Goal: Task Accomplishment & Management: Complete application form

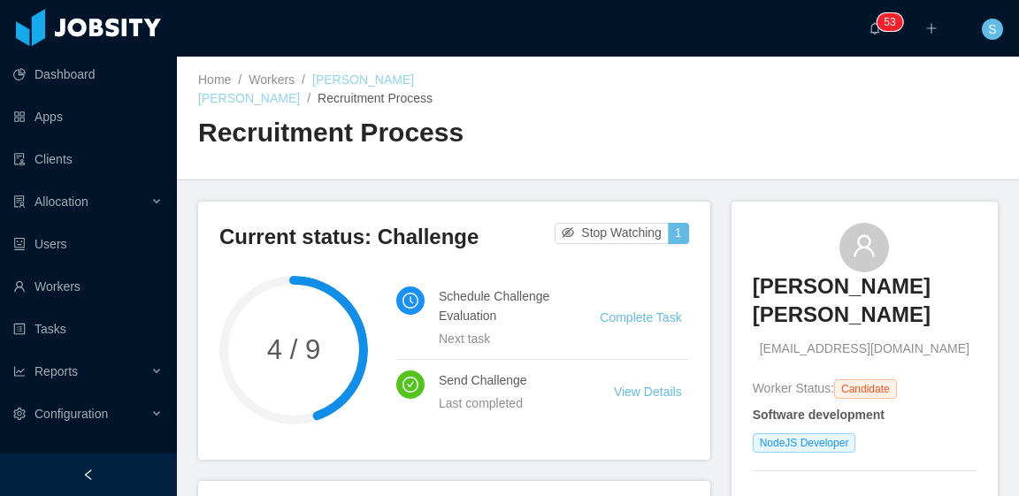
click at [386, 81] on link "Gustavo Diogo Silva" at bounding box center [306, 89] width 216 height 33
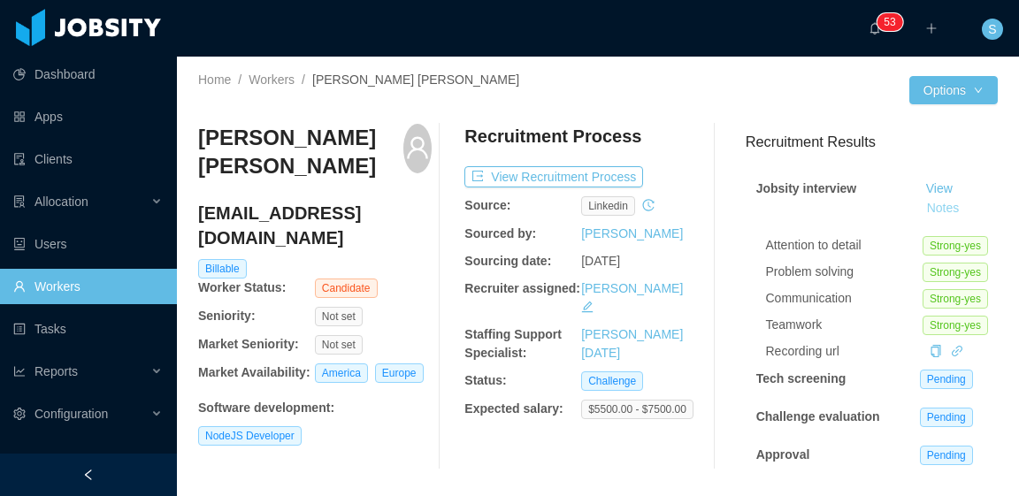
click at [922, 213] on button "Notes" at bounding box center [943, 208] width 47 height 21
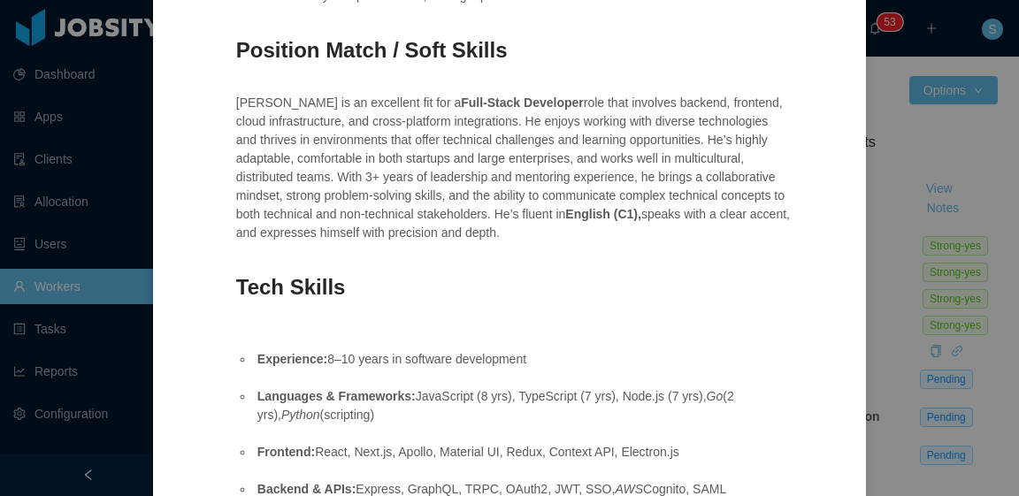
scroll to position [619, 0]
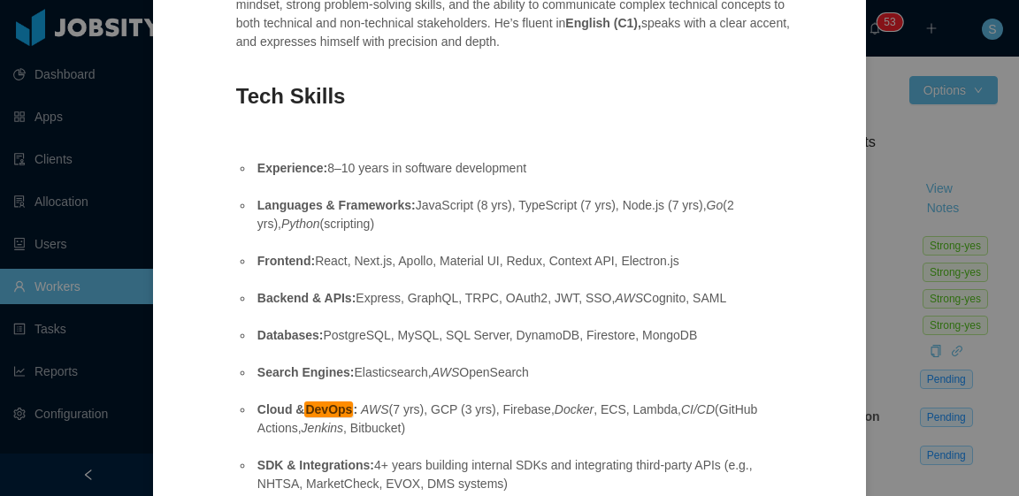
click at [906, 347] on div "Jobsity interview OPENNING: Glance Networks - Software deverloper - Authenticat…" at bounding box center [509, 248] width 1019 height 496
click at [915, 373] on div "Jobsity interview OPENNING: Glance Networks - Software deverloper - Authenticat…" at bounding box center [509, 248] width 1019 height 496
click at [888, 111] on div "Jobsity interview OPENNING: Glance Networks - Software deverloper - Authenticat…" at bounding box center [509, 248] width 1019 height 496
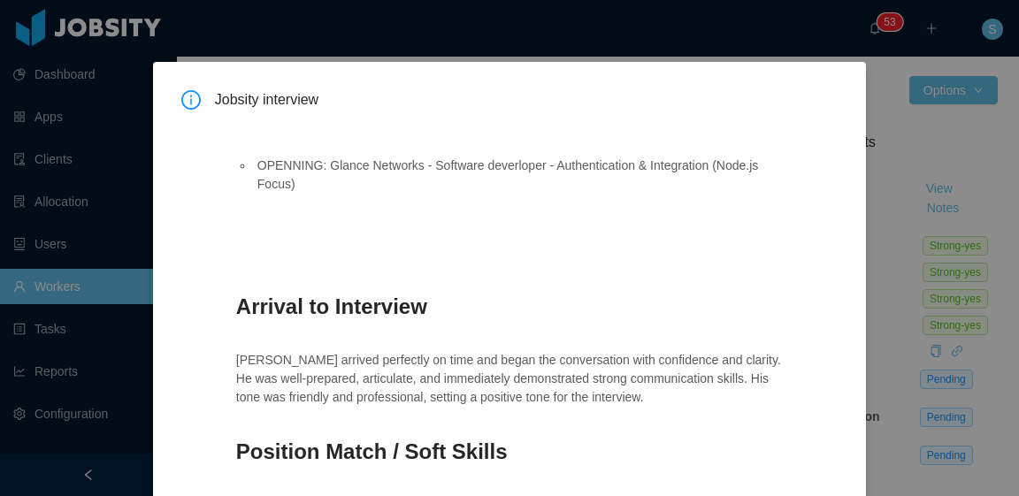
scroll to position [0, 0]
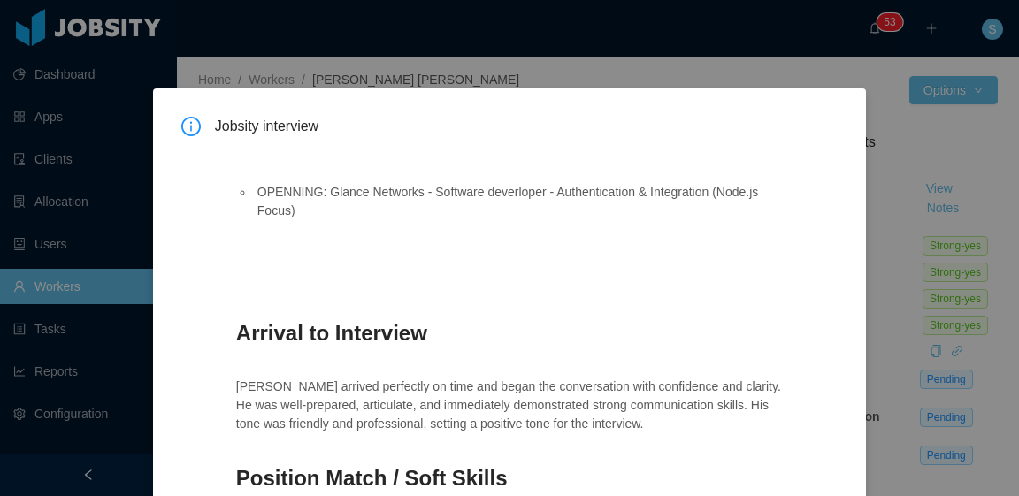
click at [894, 112] on div "Jobsity interview OPENNING: Glance Networks - Software deverloper - Authenticat…" at bounding box center [509, 248] width 1019 height 496
click at [817, 73] on div "Jobsity interview OPENNING: Glance Networks - Software deverloper - Authenticat…" at bounding box center [509, 248] width 1019 height 496
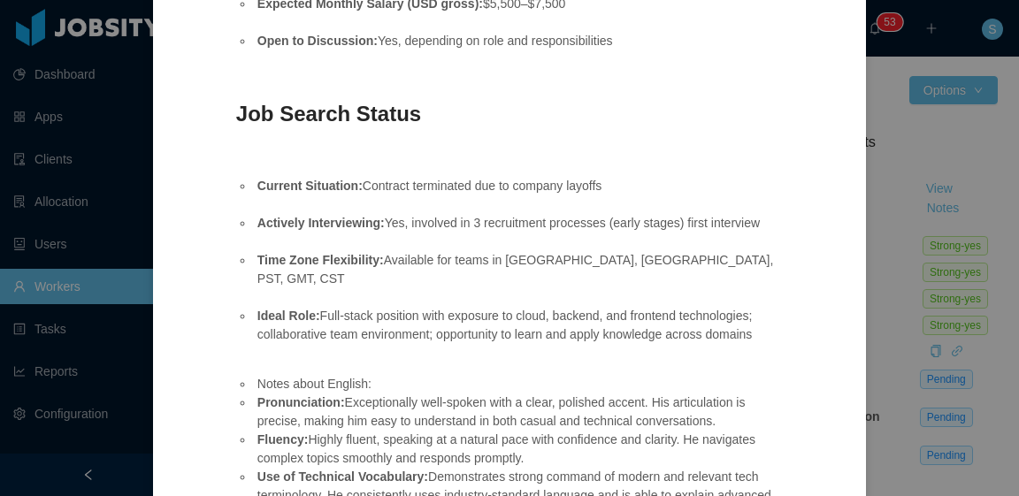
scroll to position [1782, 0]
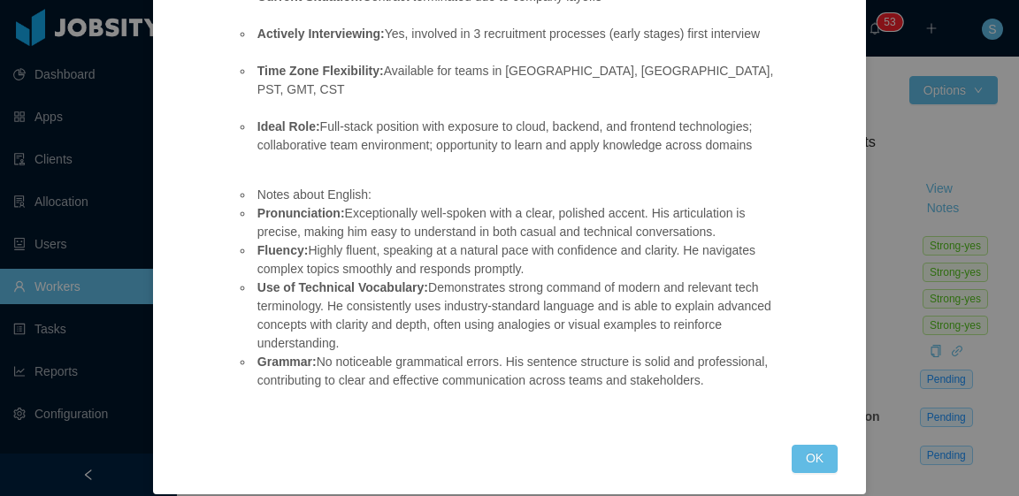
click at [821, 445] on button "OK" at bounding box center [815, 459] width 46 height 28
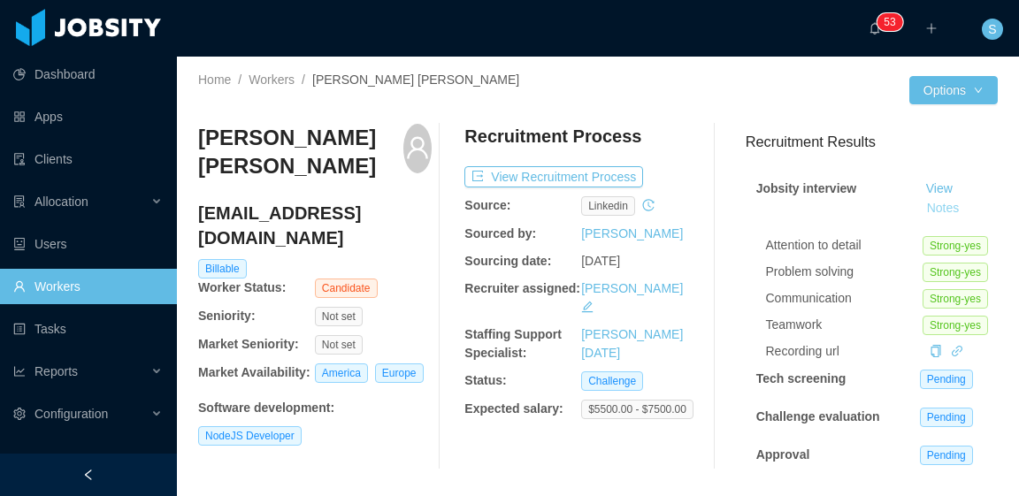
scroll to position [0, 0]
click at [585, 176] on button "View Recruitment Process" at bounding box center [554, 176] width 179 height 21
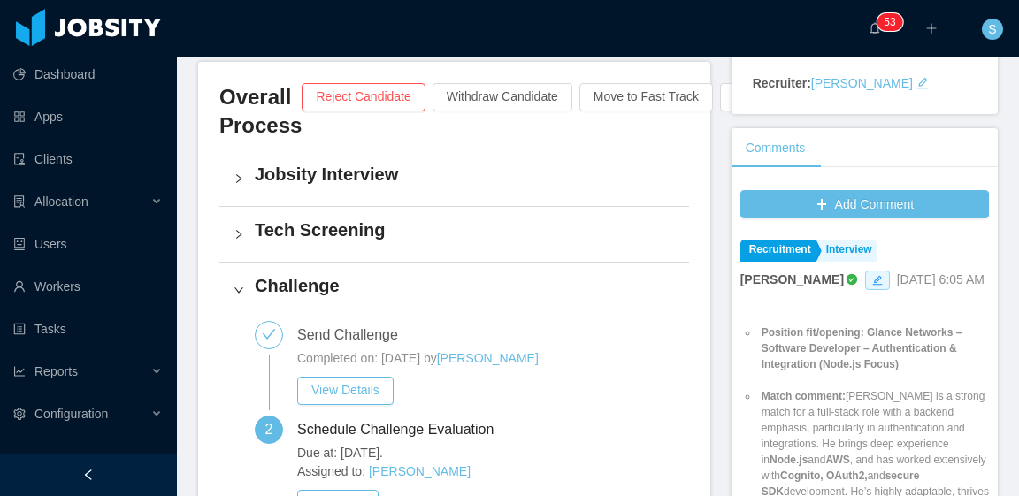
scroll to position [442, 0]
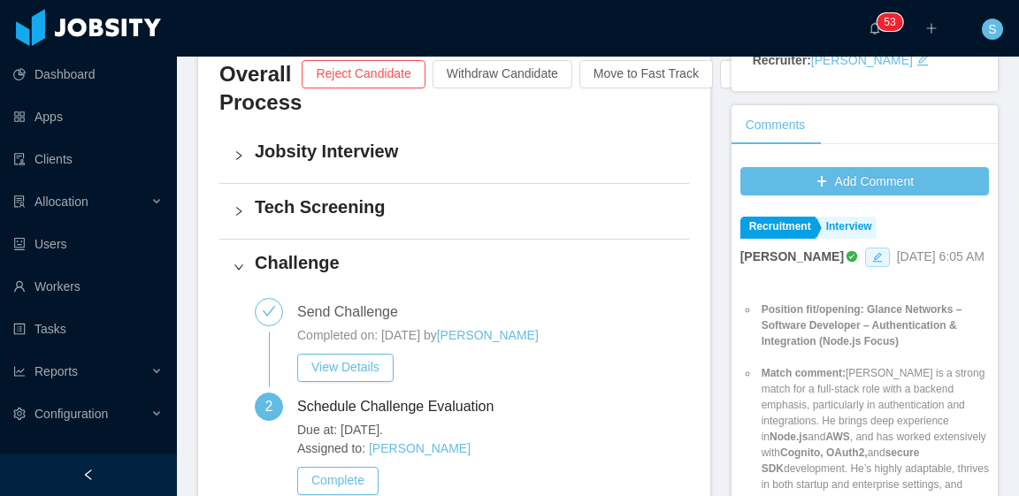
click at [872, 252] on icon "icon: edit" at bounding box center [877, 257] width 11 height 11
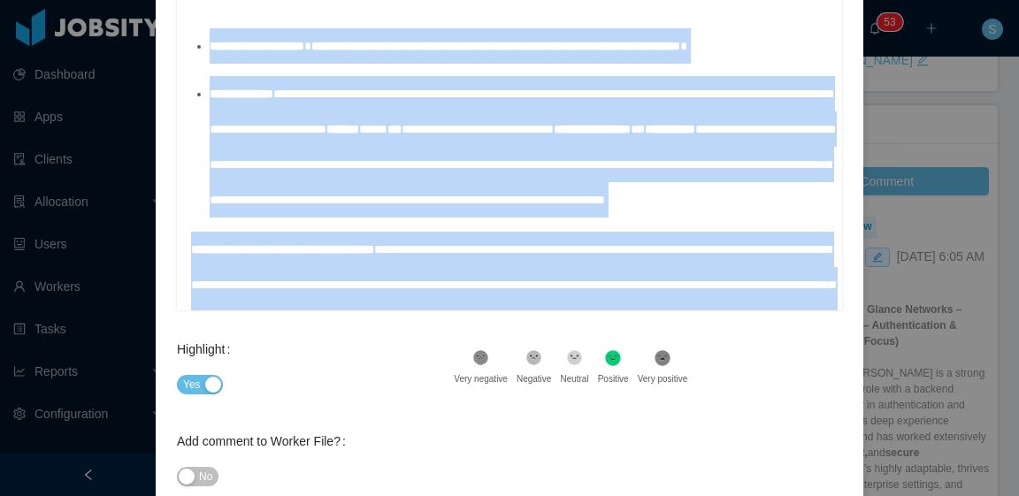
scroll to position [0, 0]
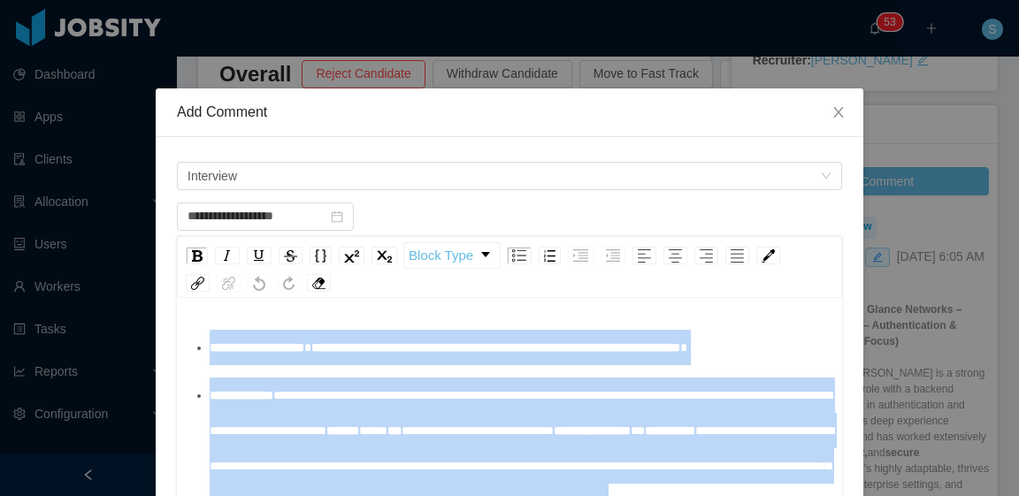
drag, startPoint x: 342, startPoint y: 280, endPoint x: 181, endPoint y: 331, distance: 169.0
click at [181, 331] on div "**********" at bounding box center [509, 458] width 665 height 310
click at [478, 365] on div "**********" at bounding box center [519, 347] width 619 height 35
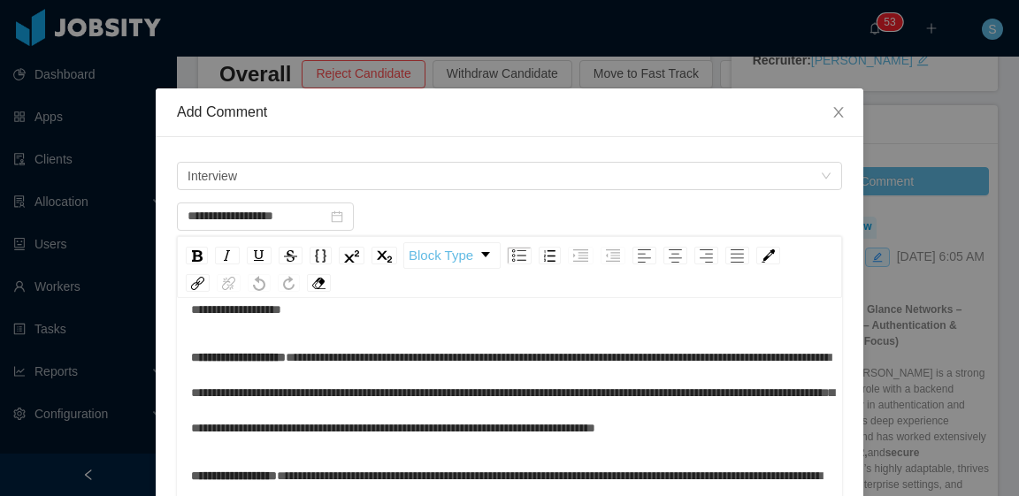
scroll to position [364, 0]
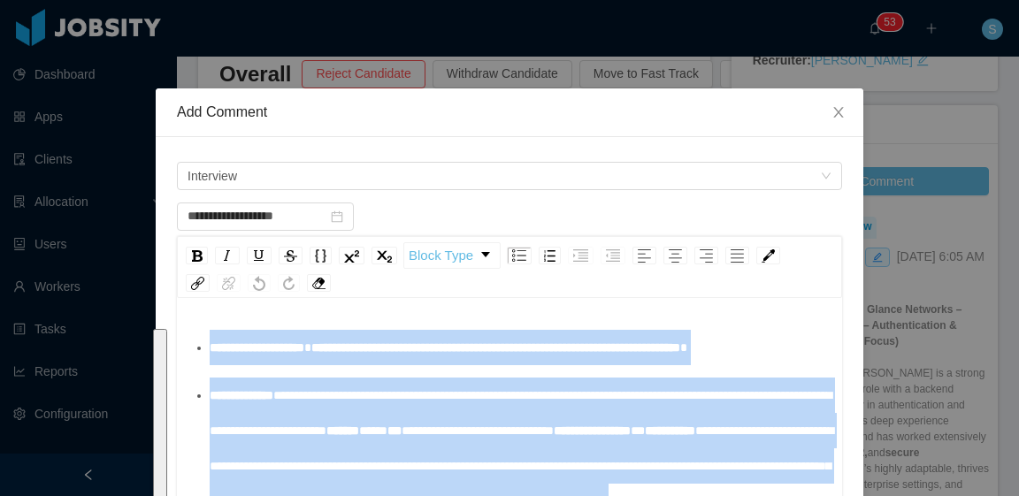
drag, startPoint x: 373, startPoint y: 275, endPoint x: 134, endPoint y: -107, distance: 450.3
click at [134, 0] on html "Dashboard Apps Clients Allocation Users Workers Tasks Reports Configuration ···…" at bounding box center [509, 248] width 1019 height 496
click at [481, 253] on div "rdw-dropdown" at bounding box center [485, 254] width 9 height 5
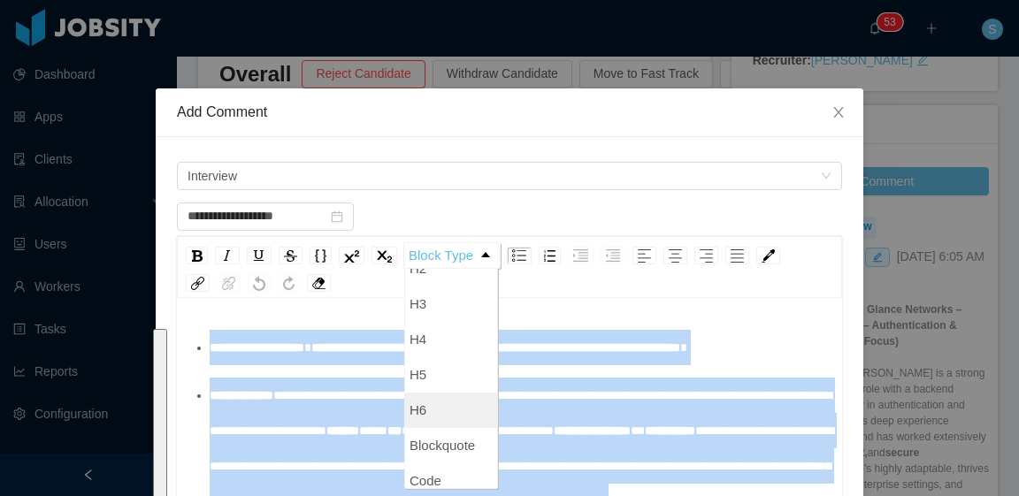
click at [428, 418] on li "H6" at bounding box center [451, 410] width 92 height 35
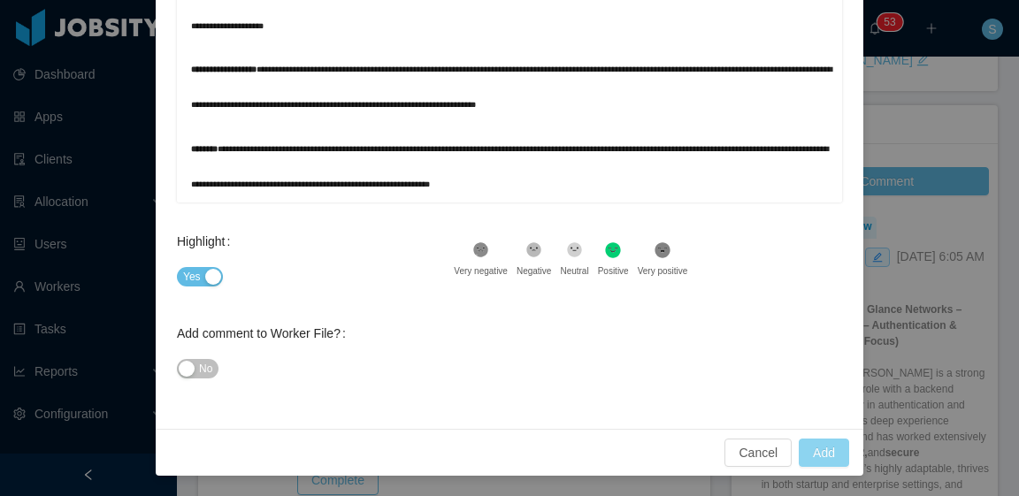
click at [818, 447] on button "Add" at bounding box center [824, 453] width 50 height 28
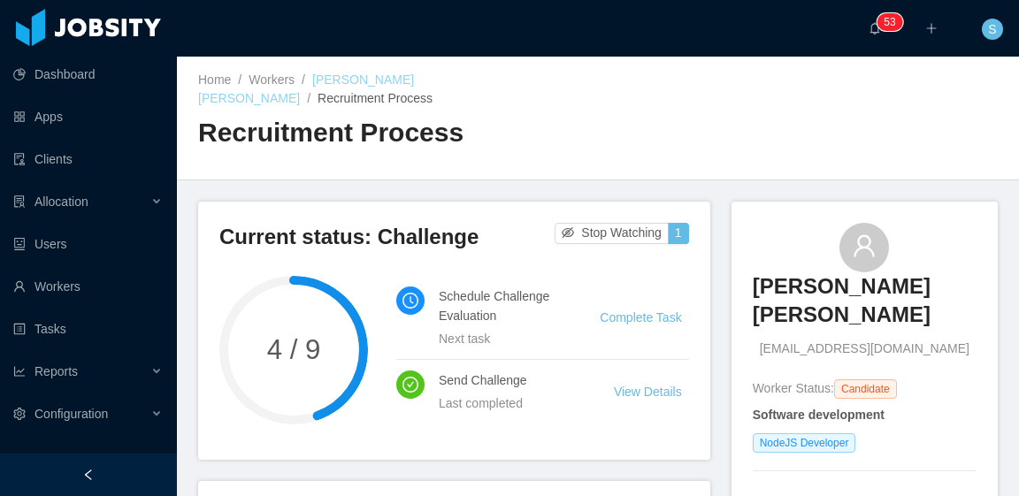
click at [380, 78] on link "Gustavo Diogo Silva" at bounding box center [306, 89] width 216 height 33
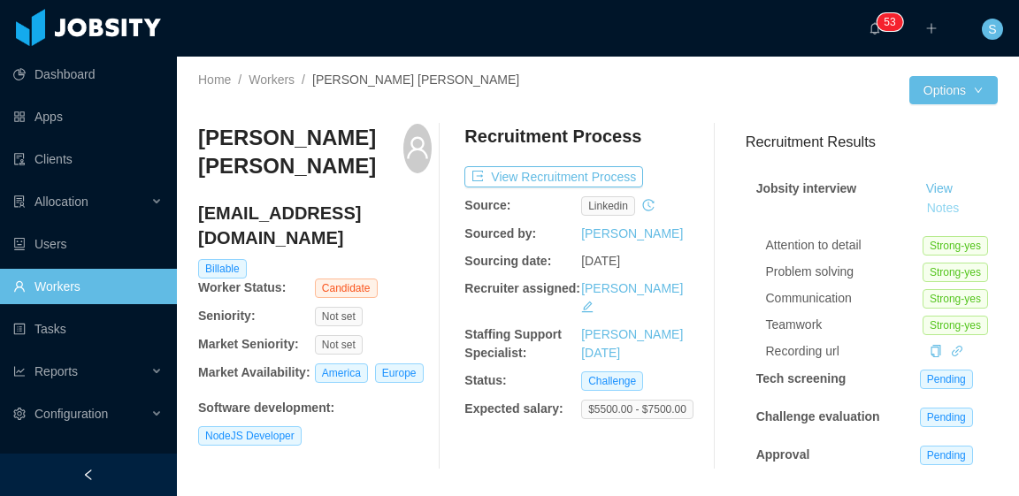
click at [920, 211] on button "Notes" at bounding box center [943, 208] width 47 height 21
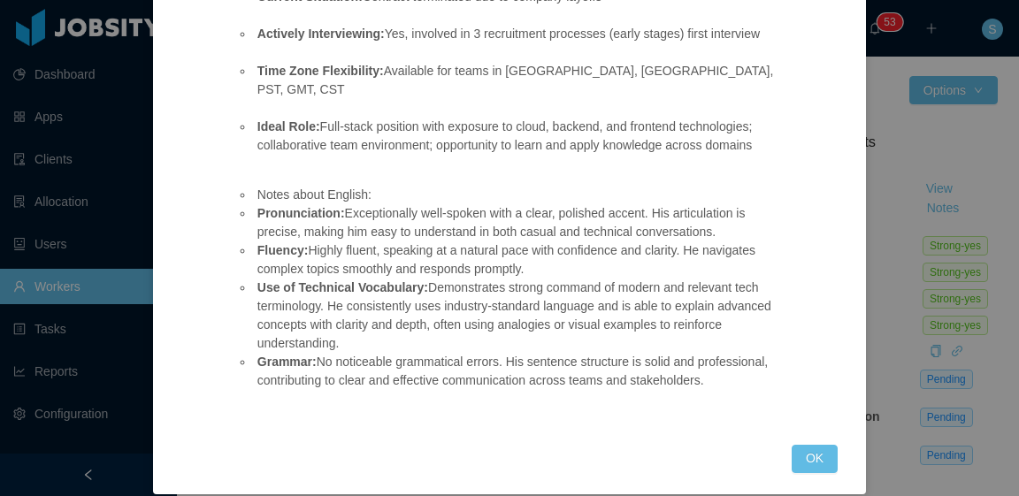
click at [892, 261] on div "Jobsity interview OPENNING: Glance Networks - Software deverloper - Authenticat…" at bounding box center [509, 248] width 1019 height 496
click at [821, 445] on button "OK" at bounding box center [815, 459] width 46 height 28
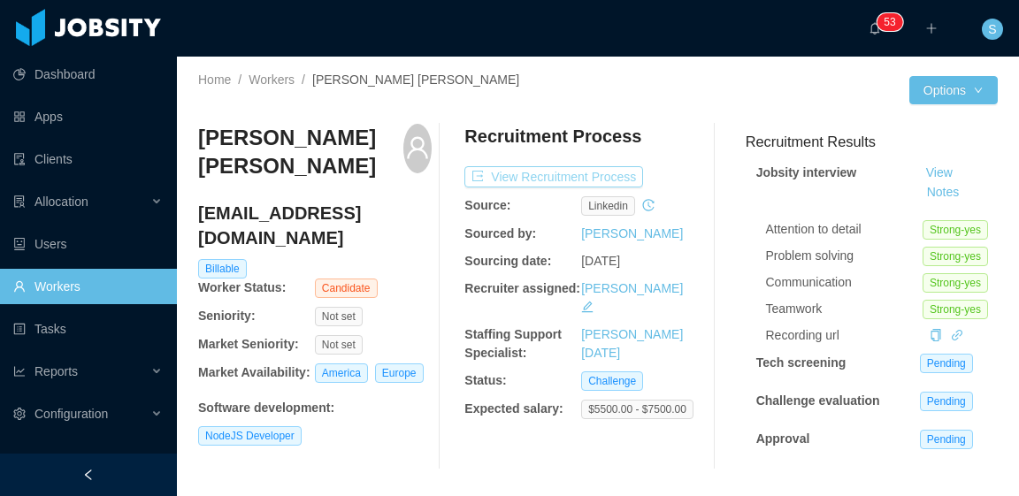
click at [534, 181] on button "View Recruitment Process" at bounding box center [554, 176] width 179 height 21
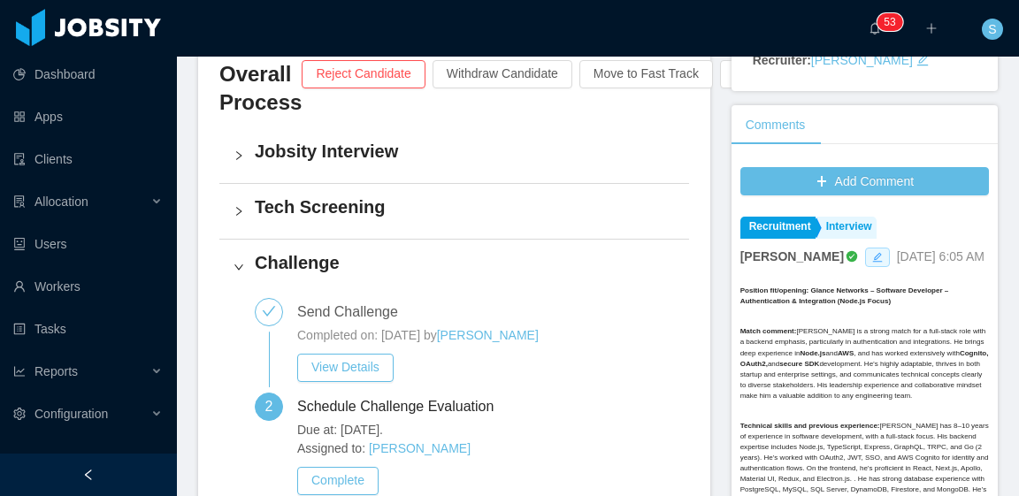
click at [872, 252] on icon "icon: edit" at bounding box center [877, 257] width 11 height 11
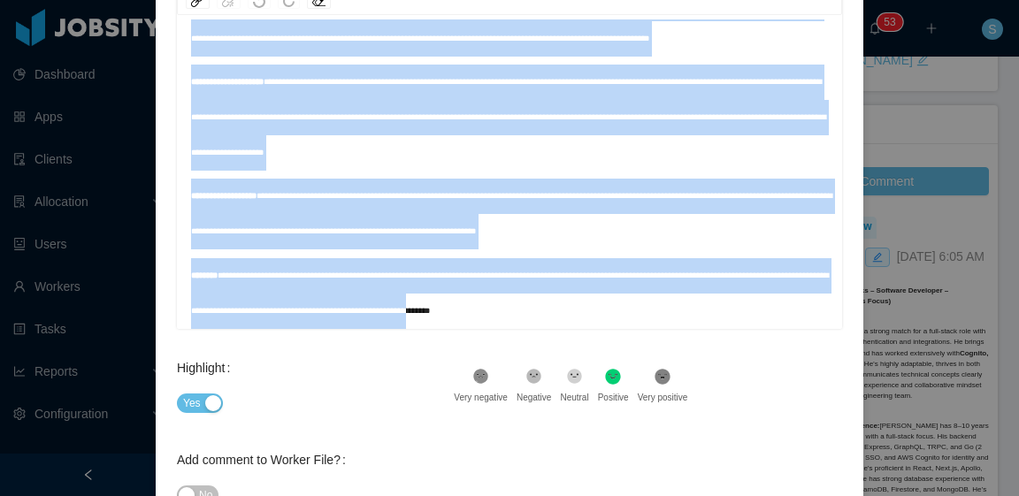
scroll to position [410, 0]
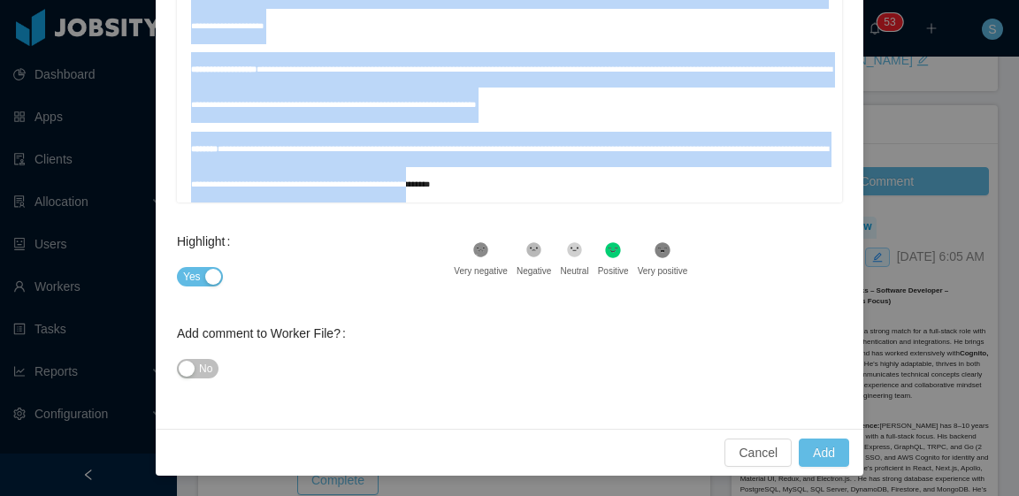
drag, startPoint x: 184, startPoint y: 339, endPoint x: 470, endPoint y: 529, distance: 343.3
click at [470, 496] on html "Dashboard Apps Clients Allocation Users Workers Tasks Reports Configuration ···…" at bounding box center [509, 248] width 1019 height 496
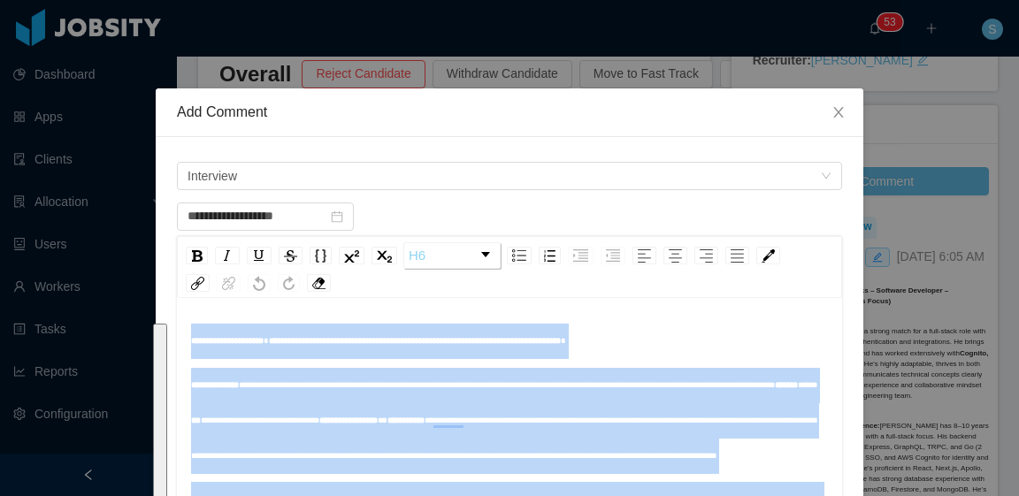
click at [480, 250] on link "H6" at bounding box center [452, 255] width 96 height 25
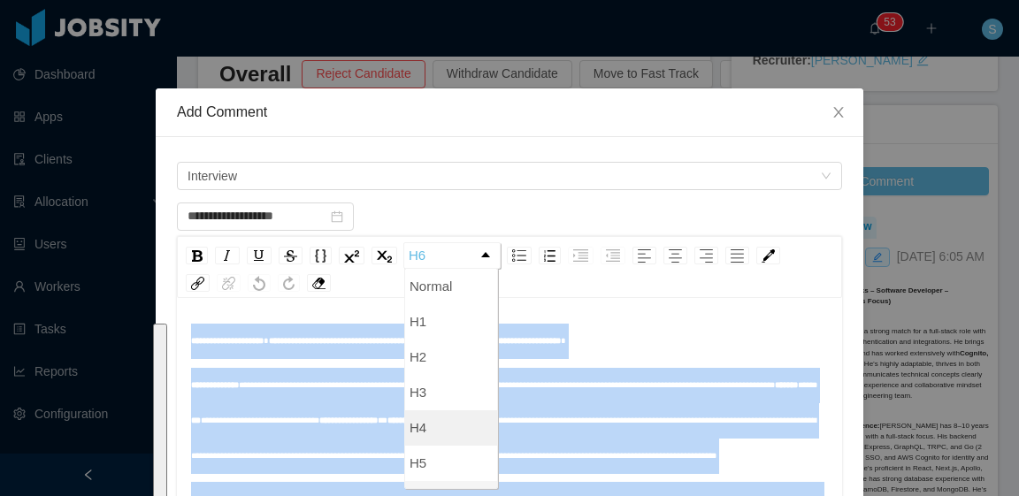
click at [450, 427] on li "H4" at bounding box center [451, 428] width 92 height 35
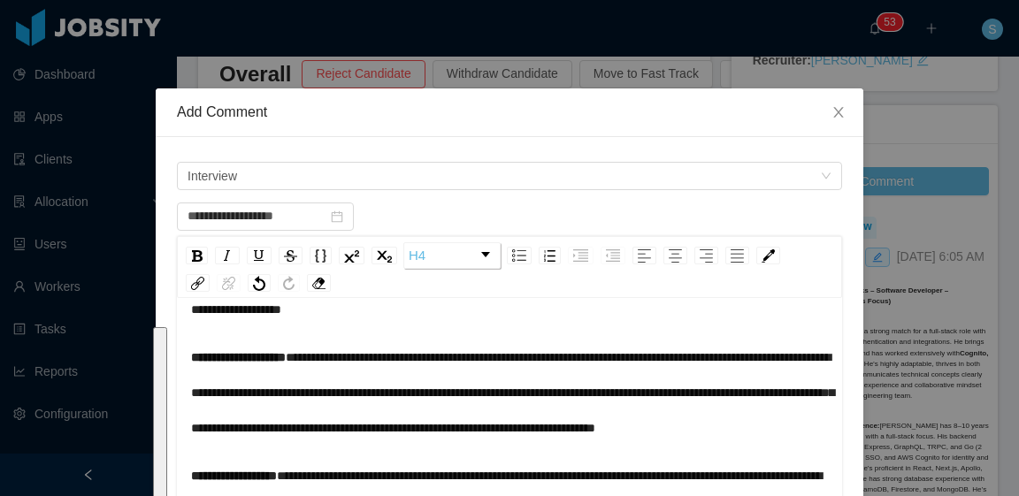
scroll to position [765, 0]
click at [469, 256] on link "H4" at bounding box center [452, 255] width 96 height 25
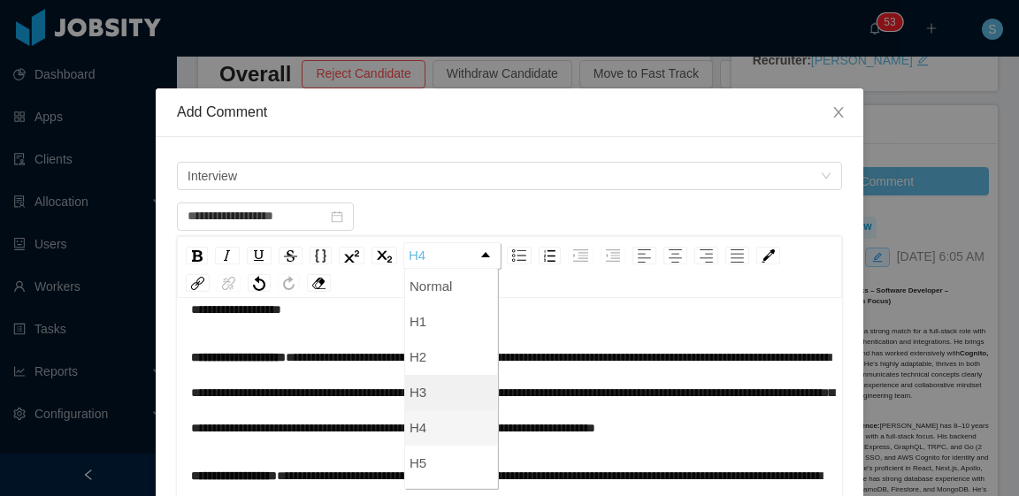
click at [427, 403] on li "H3" at bounding box center [451, 392] width 92 height 35
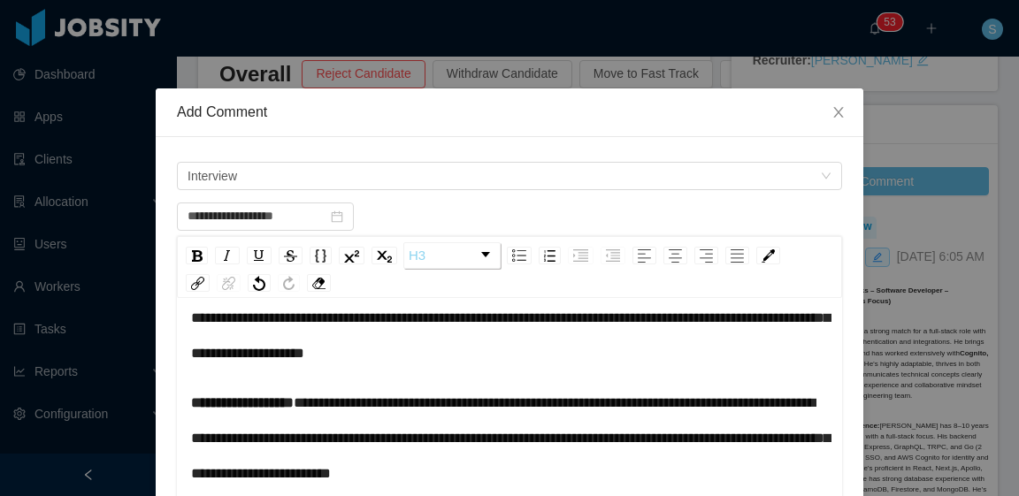
click at [462, 257] on link "H3" at bounding box center [452, 255] width 96 height 25
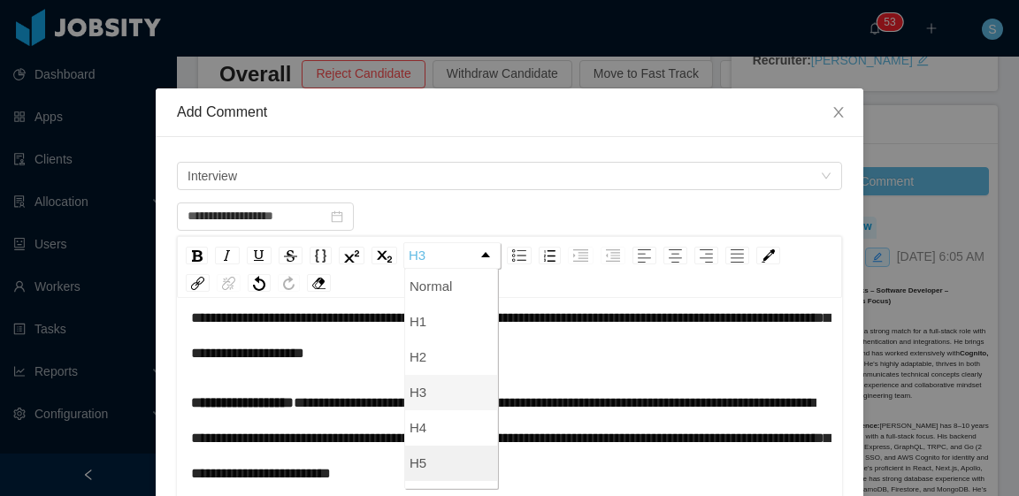
click at [442, 457] on li "H5" at bounding box center [451, 463] width 92 height 35
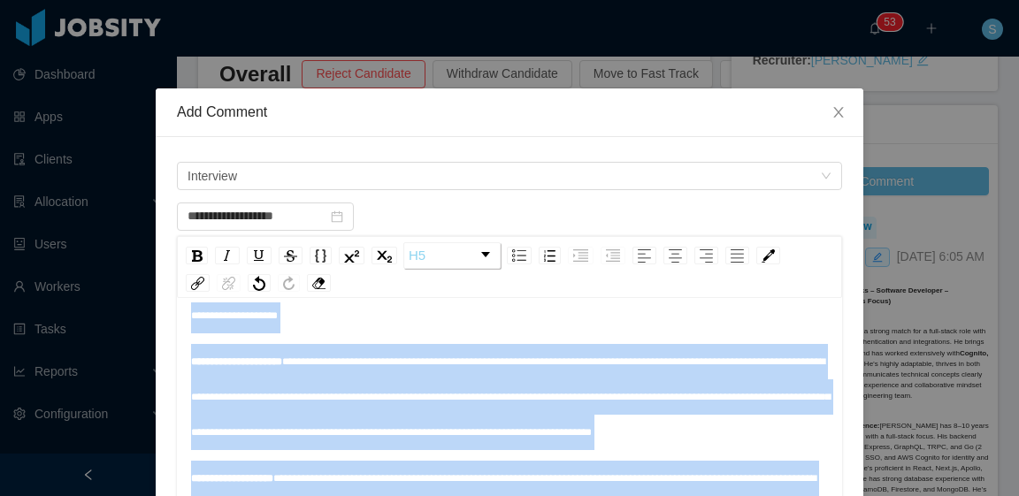
click at [481, 256] on div "rdw-dropdown" at bounding box center [485, 254] width 9 height 5
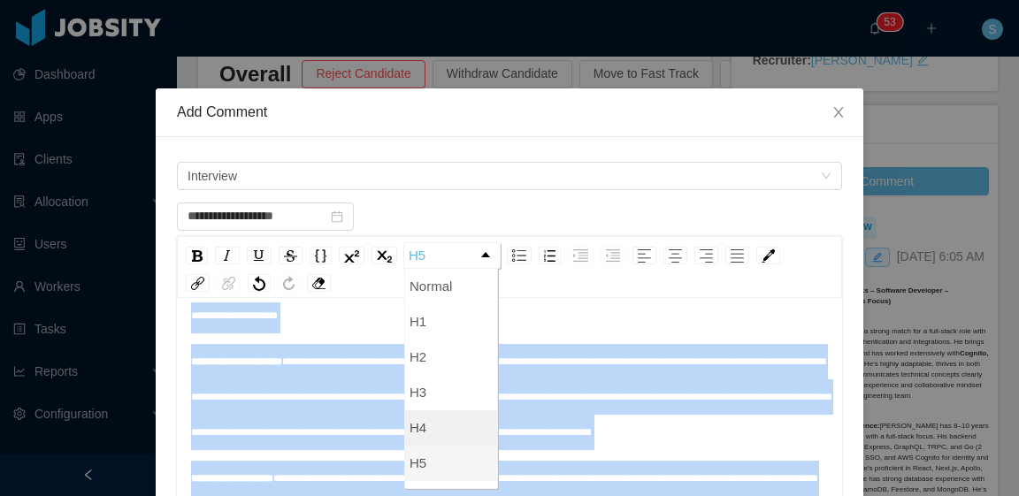
click at [437, 418] on li "H4" at bounding box center [451, 428] width 92 height 35
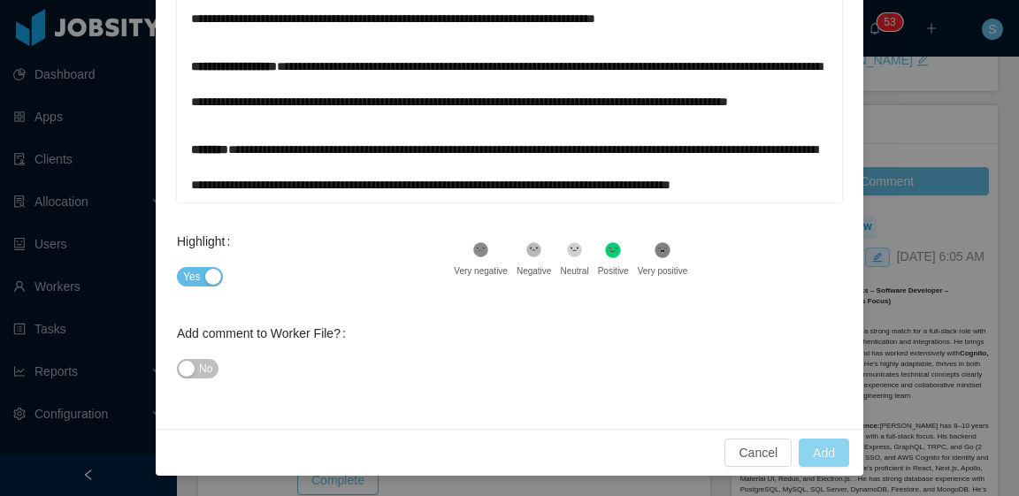
click at [819, 455] on button "Add" at bounding box center [824, 453] width 50 height 28
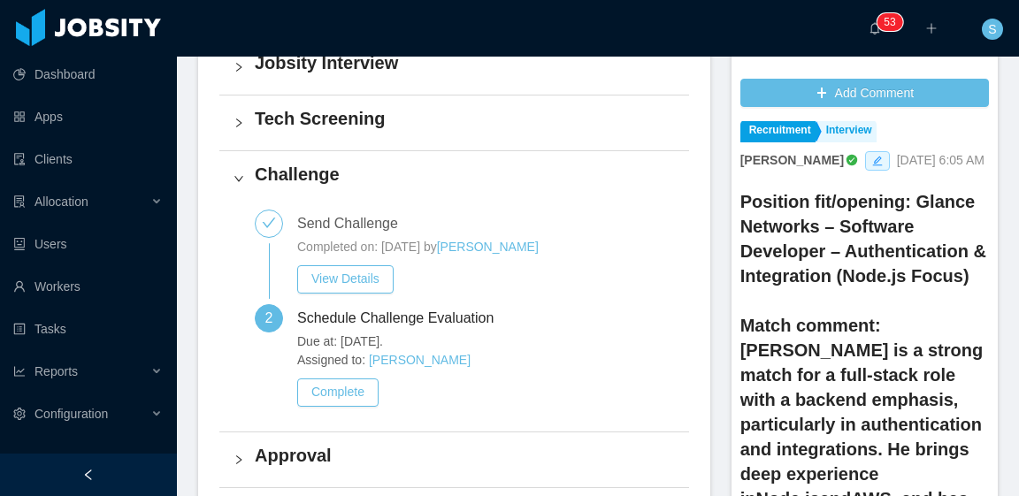
scroll to position [0, 0]
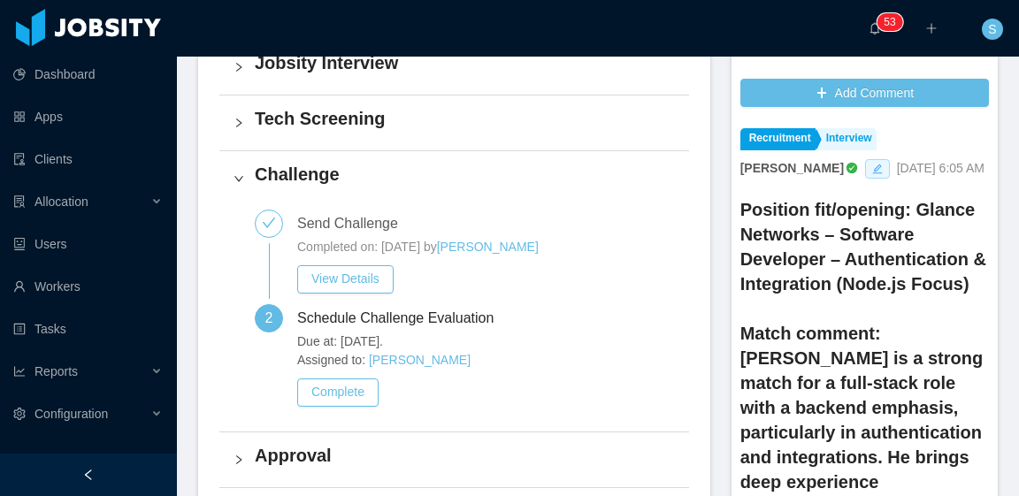
click at [872, 164] on icon "icon: edit" at bounding box center [877, 169] width 11 height 11
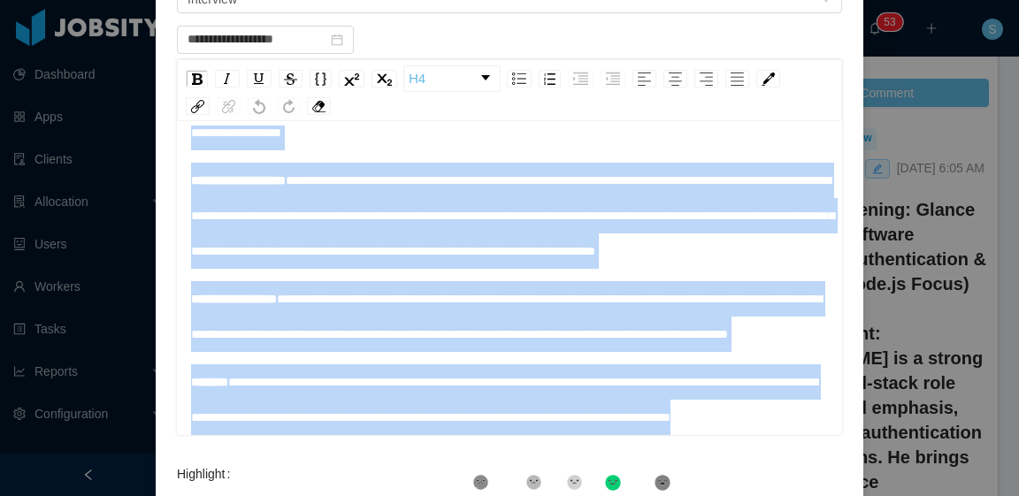
scroll to position [410, 0]
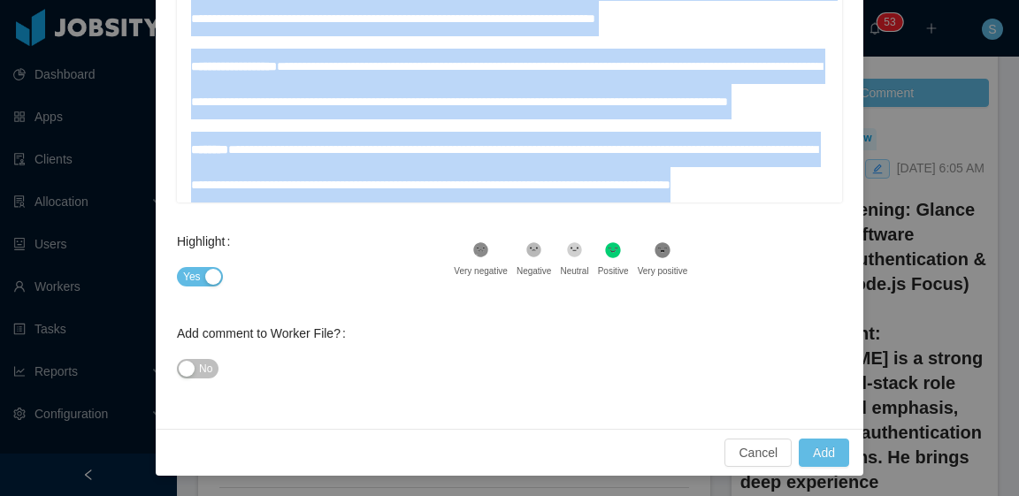
drag, startPoint x: 187, startPoint y: 168, endPoint x: 501, endPoint y: 529, distance: 478.6
click at [501, 496] on html "Dashboard Apps Clients Allocation Users Workers Tasks Reports Configuration ···…" at bounding box center [509, 248] width 1019 height 496
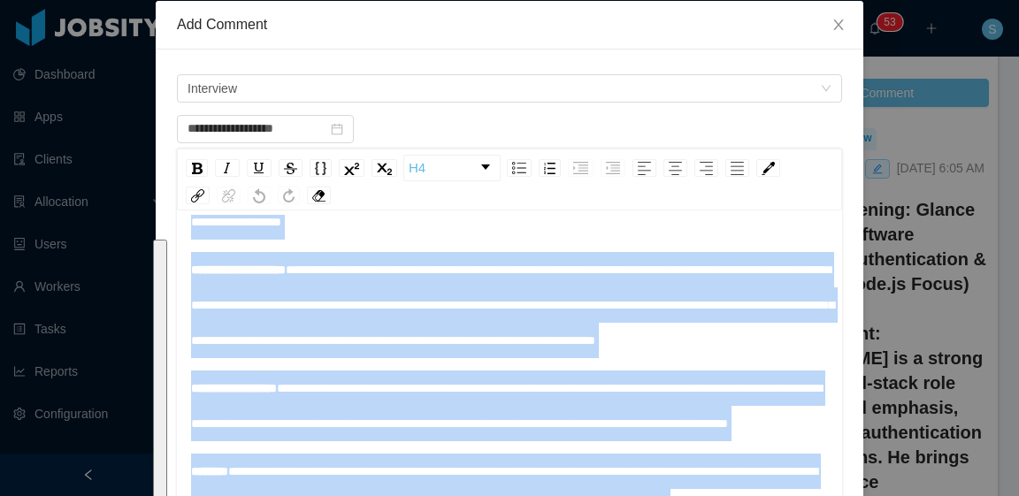
scroll to position [781, 0]
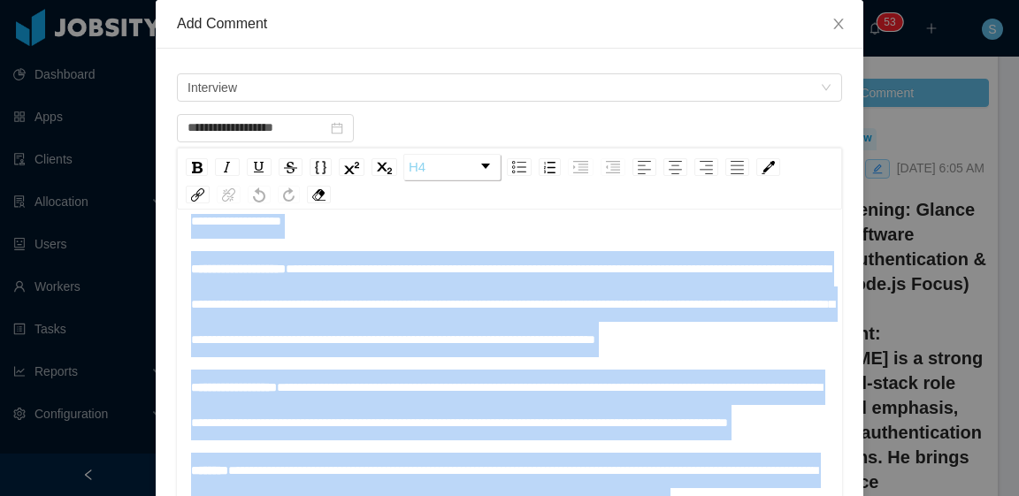
click at [465, 168] on link "H4" at bounding box center [452, 167] width 96 height 25
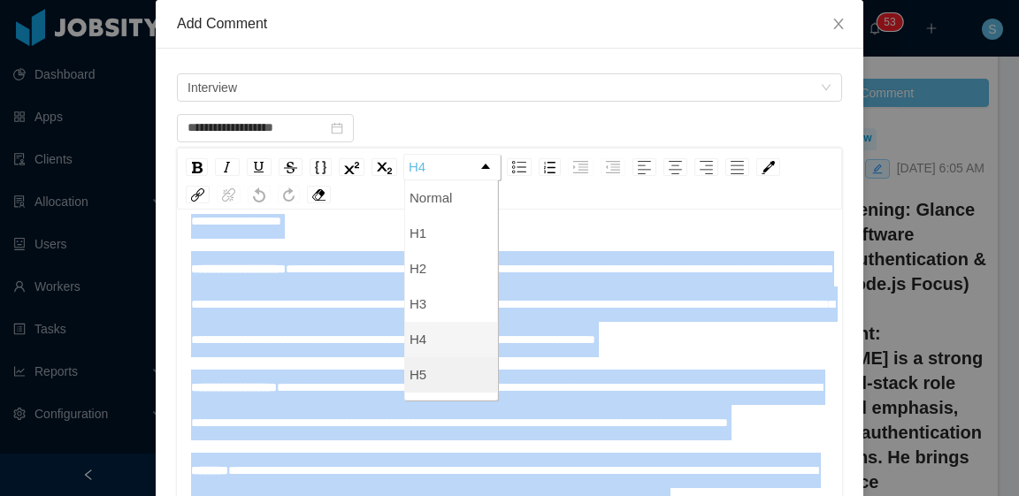
click at [424, 367] on li "H5" at bounding box center [451, 374] width 92 height 35
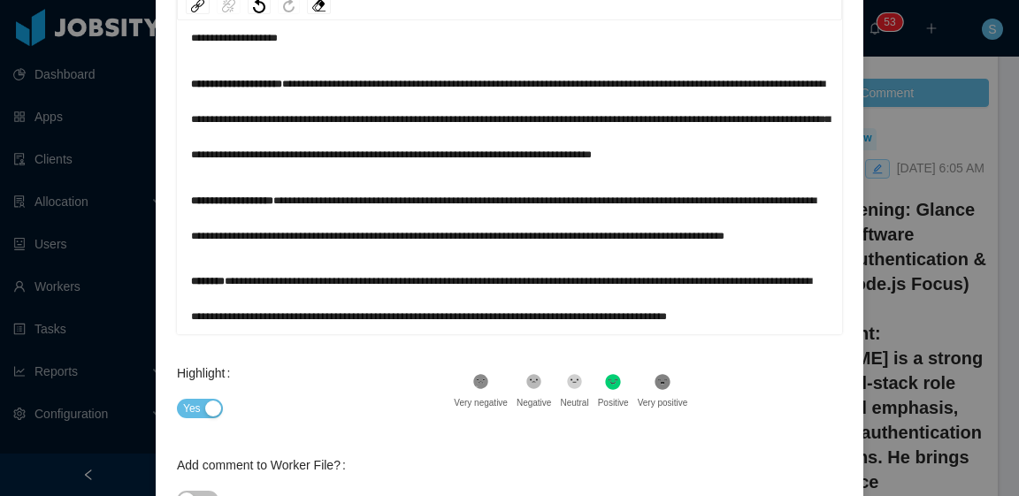
scroll to position [410, 0]
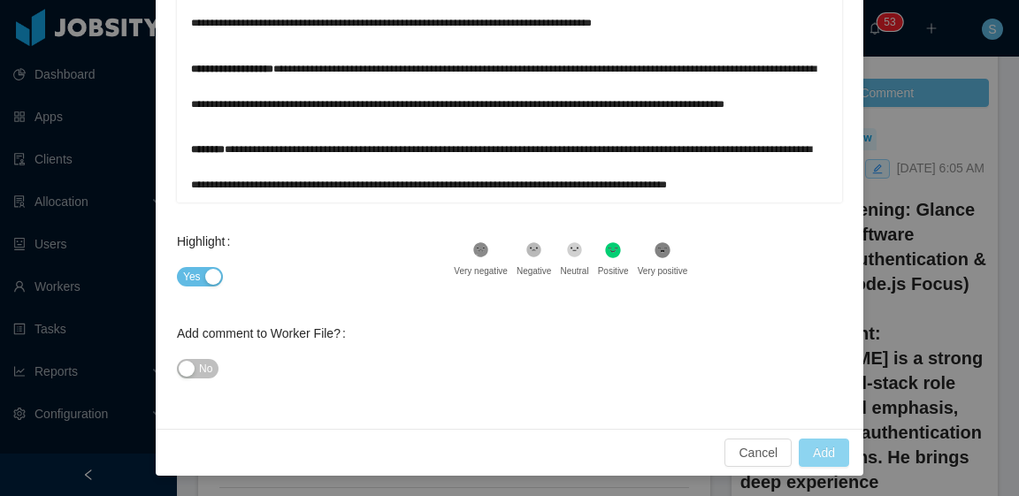
click at [825, 452] on button "Add" at bounding box center [824, 453] width 50 height 28
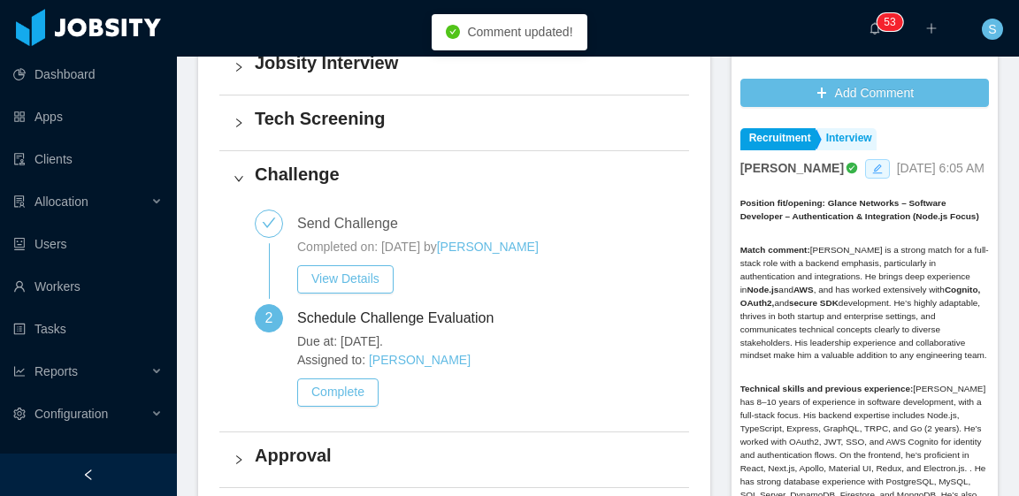
click at [872, 164] on icon "icon: edit" at bounding box center [877, 169] width 10 height 10
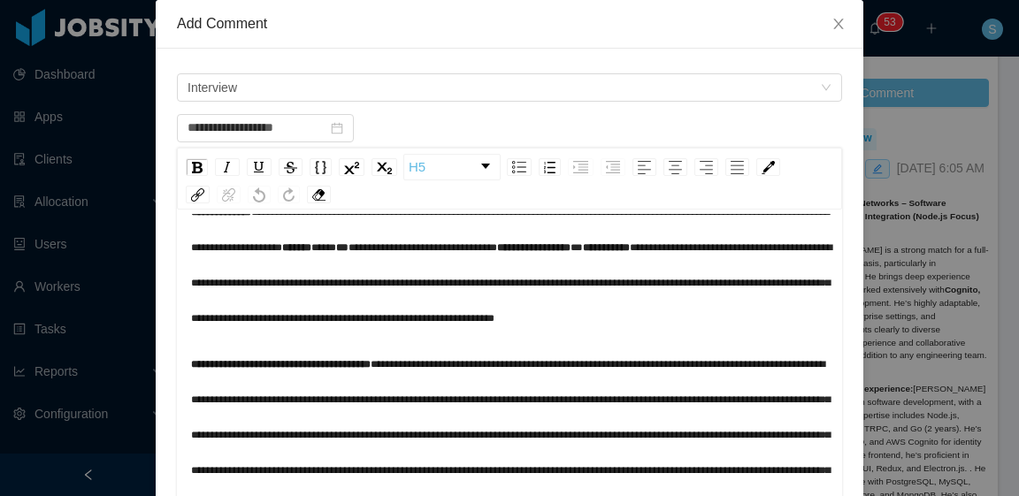
scroll to position [0, 0]
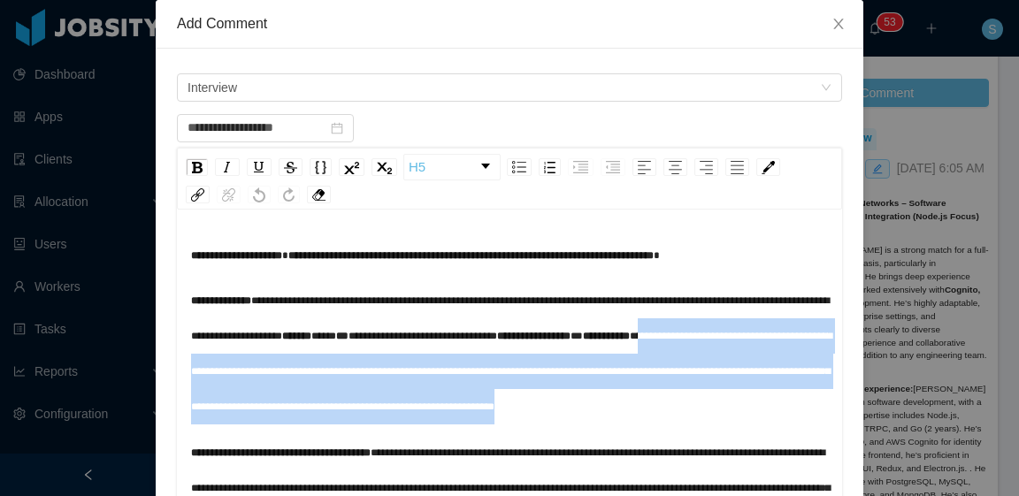
drag, startPoint x: 788, startPoint y: 408, endPoint x: 187, endPoint y: 369, distance: 603.0
click at [191, 369] on div "**********" at bounding box center [510, 354] width 638 height 142
click at [378, 360] on div "**********" at bounding box center [510, 354] width 638 height 142
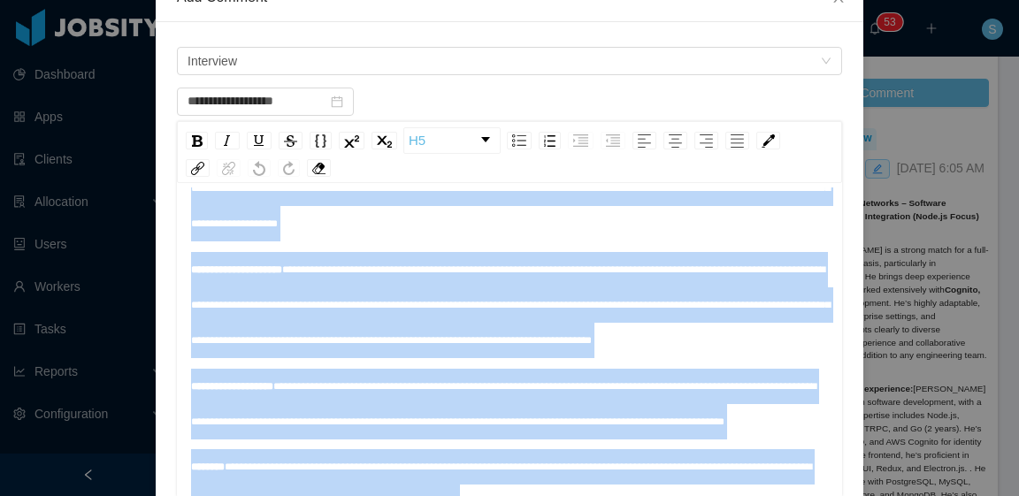
scroll to position [589, 0]
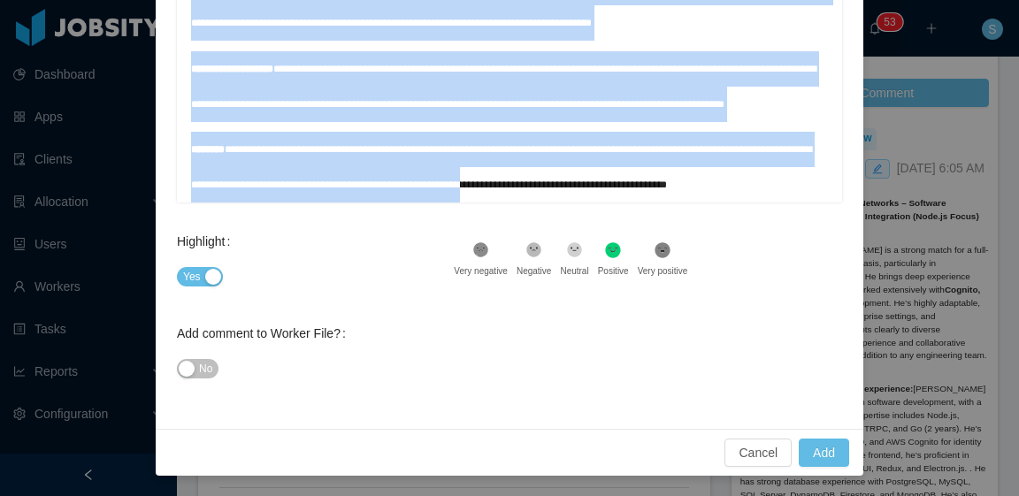
drag, startPoint x: 185, startPoint y: 251, endPoint x: 510, endPoint y: 529, distance: 427.4
click at [510, 496] on html "Dashboard Apps Clients Allocation Users Workers Tasks Reports Configuration ···…" at bounding box center [509, 248] width 1019 height 496
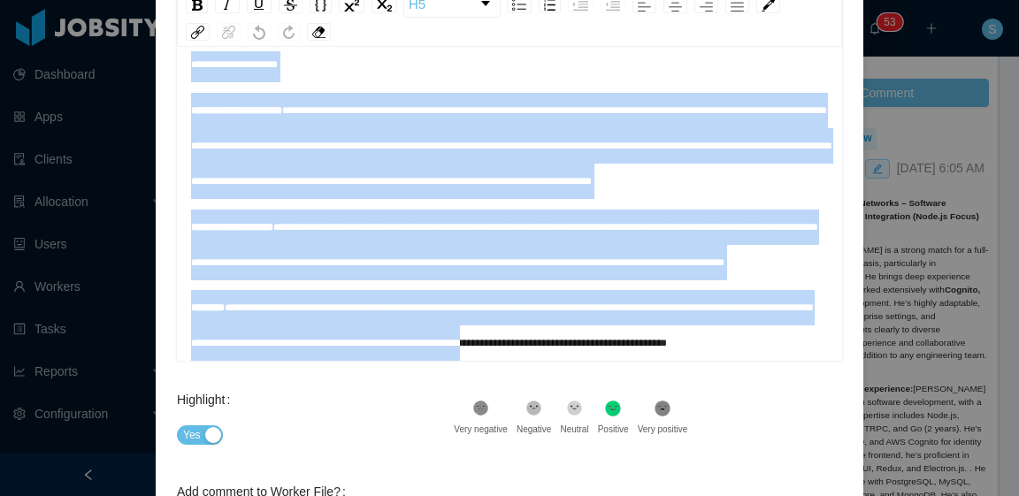
scroll to position [354, 0]
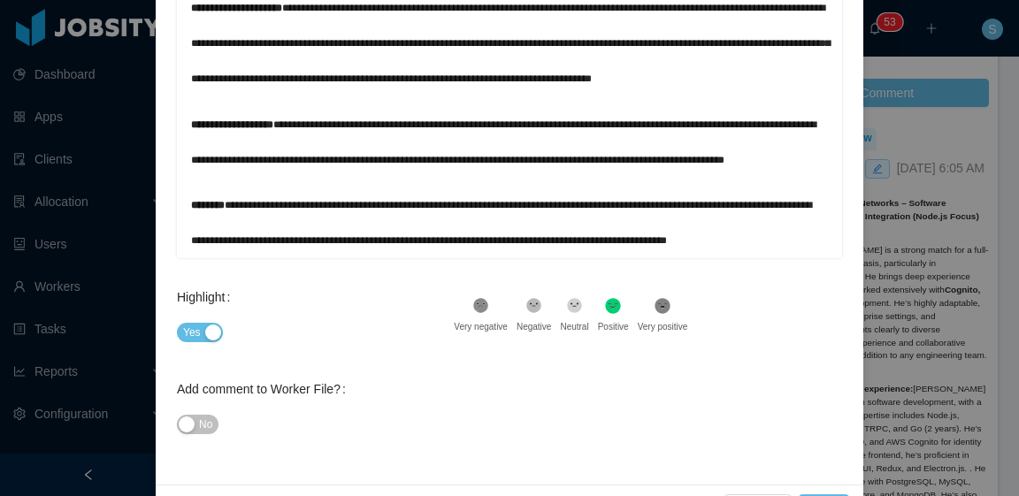
click at [731, 241] on div "**********" at bounding box center [510, 223] width 638 height 71
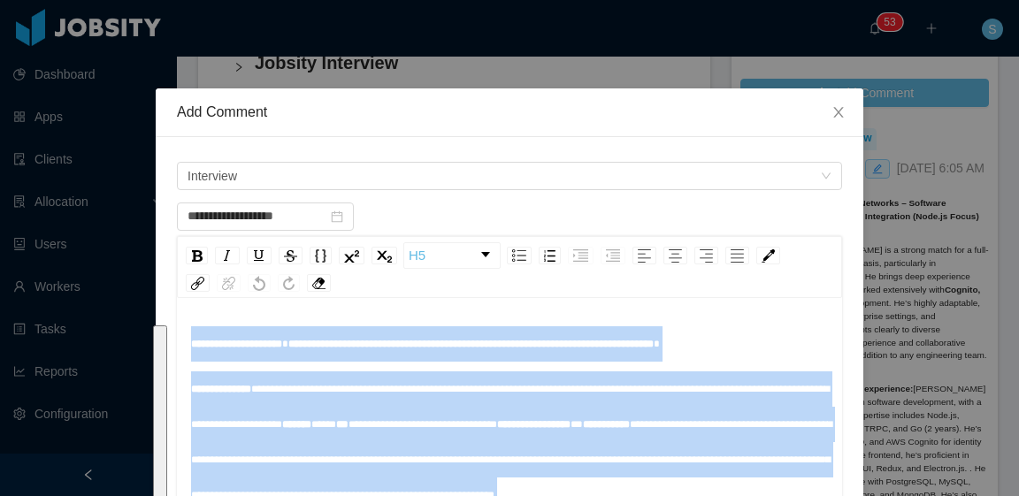
drag, startPoint x: 737, startPoint y: 242, endPoint x: 131, endPoint y: -27, distance: 663.1
click at [131, 0] on html "Dashboard Apps Clients Allocation Users Workers Tasks Reports Configuration ···…" at bounding box center [509, 248] width 1019 height 496
click at [481, 255] on div "rdw-dropdown" at bounding box center [485, 254] width 9 height 5
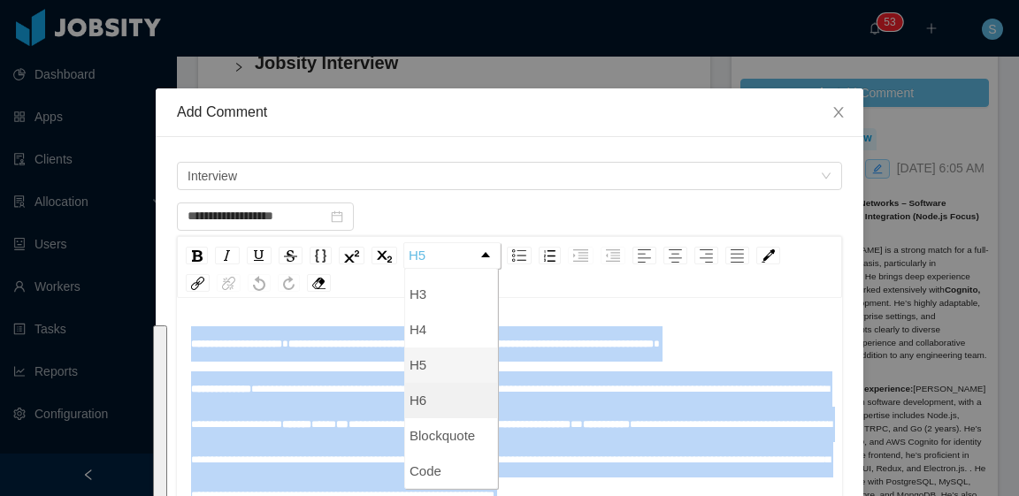
click at [430, 408] on li "H6" at bounding box center [451, 400] width 92 height 35
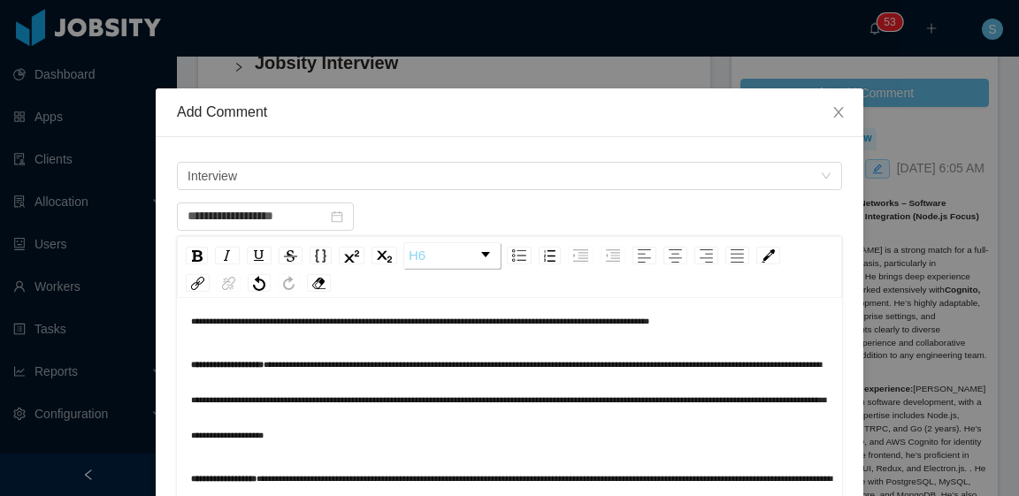
click at [471, 257] on link "H6" at bounding box center [452, 255] width 96 height 25
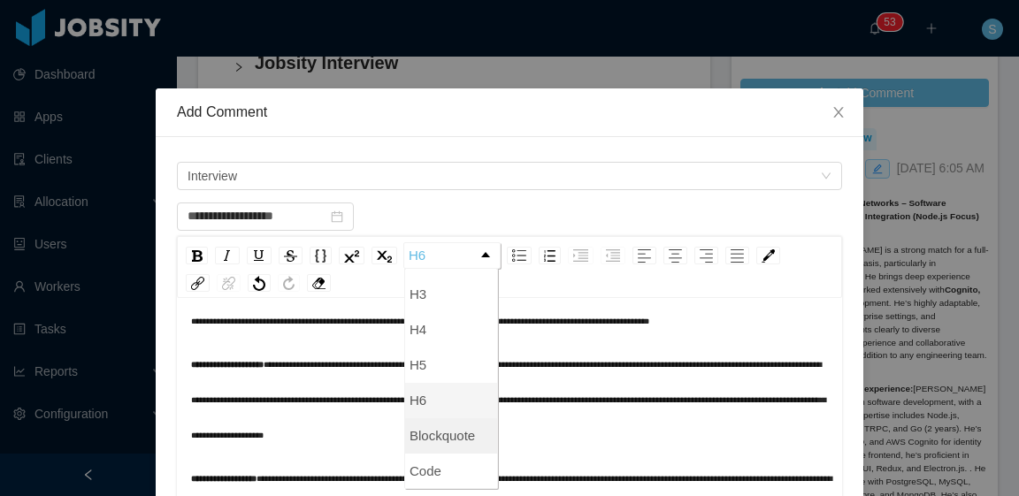
click at [433, 434] on li "Blockquote" at bounding box center [451, 436] width 92 height 35
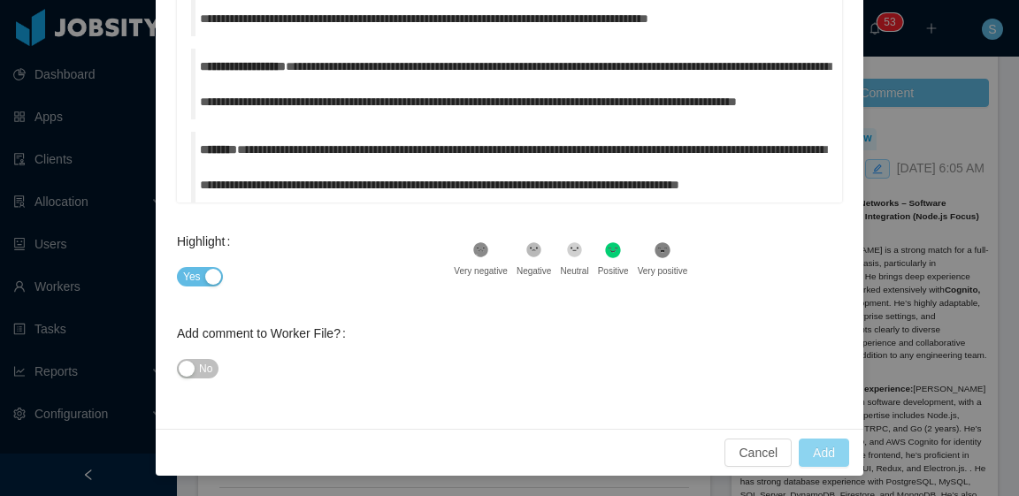
click at [826, 448] on button "Add" at bounding box center [824, 453] width 50 height 28
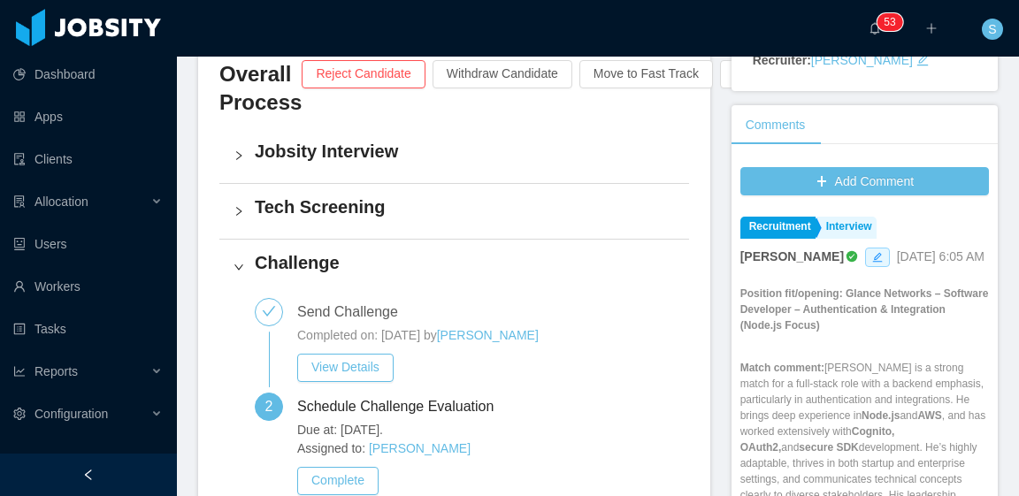
click at [897, 250] on span "Sep 3rd, 2025 6:05 AM" at bounding box center [941, 257] width 88 height 14
click at [872, 252] on icon "icon: edit" at bounding box center [877, 257] width 10 height 10
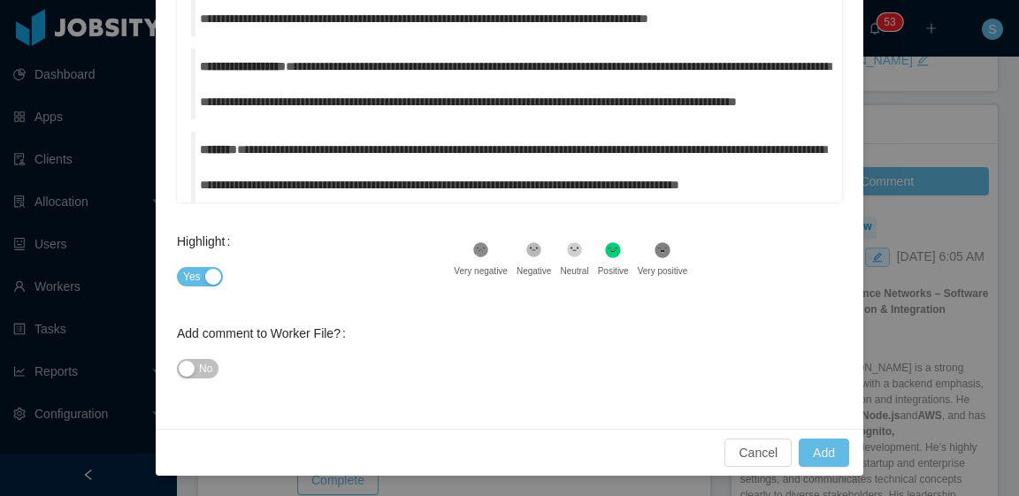
click at [296, 132] on div "**********" at bounding box center [514, 167] width 629 height 71
click at [200, 143] on span "********" at bounding box center [218, 149] width 37 height 12
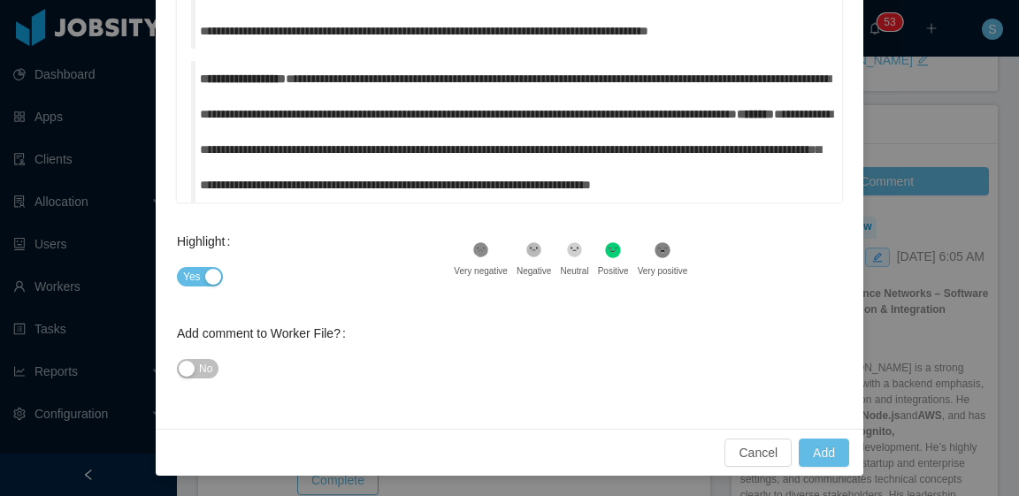
click at [200, 73] on span "**********" at bounding box center [243, 79] width 86 height 12
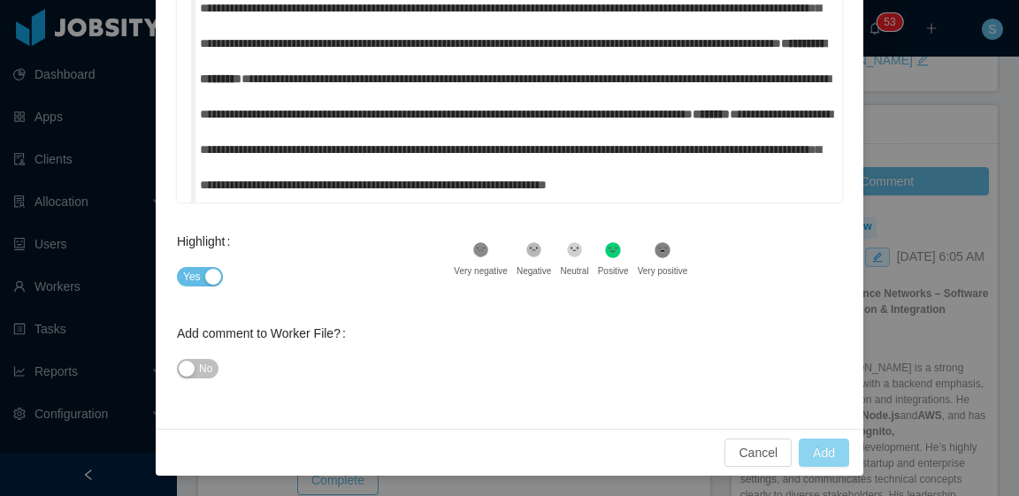
click at [835, 453] on button "Add" at bounding box center [824, 453] width 50 height 28
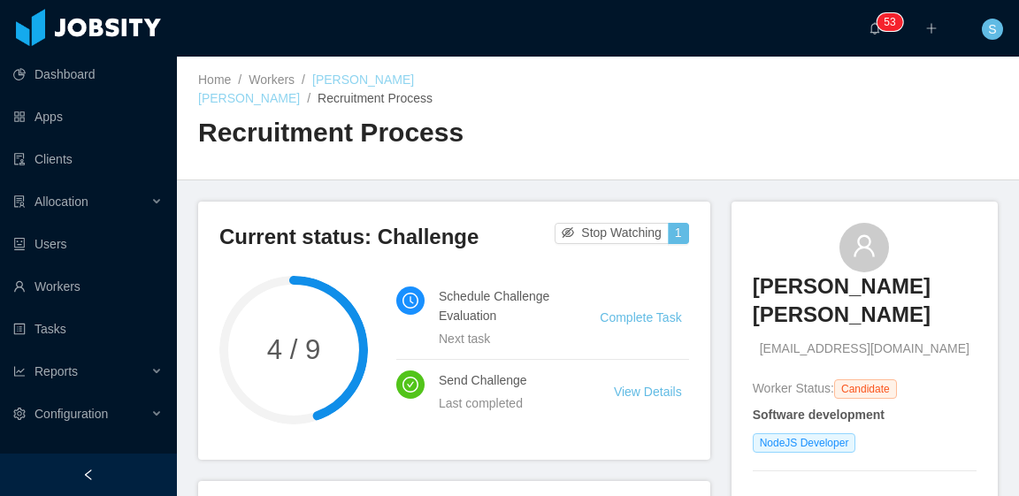
click at [410, 76] on link "Gustavo Diogo Silva" at bounding box center [306, 89] width 216 height 33
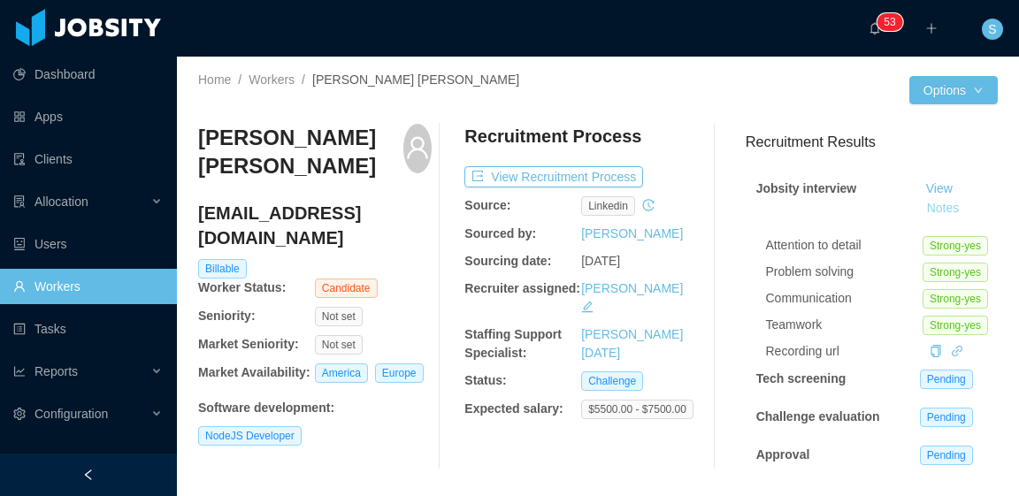
click at [923, 206] on button "Notes" at bounding box center [943, 208] width 47 height 21
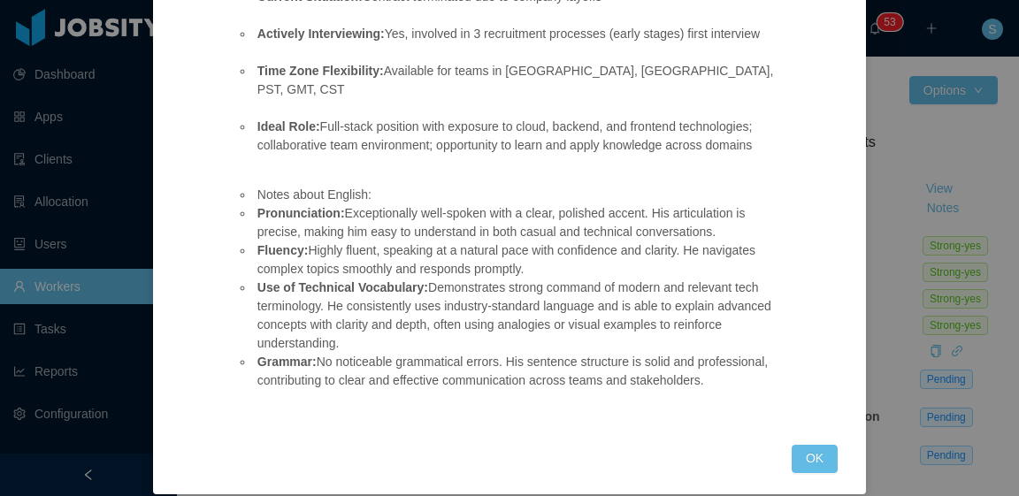
click at [898, 314] on div "Jobsity interview OPENNING: Glance Networks - Software deverloper - Authenticat…" at bounding box center [509, 248] width 1019 height 496
click at [810, 445] on button "OK" at bounding box center [815, 459] width 46 height 28
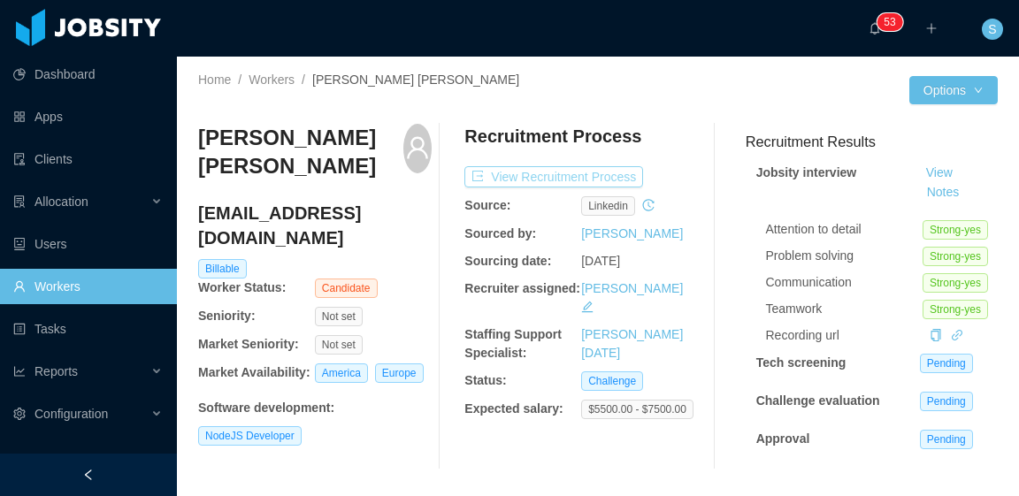
click at [603, 183] on button "View Recruitment Process" at bounding box center [554, 176] width 179 height 21
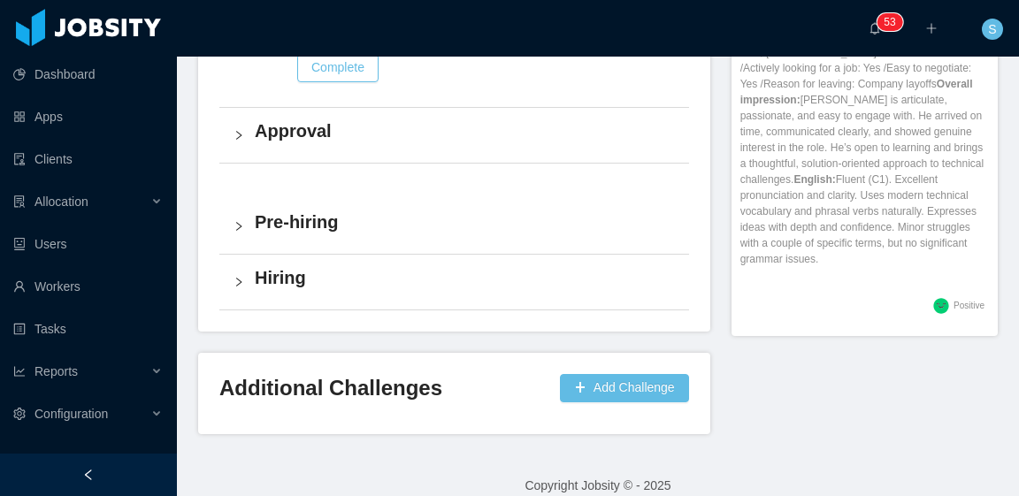
drag, startPoint x: 734, startPoint y: 265, endPoint x: 877, endPoint y: 233, distance: 147.0
copy div "Position fit/opening: Glance Networks – Software Developer – Authentication & I…"
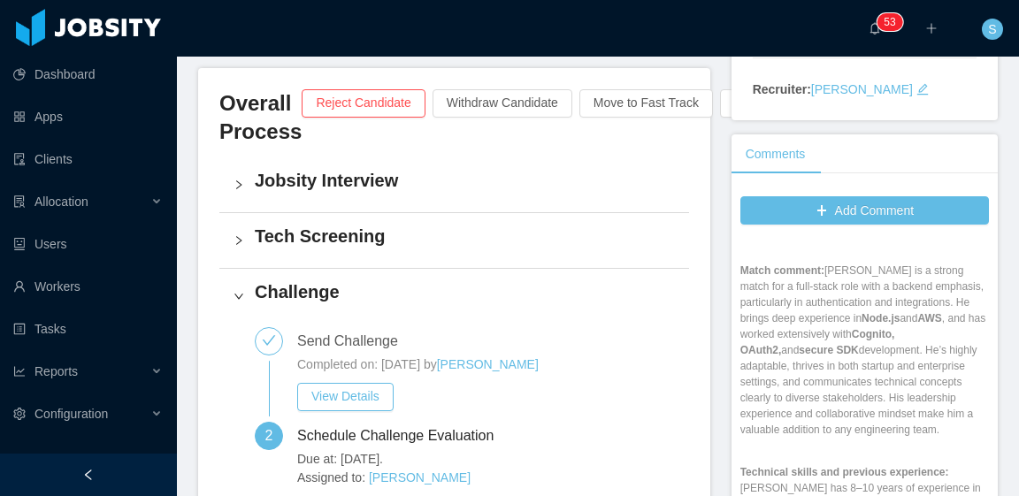
click at [373, 226] on h4 "Tech Screening" at bounding box center [465, 236] width 420 height 25
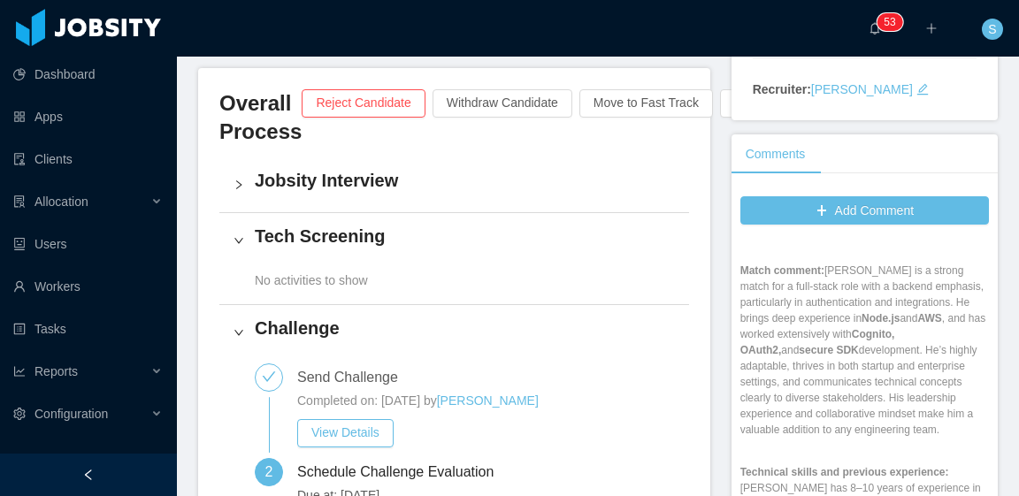
click at [378, 168] on h4 "Jobsity Interview" at bounding box center [465, 180] width 420 height 25
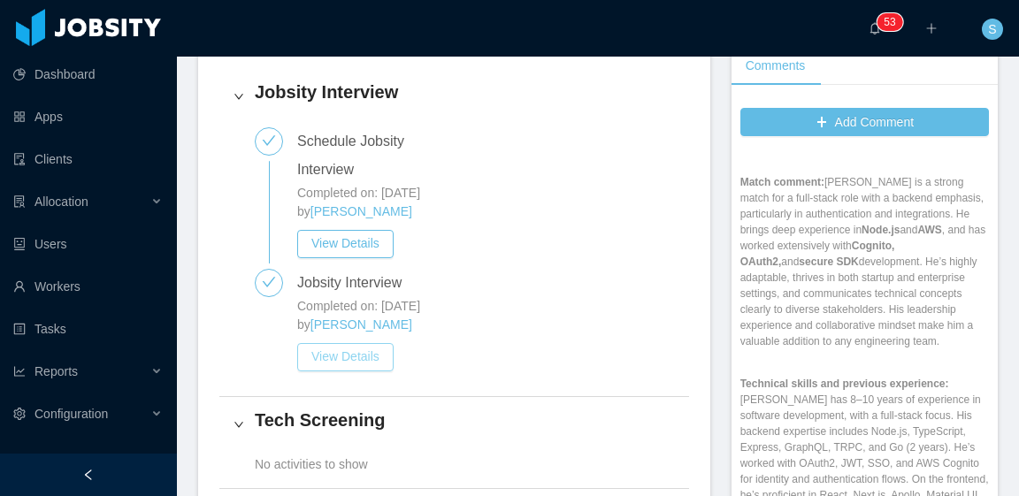
click at [335, 344] on button "View Details" at bounding box center [345, 357] width 96 height 28
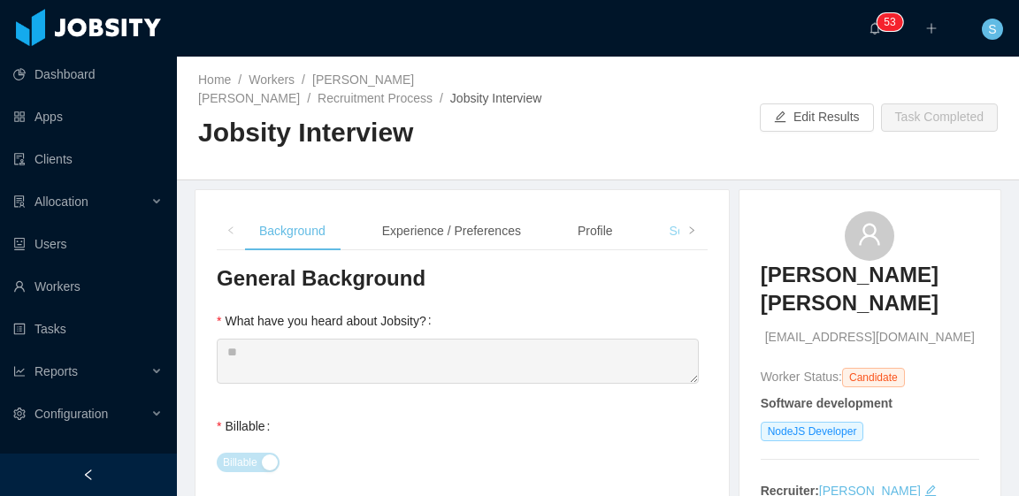
click at [665, 227] on div "Soft Skills" at bounding box center [697, 231] width 82 height 40
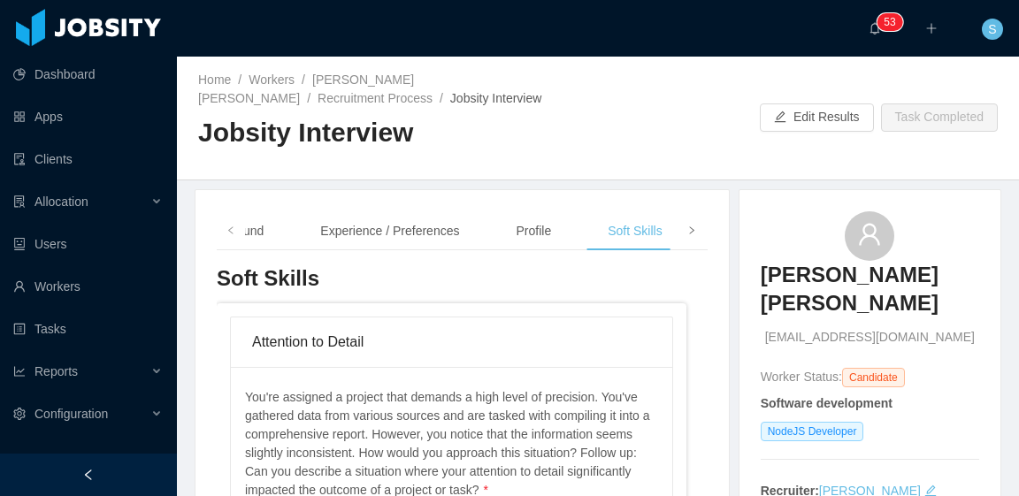
click at [689, 233] on icon "icon: right" at bounding box center [691, 230] width 4 height 7
click at [641, 232] on div "Notes" at bounding box center [648, 231] width 61 height 40
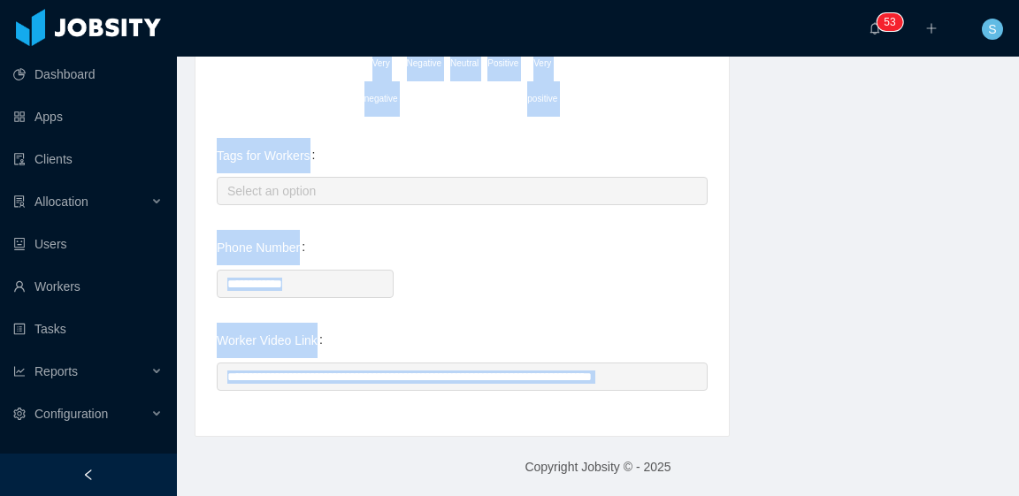
drag, startPoint x: 250, startPoint y: 272, endPoint x: 514, endPoint y: 529, distance: 369.2
click at [514, 496] on html "Dashboard Apps Clients Allocation Users Workers Tasks Reports Configuration ···…" at bounding box center [509, 248] width 1019 height 496
click at [482, 163] on div "Tags for Workers Select an option" at bounding box center [462, 173] width 491 height 71
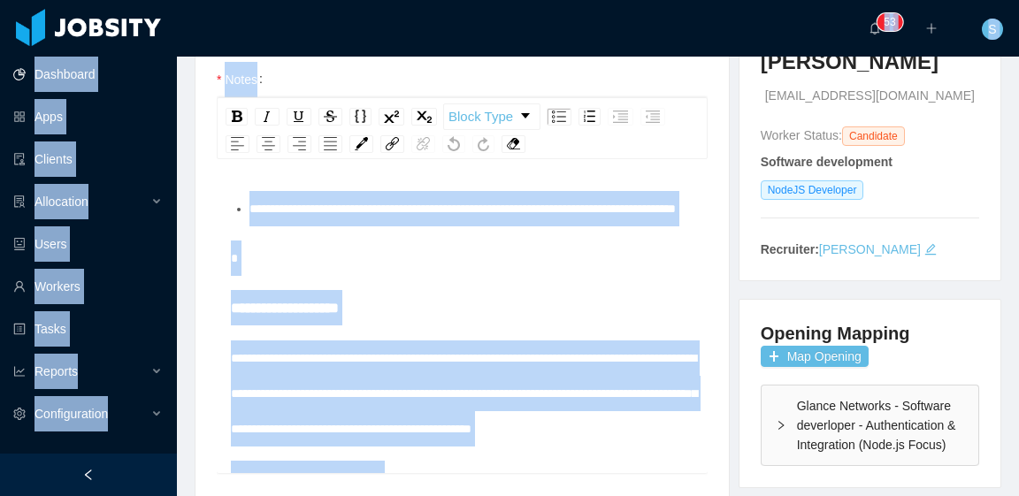
drag, startPoint x: 444, startPoint y: 452, endPoint x: 161, endPoint y: 68, distance: 477.1
click at [161, 68] on section "Dashboard Apps Clients Allocation Users Workers Tasks Reports Configuration ···…" at bounding box center [509, 248] width 1019 height 496
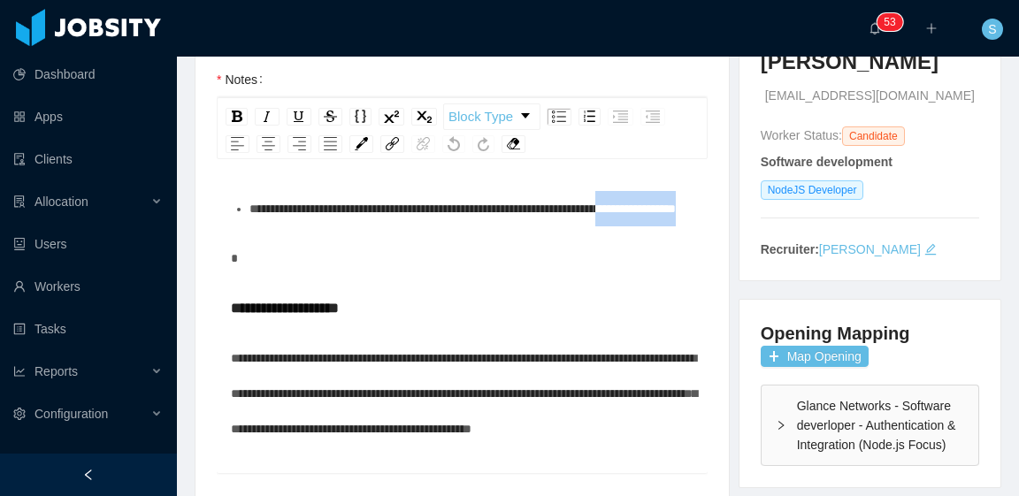
drag, startPoint x: 406, startPoint y: 249, endPoint x: 300, endPoint y: 234, distance: 107.2
click at [300, 227] on div "**********" at bounding box center [472, 208] width 445 height 35
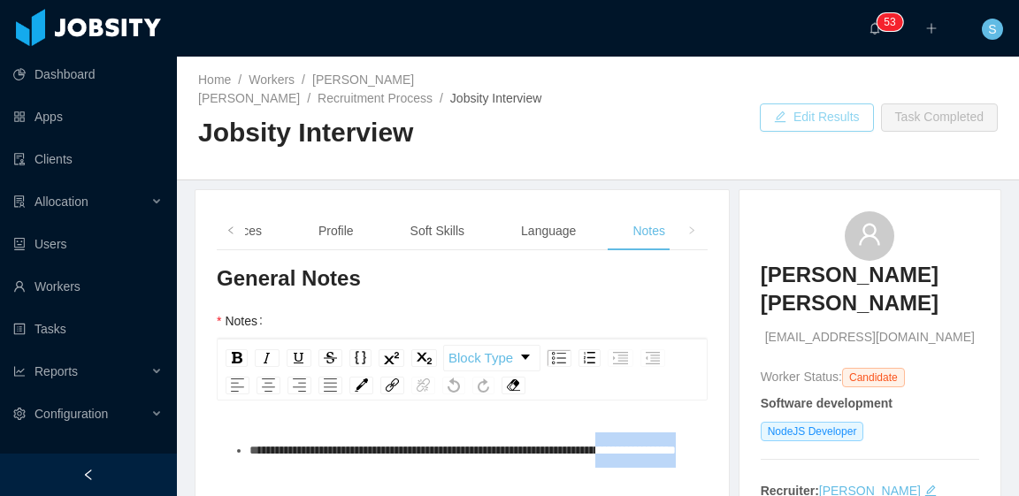
click at [789, 127] on button "Edit Results" at bounding box center [817, 118] width 114 height 28
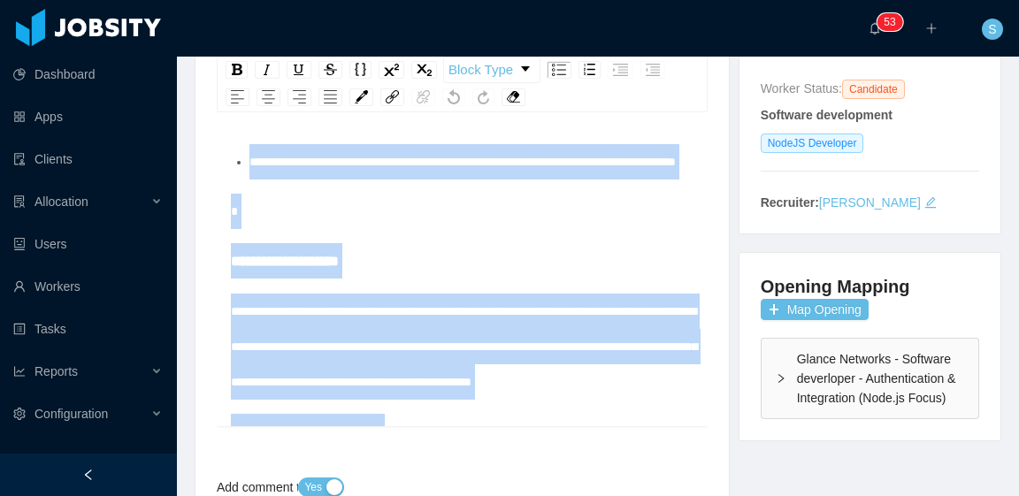
drag, startPoint x: 442, startPoint y: 343, endPoint x: 204, endPoint y: -6, distance: 423.4
click at [204, 0] on html "Dashboard Apps Clients Allocation Users Workers Tasks Reports Configuration ···…" at bounding box center [509, 248] width 1019 height 496
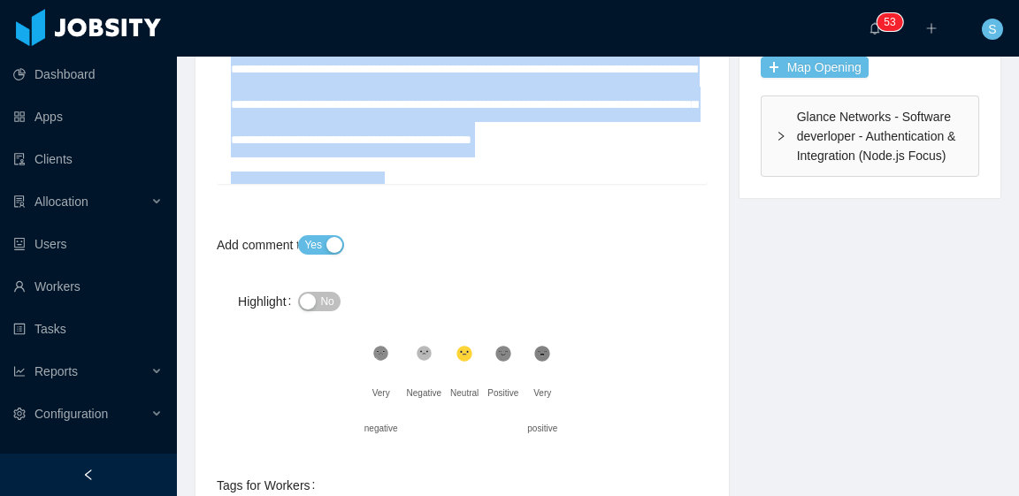
click at [510, 158] on div "**********" at bounding box center [463, 104] width 464 height 106
click at [519, 153] on div "**********" at bounding box center [463, 104] width 464 height 106
click at [523, 147] on div "**********" at bounding box center [463, 104] width 464 height 106
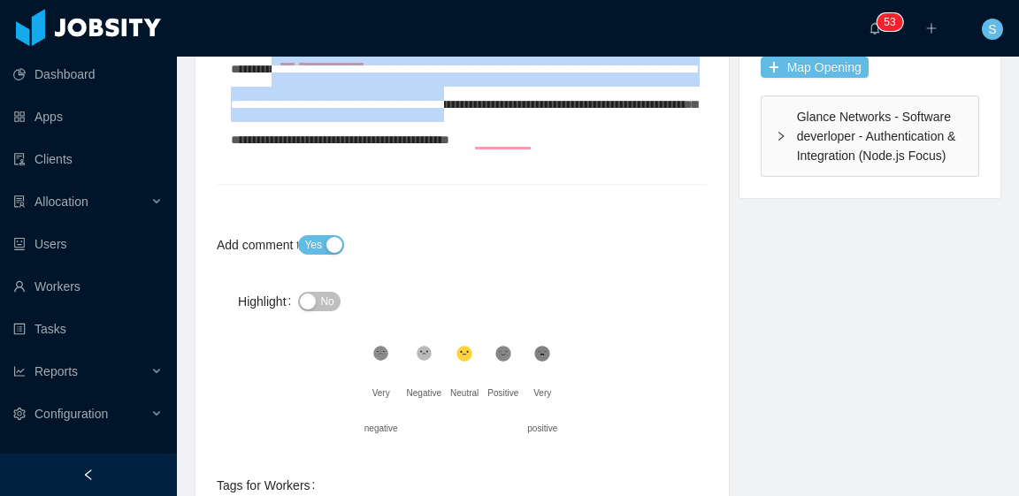
drag, startPoint x: 634, startPoint y: 139, endPoint x: 285, endPoint y: 94, distance: 352.4
click at [285, 94] on div "**********" at bounding box center [463, 104] width 464 height 106
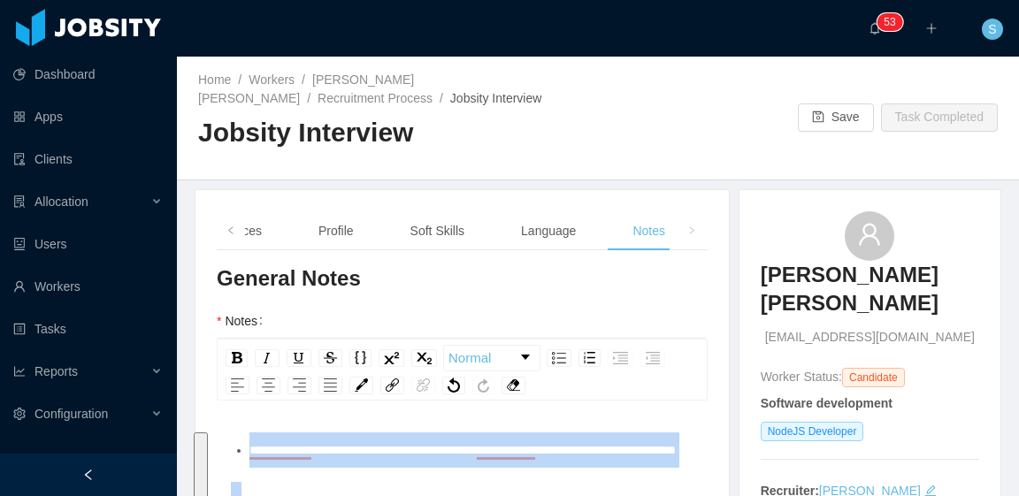
drag, startPoint x: 423, startPoint y: 148, endPoint x: 181, endPoint y: -23, distance: 296.6
click at [181, 0] on html "Dashboard Apps Clients Allocation Users Workers Tasks Reports Configuration ···…" at bounding box center [509, 248] width 1019 height 496
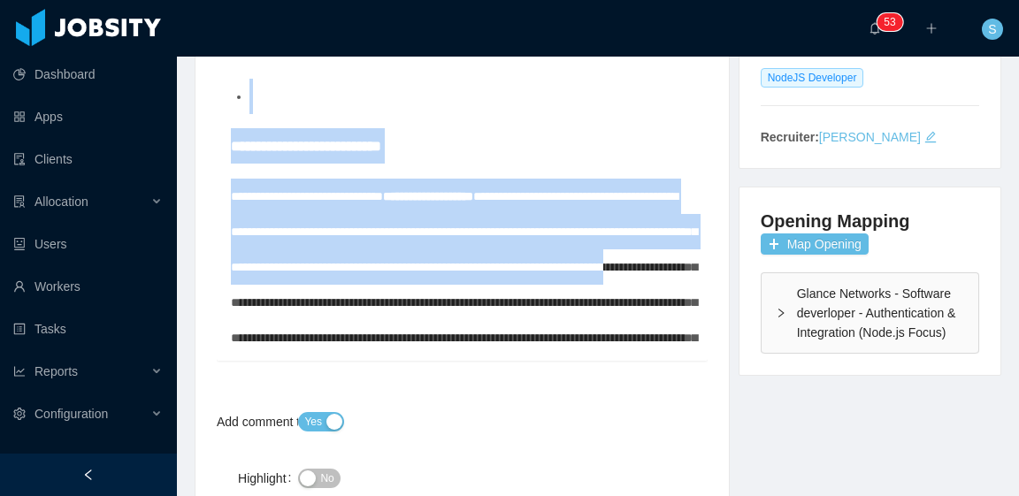
drag, startPoint x: 544, startPoint y: 304, endPoint x: 346, endPoint y: 190, distance: 228.3
click at [165, 97] on section "Dashboard Apps Clients Allocation Users Workers Tasks Reports Configuration ···…" at bounding box center [509, 248] width 1019 height 496
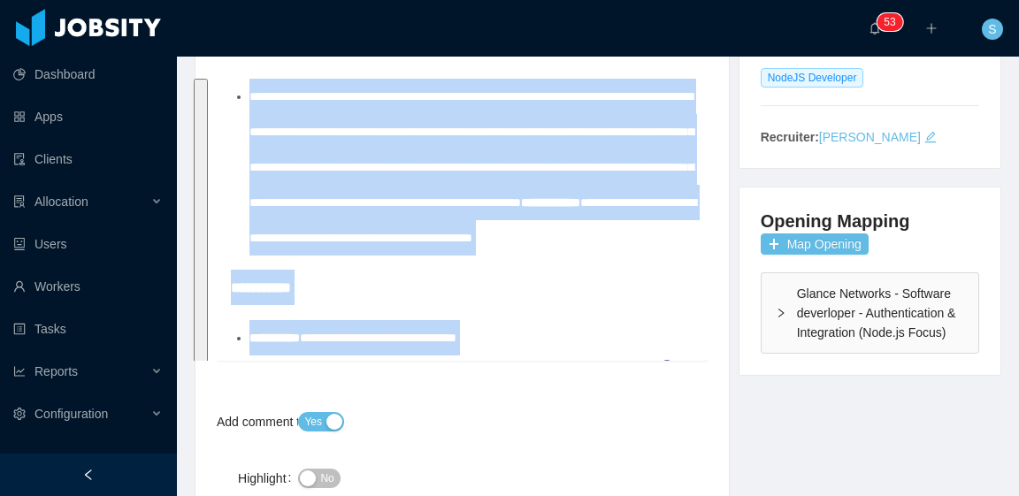
drag, startPoint x: 531, startPoint y: 334, endPoint x: 247, endPoint y: 112, distance: 360.0
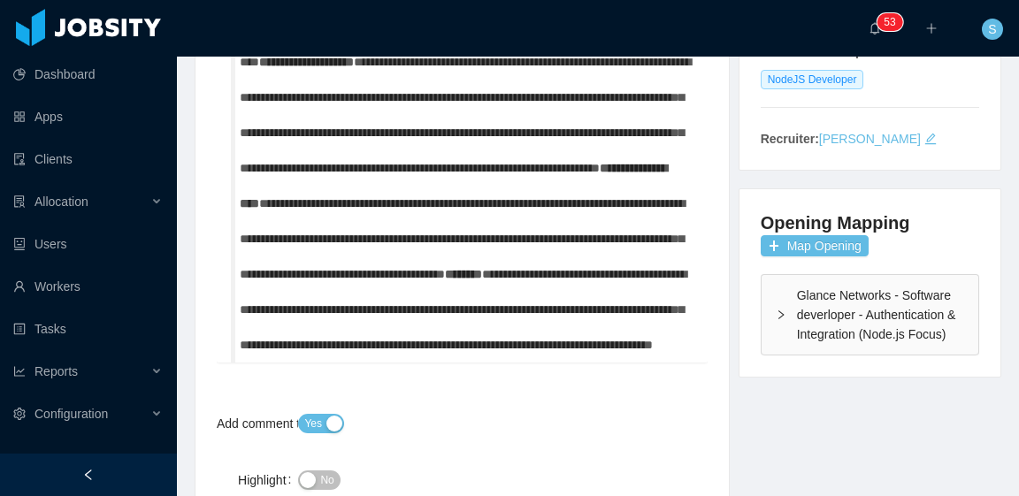
click at [354, 68] on span "**********" at bounding box center [306, 62] width 95 height 12
click at [578, 162] on span "**********" at bounding box center [621, 168] width 86 height 12
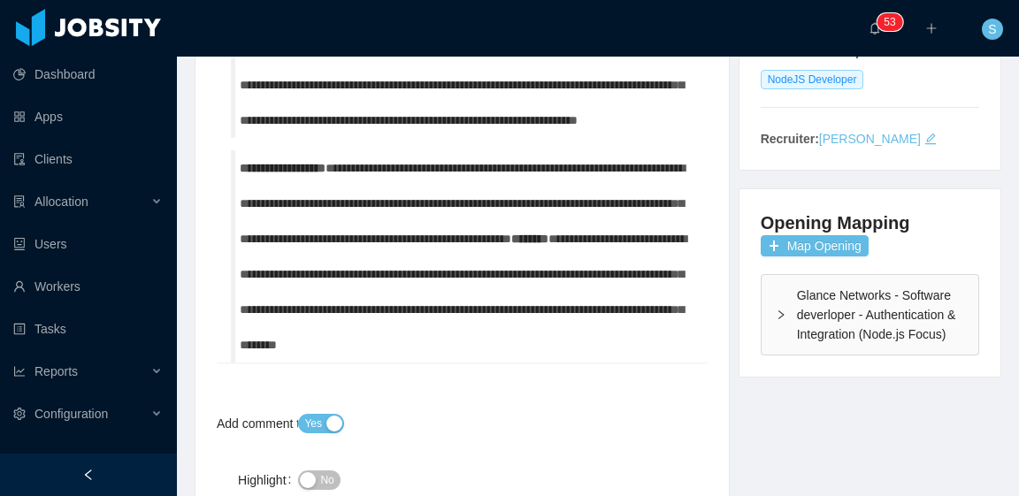
click at [511, 245] on span "********" at bounding box center [529, 239] width 37 height 12
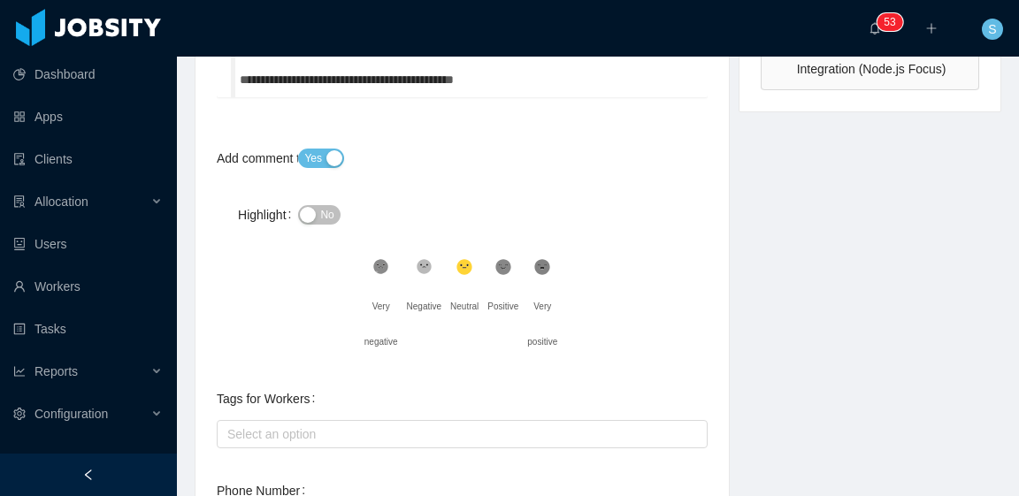
click at [316, 211] on button "No" at bounding box center [319, 214] width 42 height 19
click at [505, 272] on icon at bounding box center [503, 267] width 15 height 15
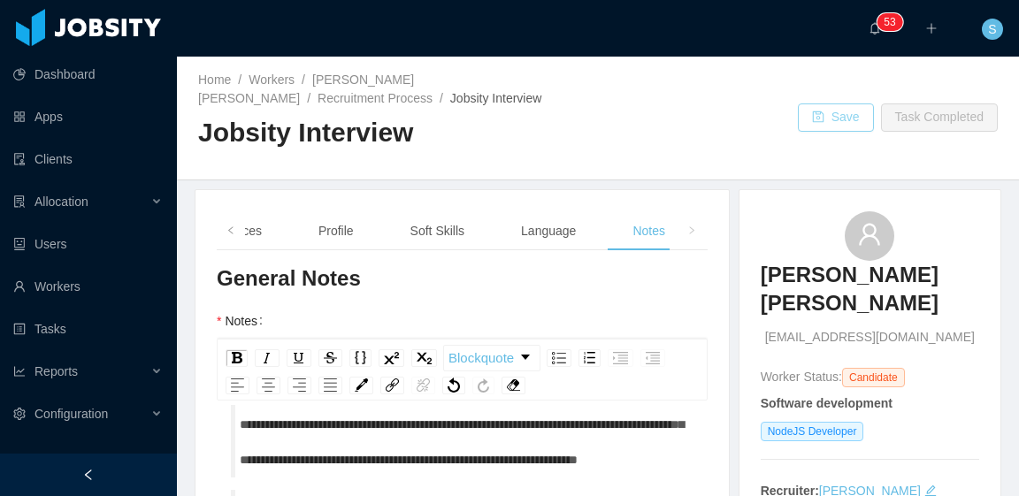
drag, startPoint x: 835, startPoint y: 119, endPoint x: 826, endPoint y: 176, distance: 57.3
click at [835, 119] on button "Save" at bounding box center [836, 118] width 76 height 28
click at [379, 79] on link "Gustavo Diogo Silva" at bounding box center [306, 89] width 216 height 33
click at [834, 119] on button "Save" at bounding box center [836, 118] width 76 height 28
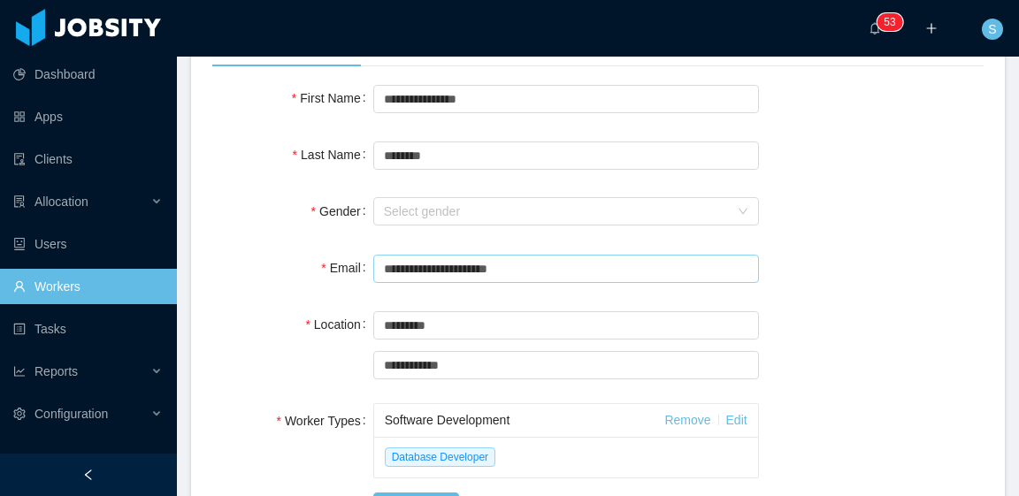
scroll to position [177, 0]
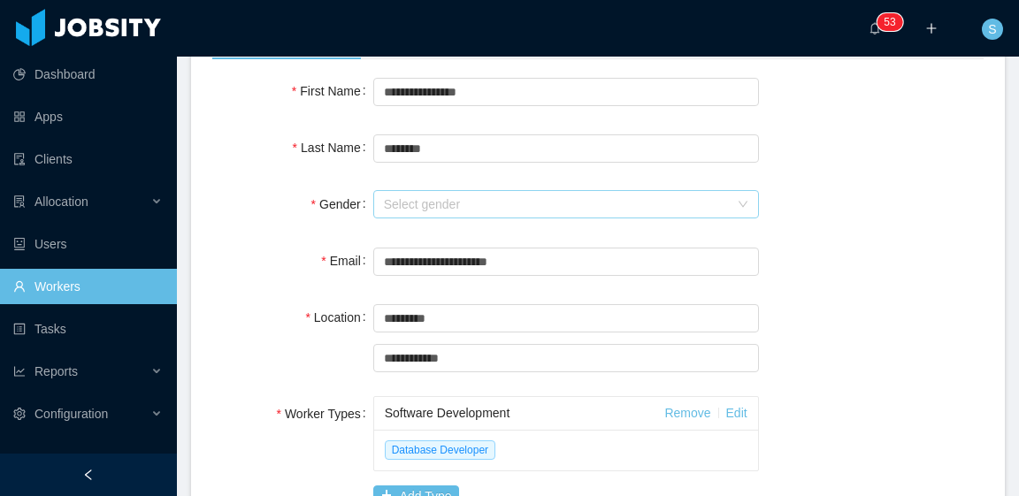
click at [465, 205] on div "Select gender" at bounding box center [556, 205] width 345 height 18
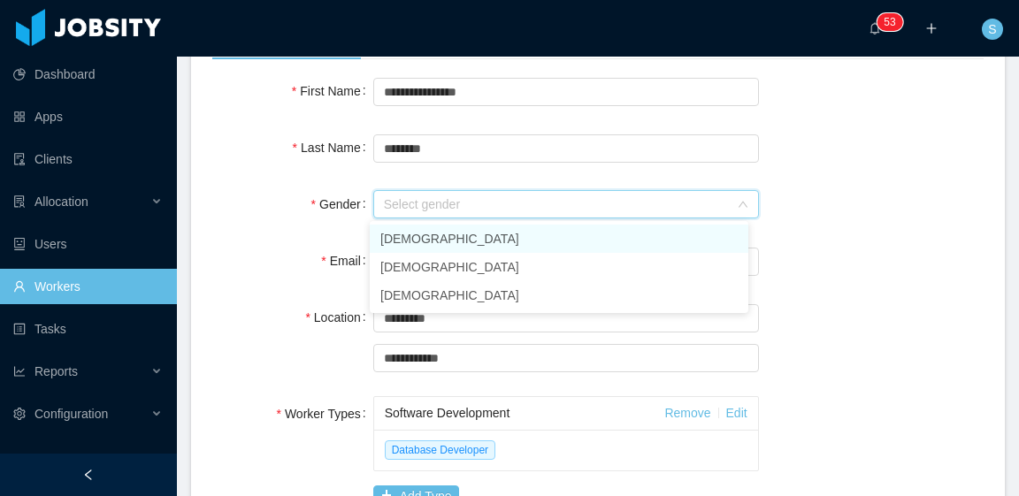
click at [466, 234] on li "[DEMOGRAPHIC_DATA]" at bounding box center [559, 239] width 379 height 28
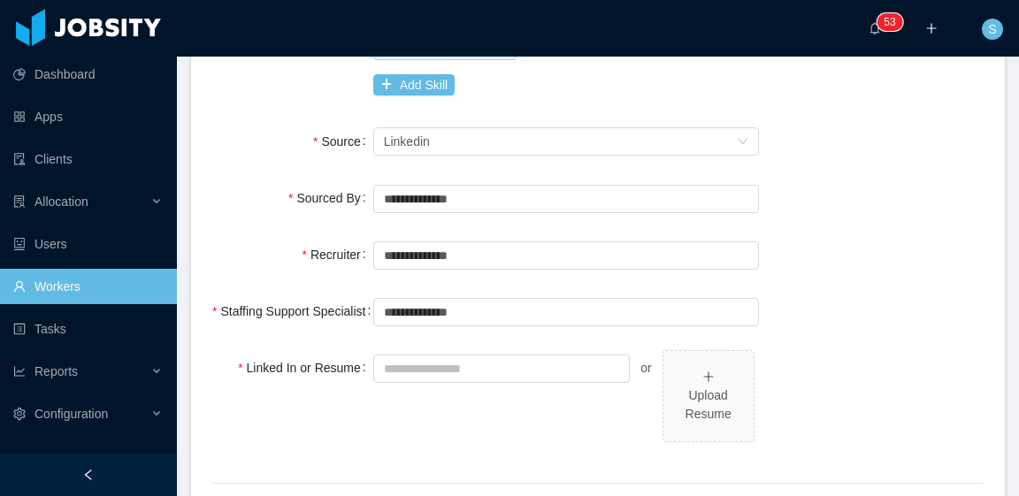
scroll to position [708, 0]
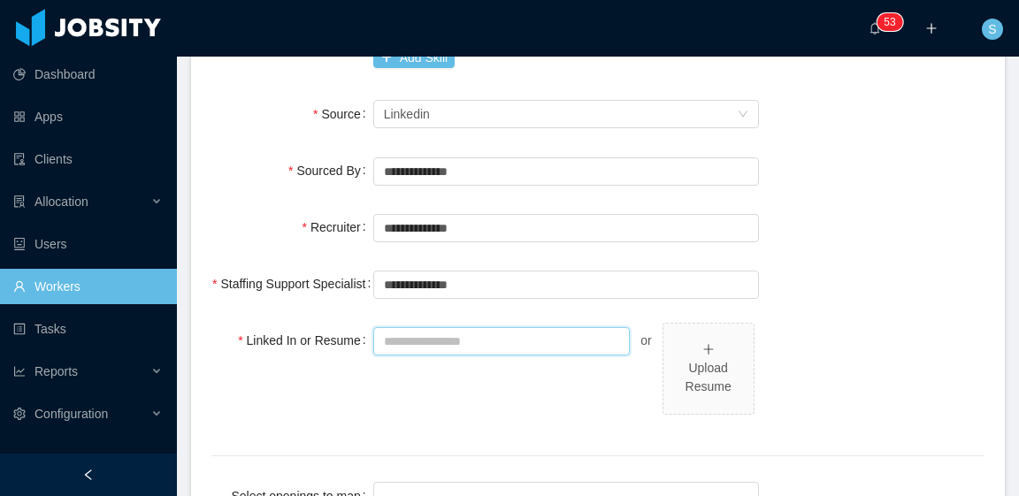
click at [461, 334] on input "Linked In or Resume" at bounding box center [501, 341] width 257 height 28
click at [794, 344] on div "Linked In or Resume or Upload Resume" at bounding box center [598, 379] width 772 height 112
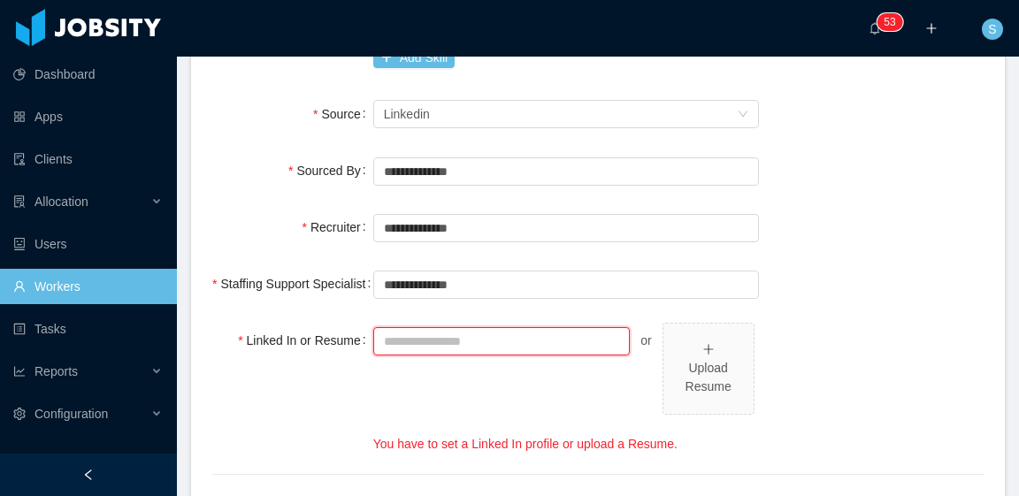
click at [492, 342] on input "Linked In or Resume" at bounding box center [501, 341] width 257 height 28
paste input "**********"
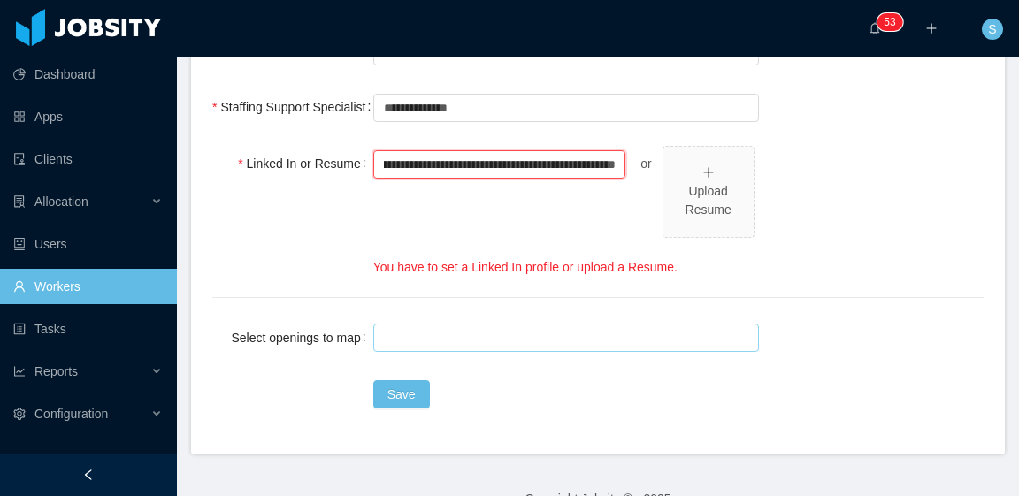
type input "**********"
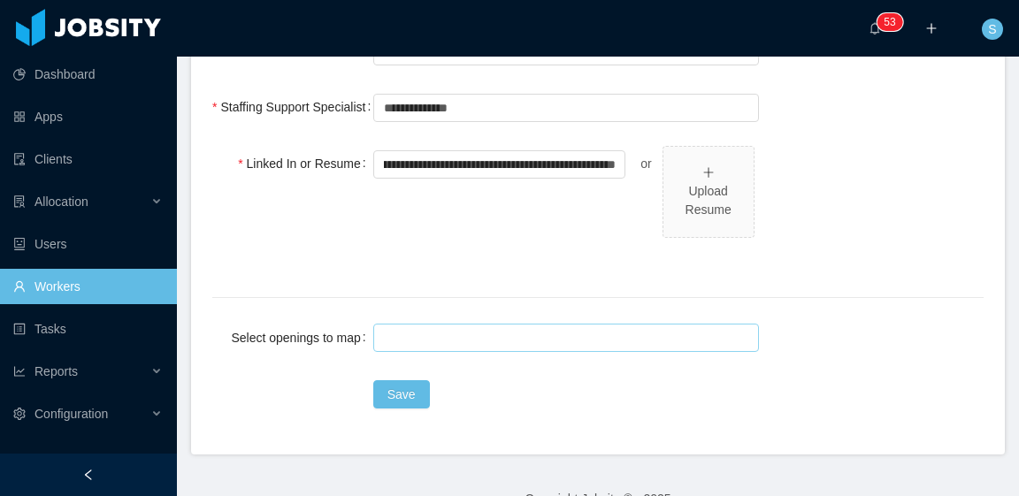
click at [489, 327] on div at bounding box center [564, 338] width 370 height 27
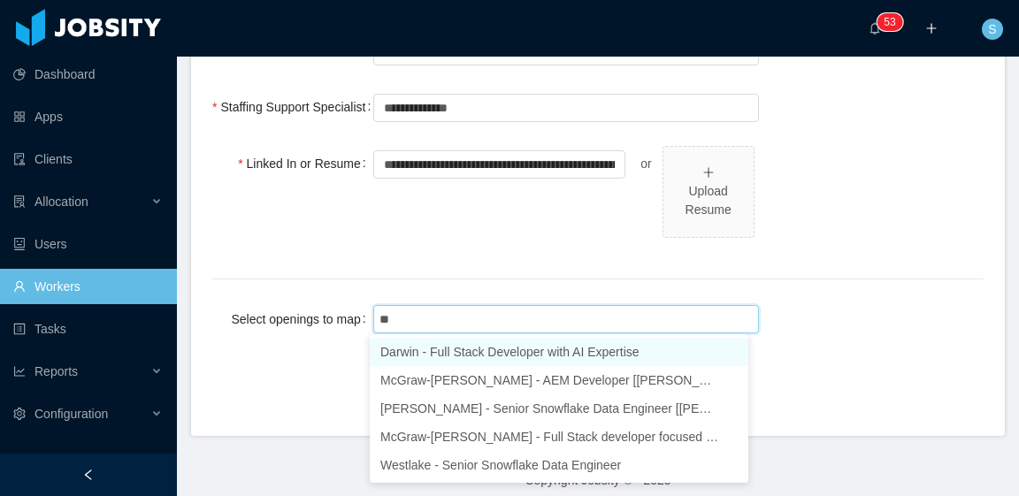
type input "***"
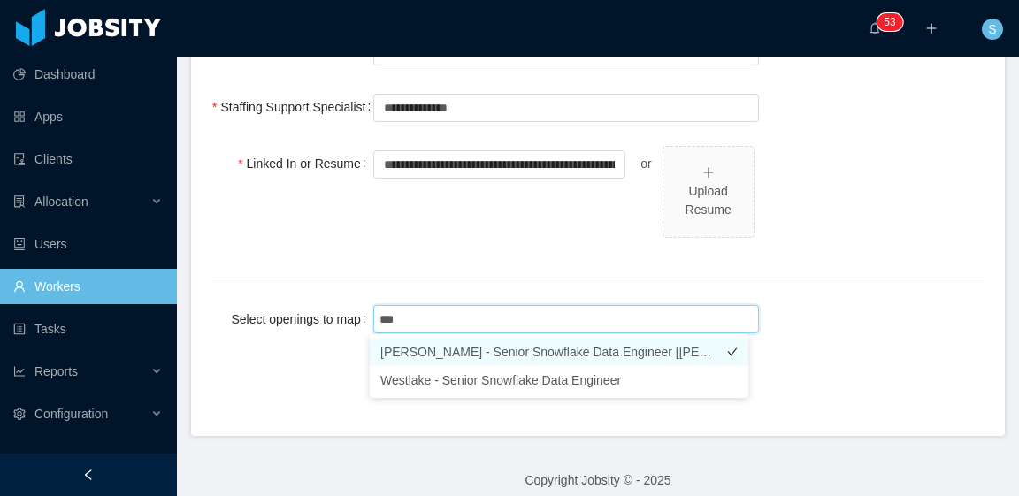
click at [588, 349] on li "[PERSON_NAME] - Senior Snowflake Data Engineer [[PERSON_NAME] backfill]" at bounding box center [559, 352] width 379 height 28
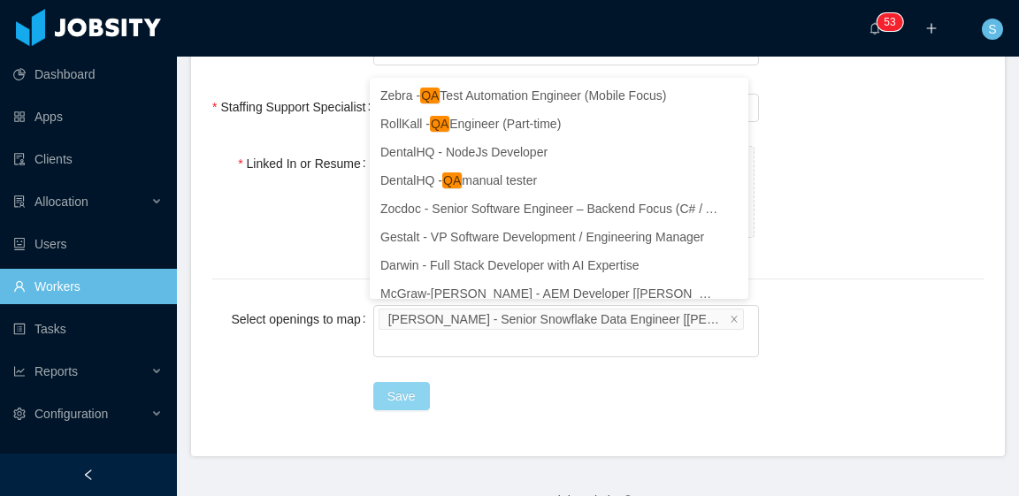
click at [403, 394] on button "Save" at bounding box center [401, 396] width 57 height 28
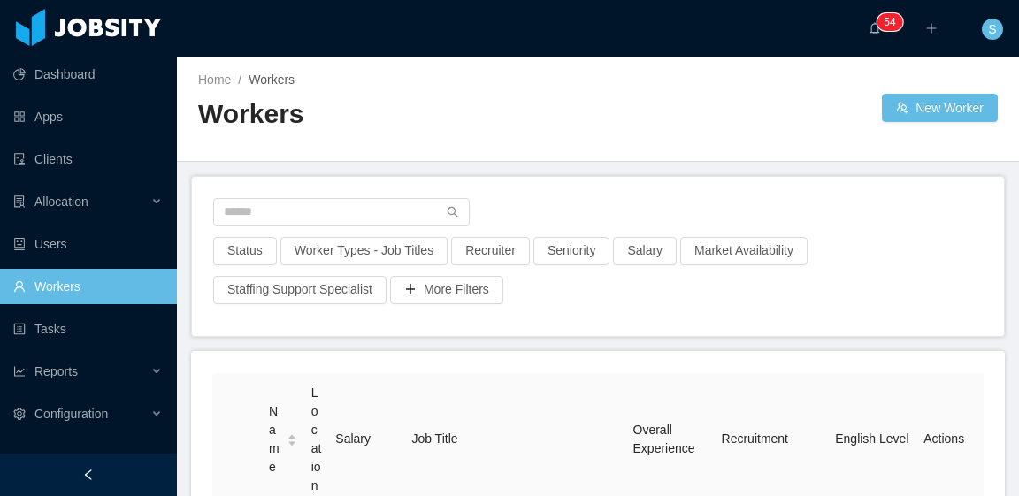
scroll to position [265, 0]
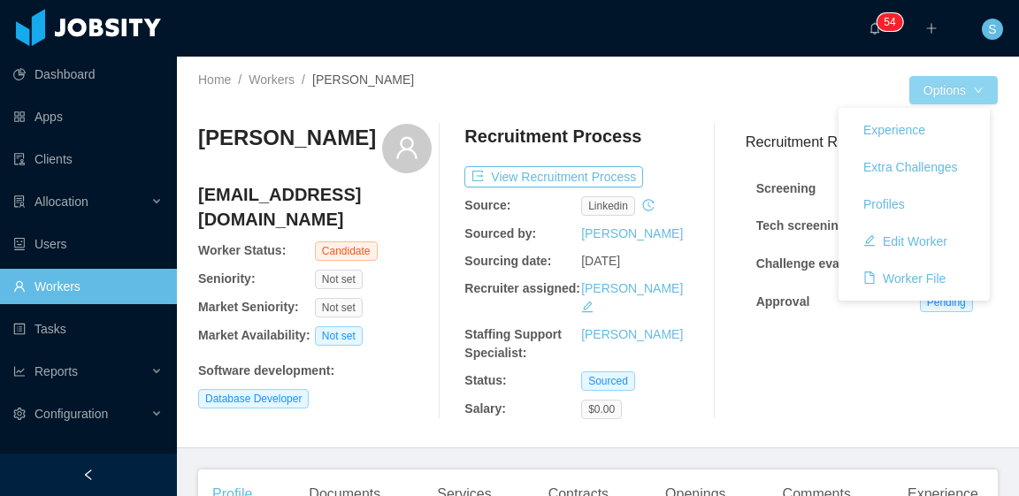
click at [950, 93] on button "Options" at bounding box center [954, 90] width 88 height 28
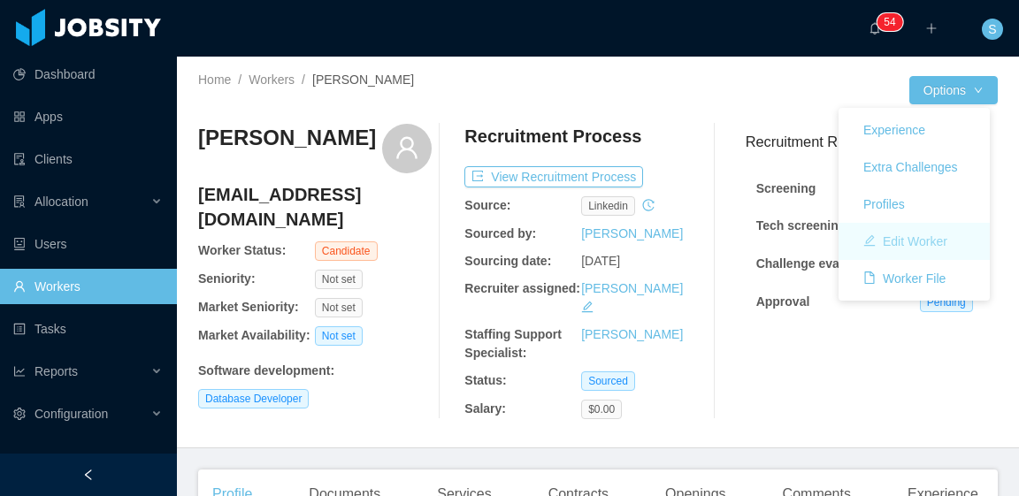
click at [938, 247] on button "Edit Worker" at bounding box center [905, 241] width 112 height 28
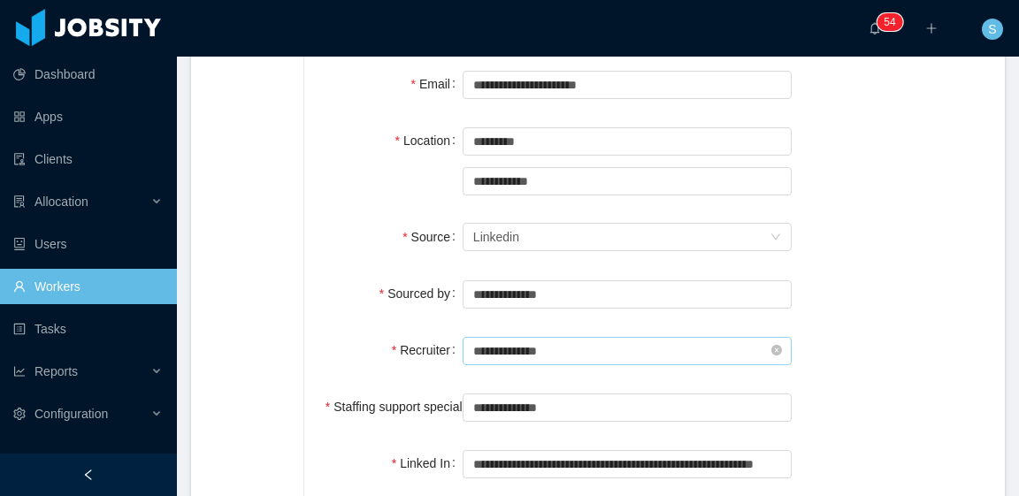
scroll to position [531, 0]
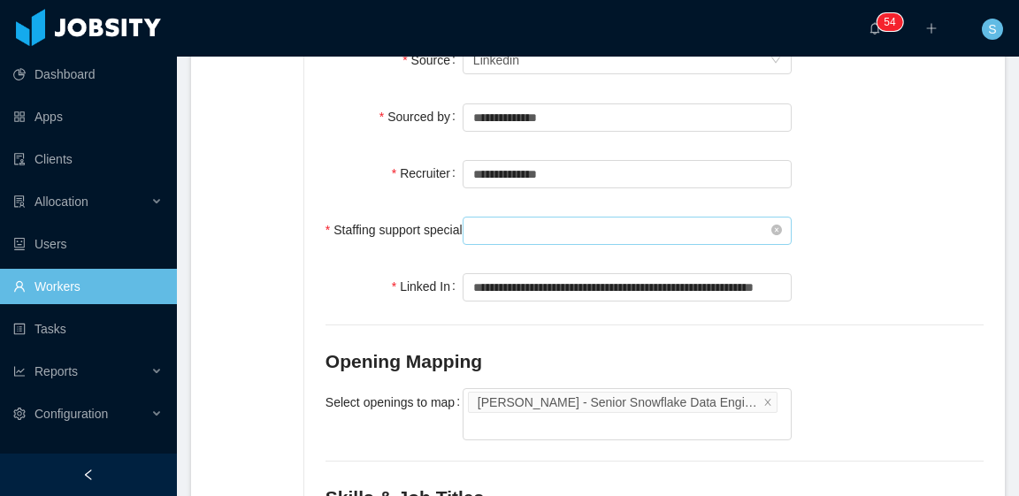
click at [540, 217] on input "text" at bounding box center [627, 231] width 329 height 28
click at [554, 211] on li "[PERSON_NAME]" at bounding box center [620, 211] width 323 height 28
type input "**********"
click at [837, 212] on div "**********" at bounding box center [655, 229] width 658 height 35
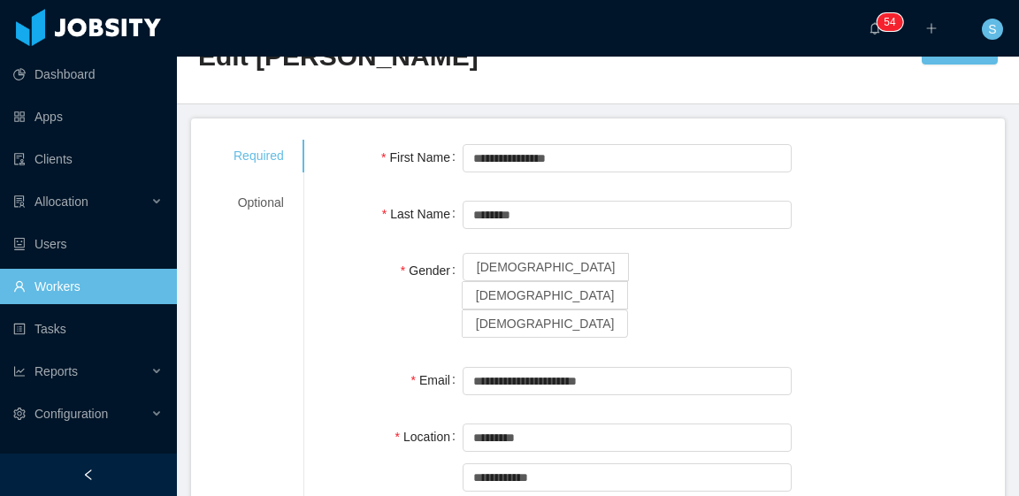
scroll to position [0, 0]
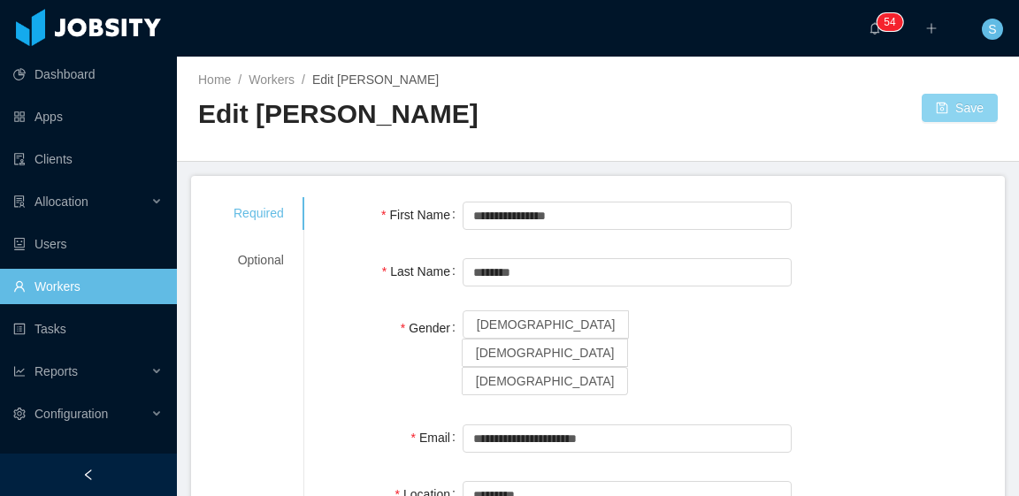
click at [929, 107] on button "Save" at bounding box center [960, 108] width 76 height 28
click at [551, 346] on span "[DEMOGRAPHIC_DATA]" at bounding box center [545, 353] width 139 height 14
click at [952, 99] on button "Save" at bounding box center [960, 108] width 76 height 28
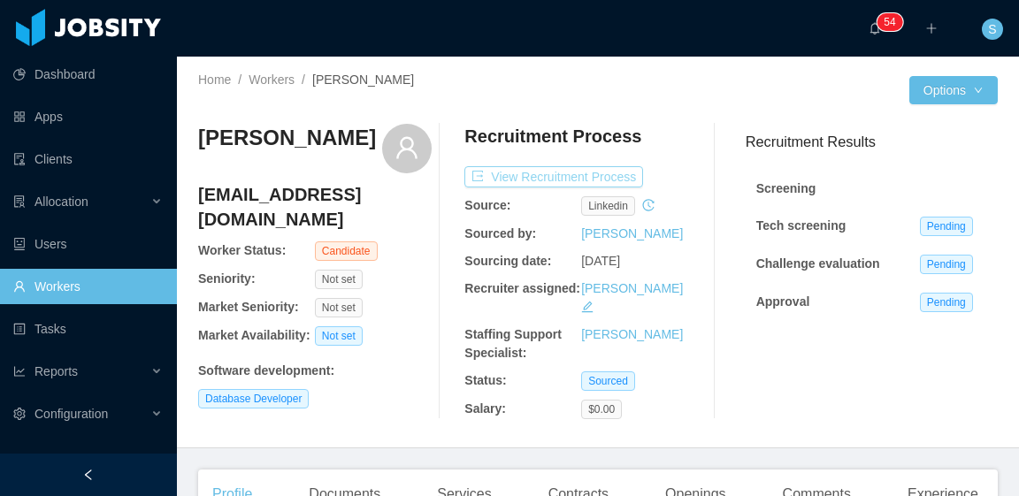
click at [596, 177] on button "View Recruitment Process" at bounding box center [554, 176] width 179 height 21
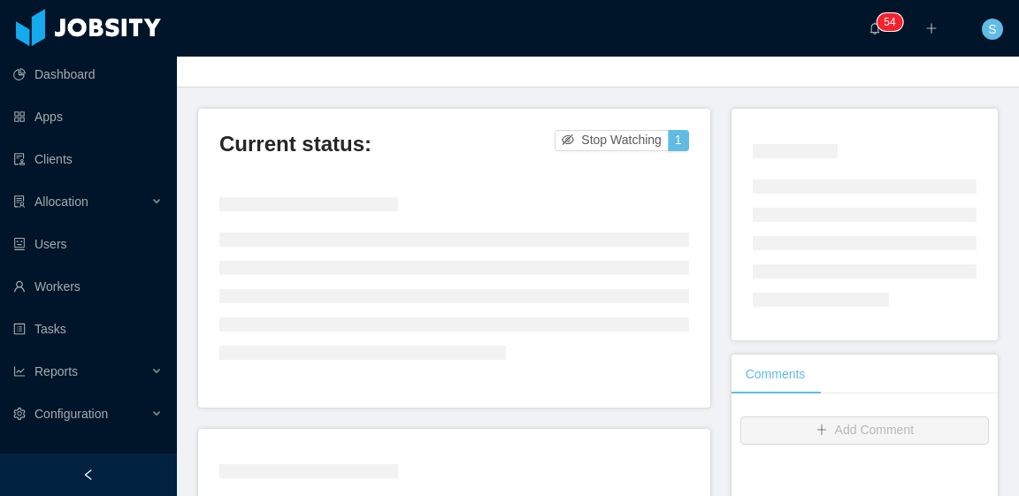
scroll to position [88, 0]
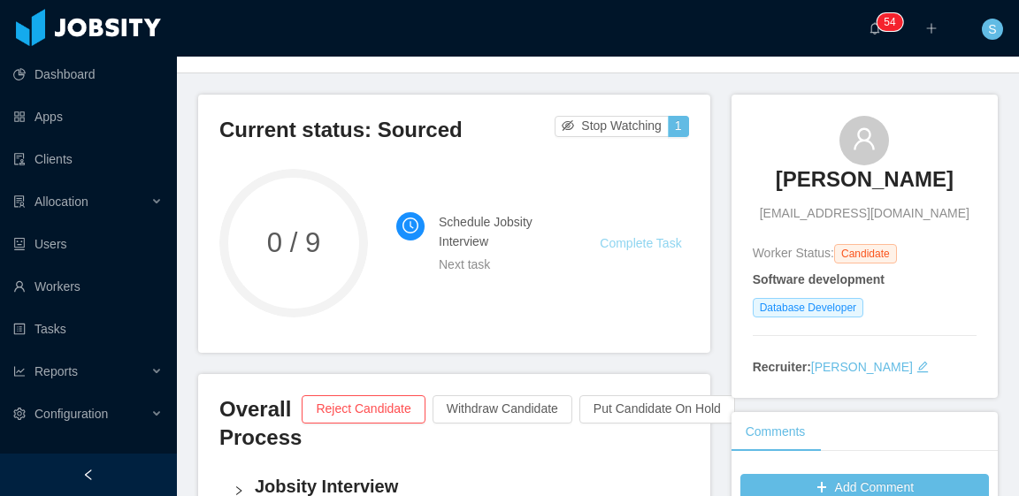
click at [641, 243] on link "Complete Task" at bounding box center [640, 243] width 81 height 14
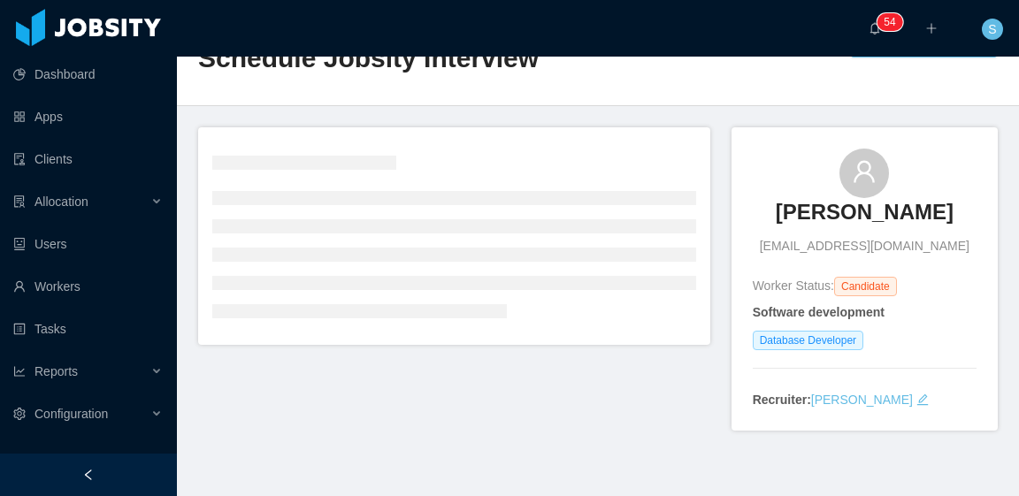
scroll to position [88, 0]
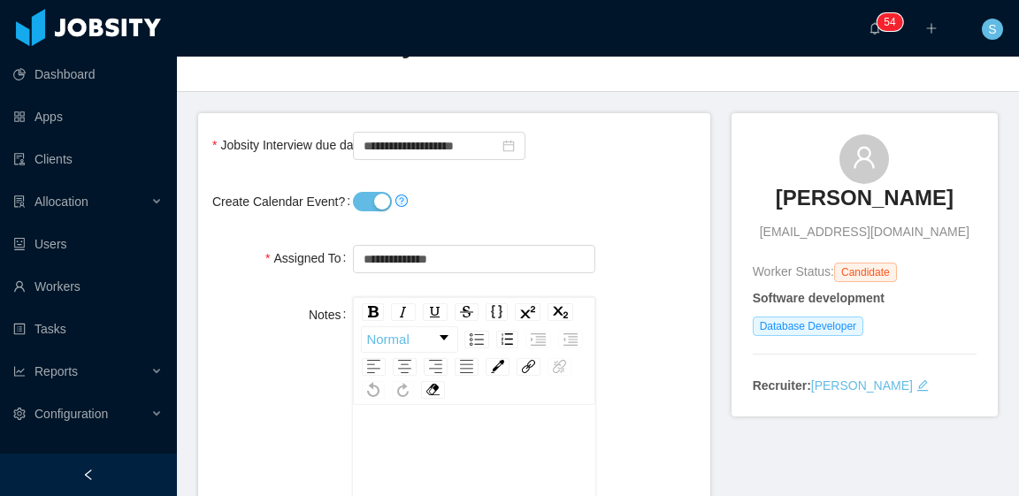
click at [382, 203] on button "Create Calendar Event?" at bounding box center [372, 201] width 39 height 19
click at [434, 135] on input "**********" at bounding box center [439, 146] width 173 height 28
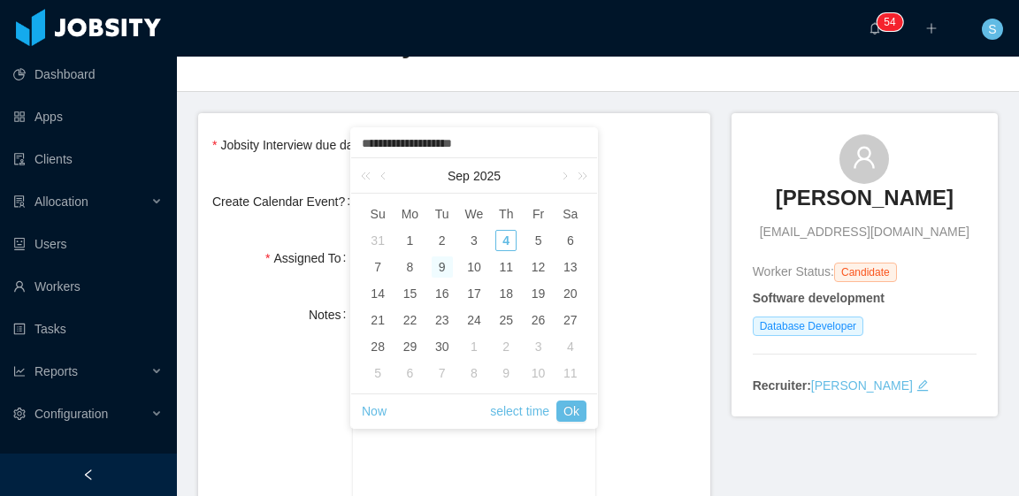
click at [630, 165] on form "**********" at bounding box center [454, 462] width 512 height 698
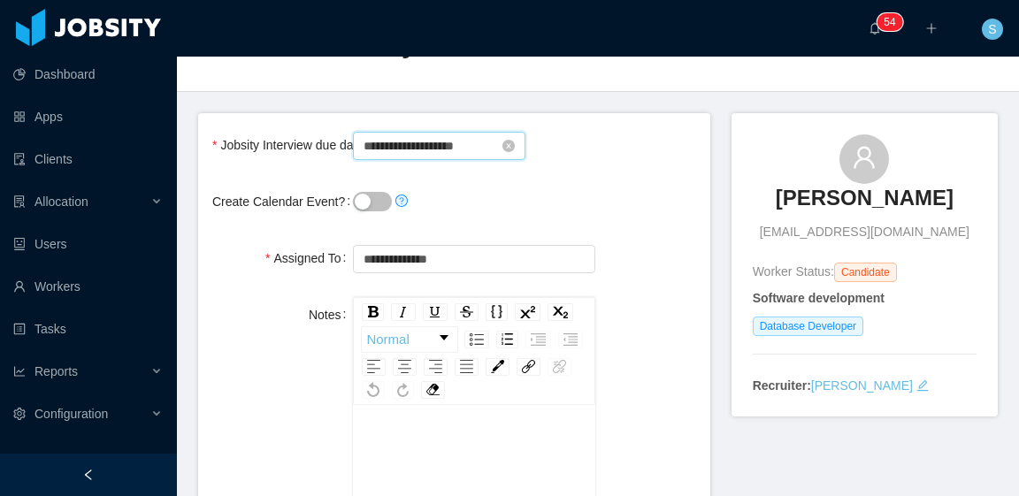
click at [418, 142] on input "**********" at bounding box center [439, 146] width 173 height 28
click at [612, 192] on div "Create Calendar Event?" at bounding box center [454, 201] width 484 height 35
click at [373, 199] on button "Create Calendar Event?" at bounding box center [372, 201] width 39 height 19
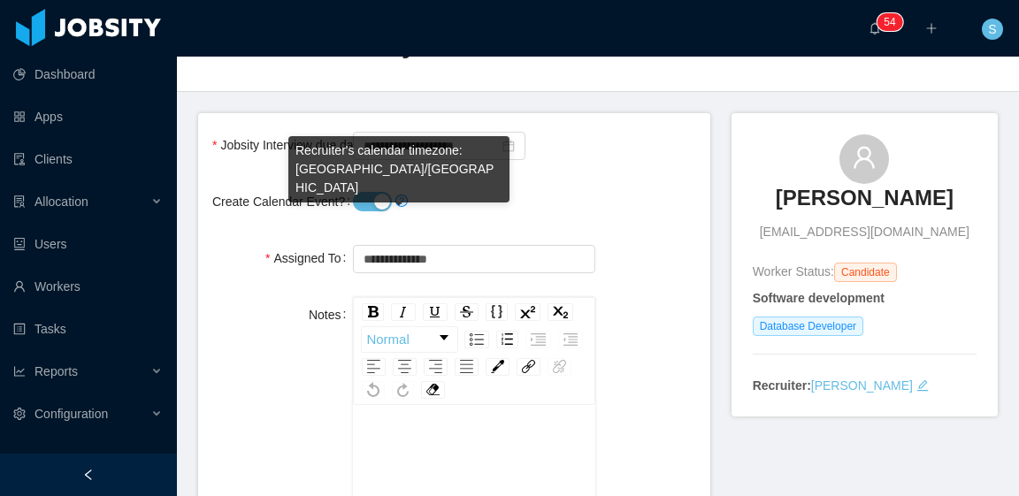
click at [418, 155] on div "Recruiter's calendar timezone: [GEOGRAPHIC_DATA]/[GEOGRAPHIC_DATA]" at bounding box center [398, 169] width 221 height 66
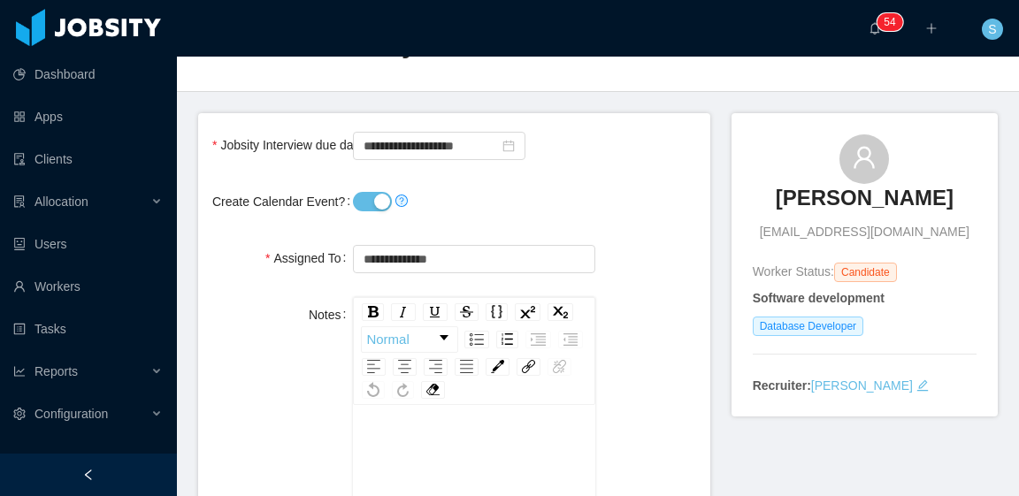
click at [547, 131] on div "**********" at bounding box center [474, 144] width 242 height 35
click at [427, 144] on input "**********" at bounding box center [439, 146] width 173 height 28
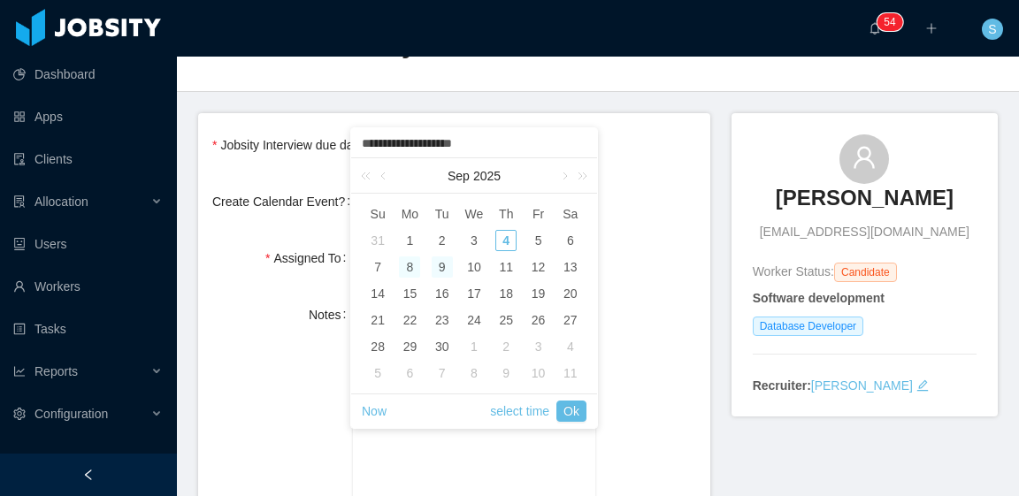
click at [411, 268] on div "8" at bounding box center [409, 267] width 21 height 21
type input "**********"
click at [528, 412] on link "select time" at bounding box center [519, 412] width 59 height 34
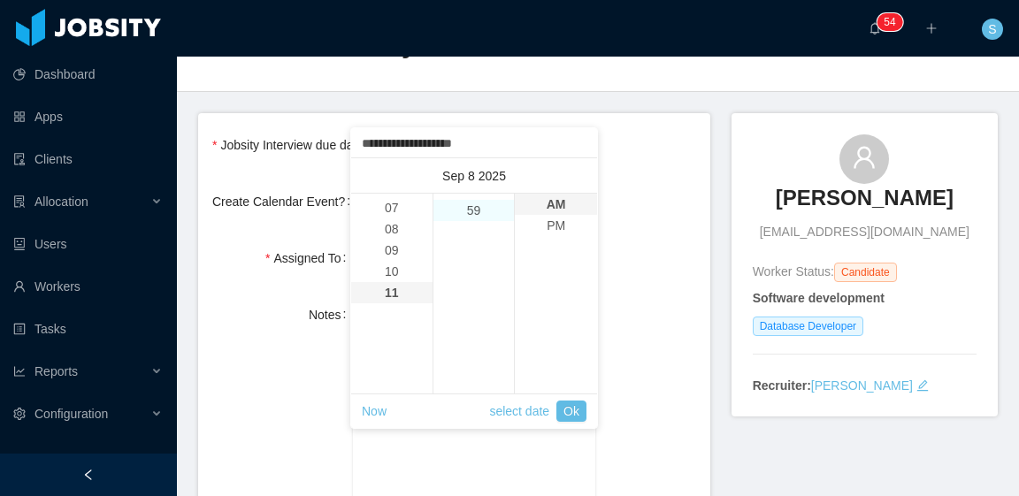
scroll to position [1253, 0]
click at [471, 207] on li "59" at bounding box center [474, 204] width 81 height 21
type input "**********"
click at [542, 226] on li "PM" at bounding box center [556, 225] width 82 height 21
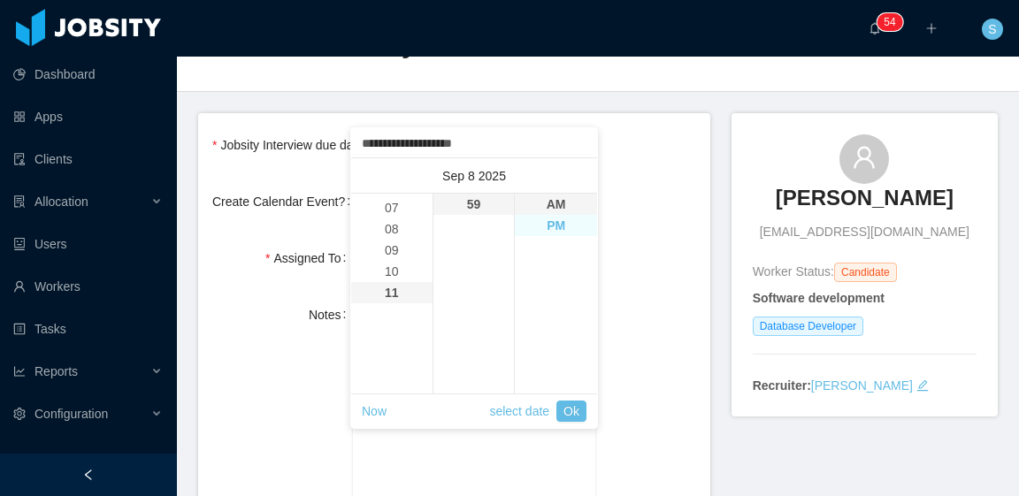
type input "**********"
click at [392, 297] on li "11" at bounding box center [391, 292] width 81 height 21
click at [574, 404] on link "Ok" at bounding box center [572, 411] width 30 height 21
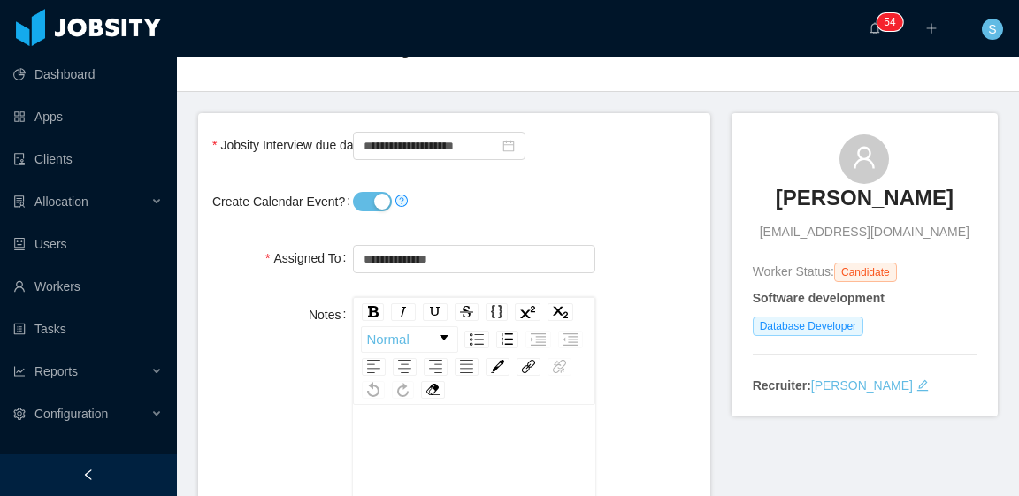
click at [646, 181] on form "**********" at bounding box center [454, 462] width 512 height 698
click at [366, 202] on button "Create Calendar Event?" at bounding box center [372, 201] width 39 height 19
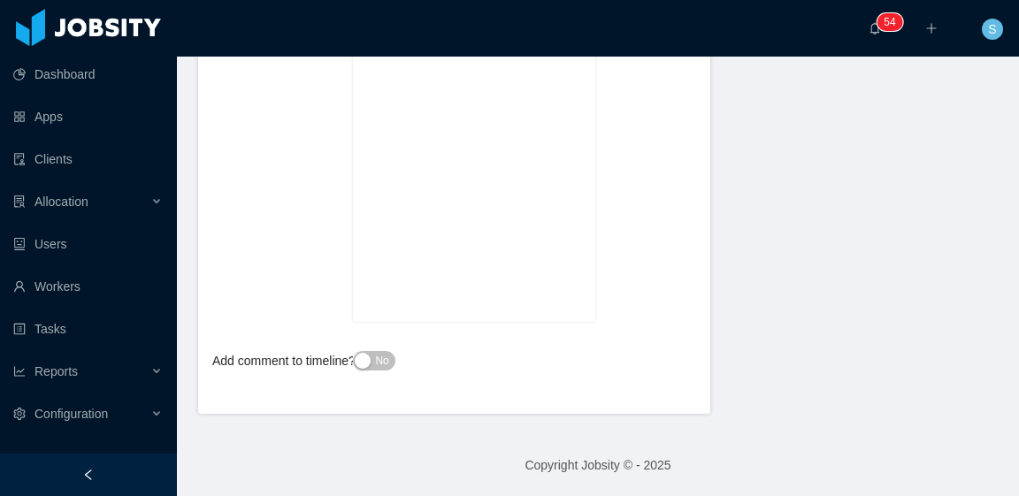
scroll to position [0, 0]
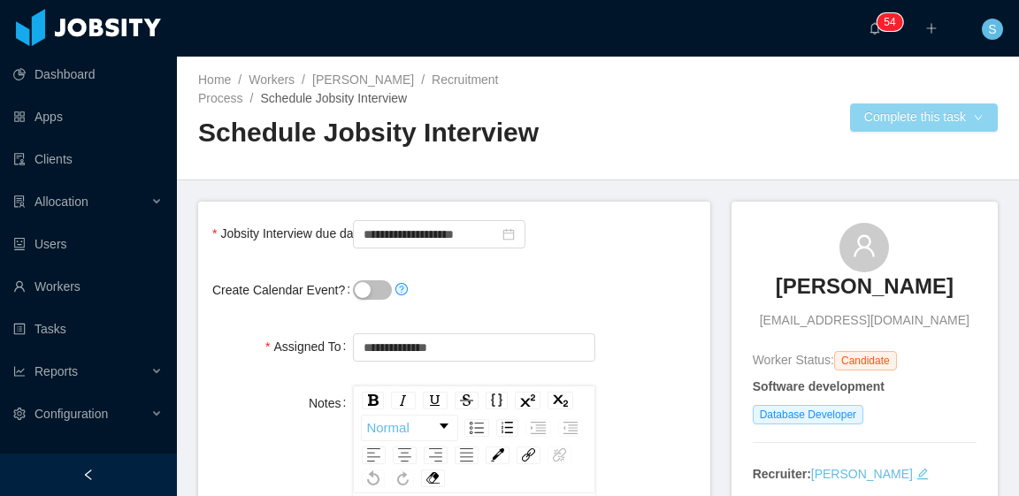
click at [911, 119] on button "Complete this task" at bounding box center [924, 118] width 148 height 28
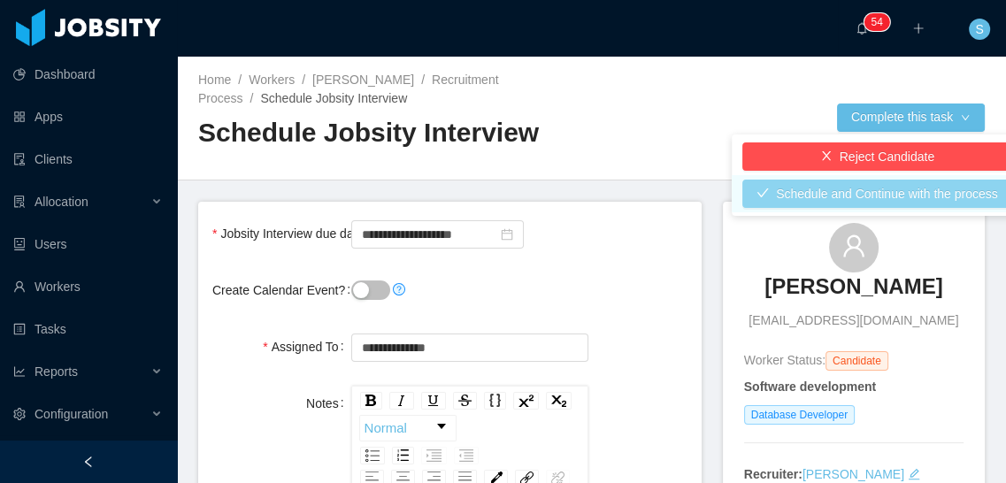
click at [890, 192] on button "Schedule and Continue with the process" at bounding box center [877, 194] width 270 height 28
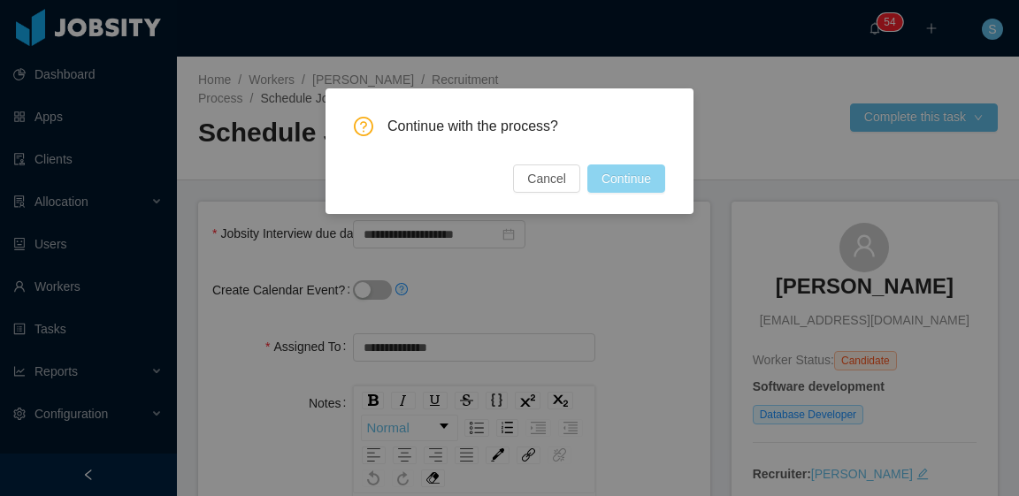
click at [642, 181] on button "Continue" at bounding box center [627, 179] width 78 height 28
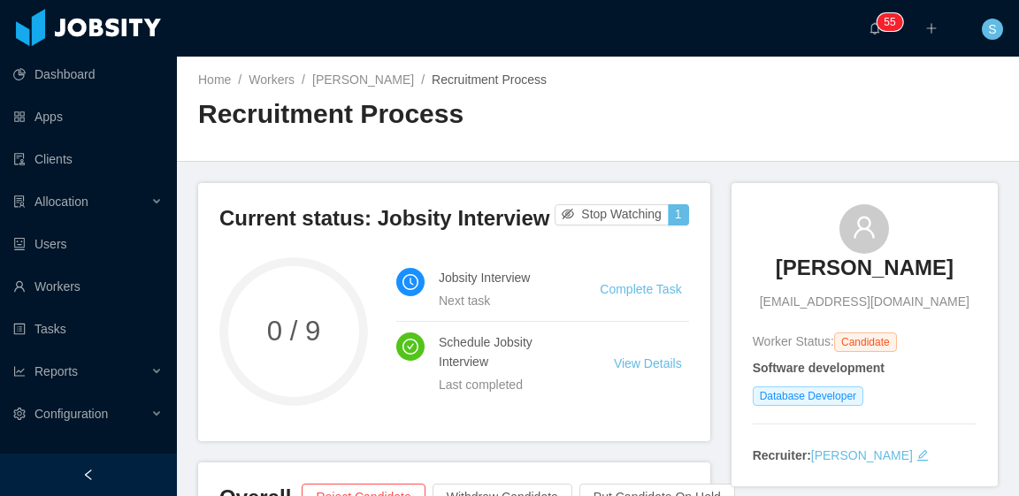
click at [716, 103] on div "Home / Workers / [PERSON_NAME] / Recruitment Process / Recruitment Process" at bounding box center [598, 109] width 842 height 105
click at [389, 79] on link "[PERSON_NAME]" at bounding box center [363, 80] width 102 height 14
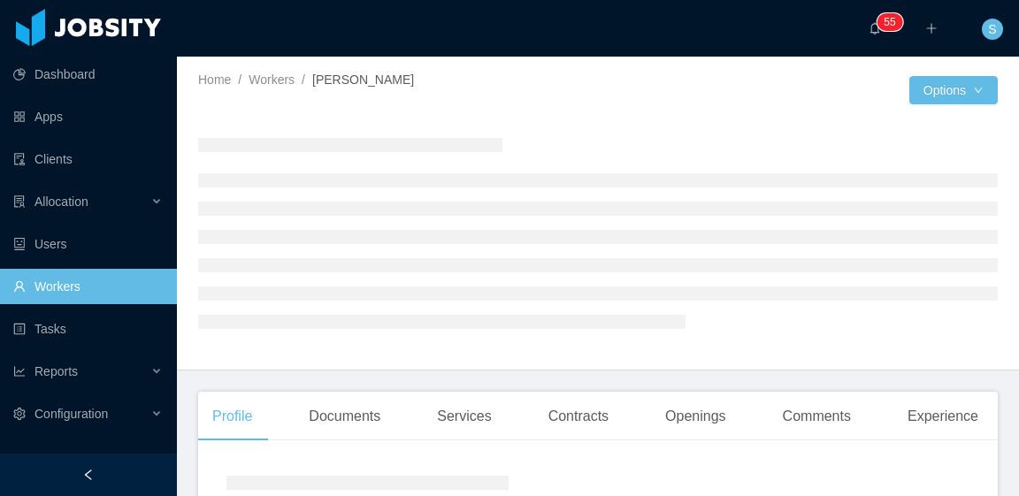
scroll to position [265, 0]
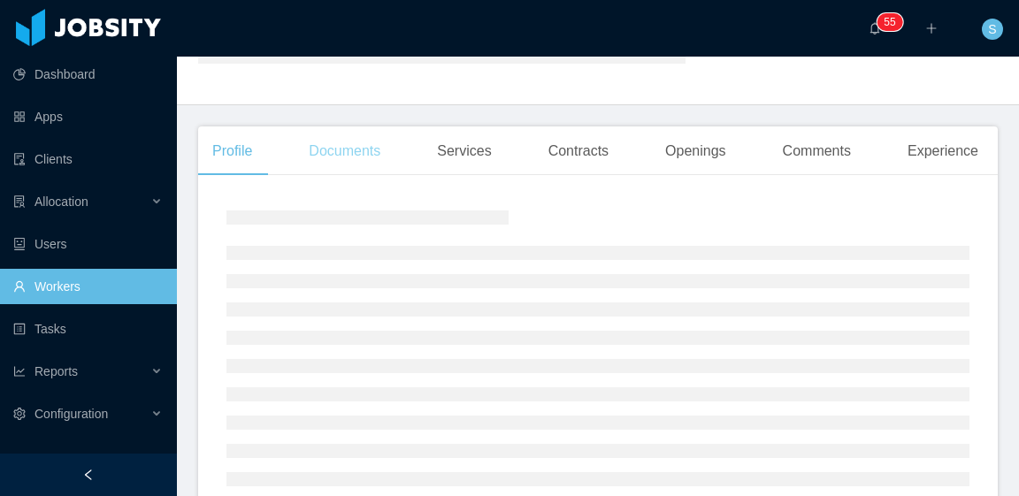
click at [357, 155] on div "Documents" at bounding box center [345, 152] width 100 height 50
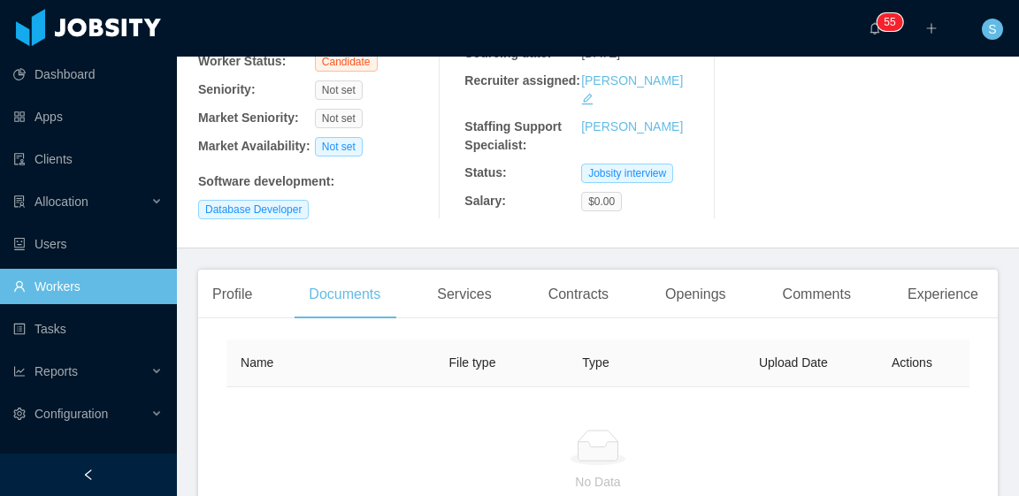
scroll to position [405, 0]
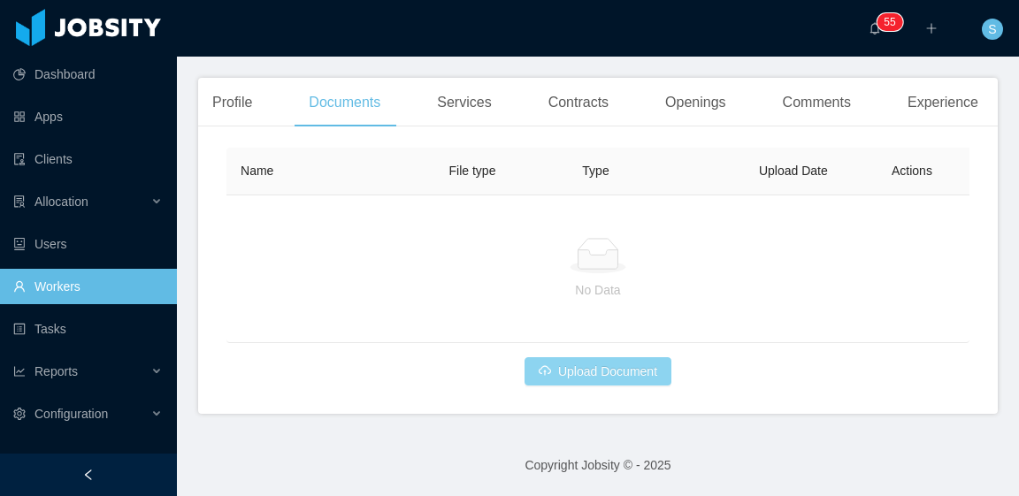
click at [609, 371] on button "Upload Document" at bounding box center [598, 371] width 147 height 28
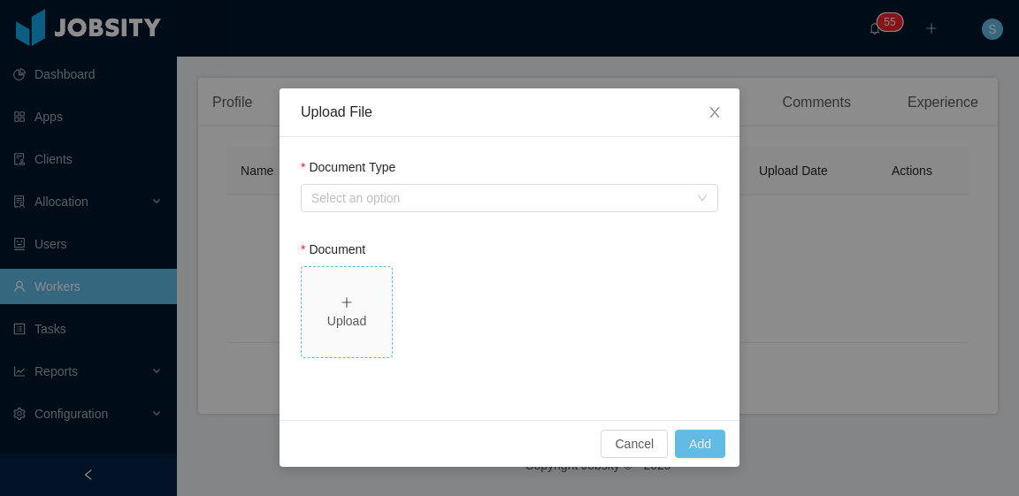
click at [360, 292] on span "Upload" at bounding box center [347, 312] width 90 height 90
click at [707, 455] on button "Add" at bounding box center [700, 444] width 50 height 28
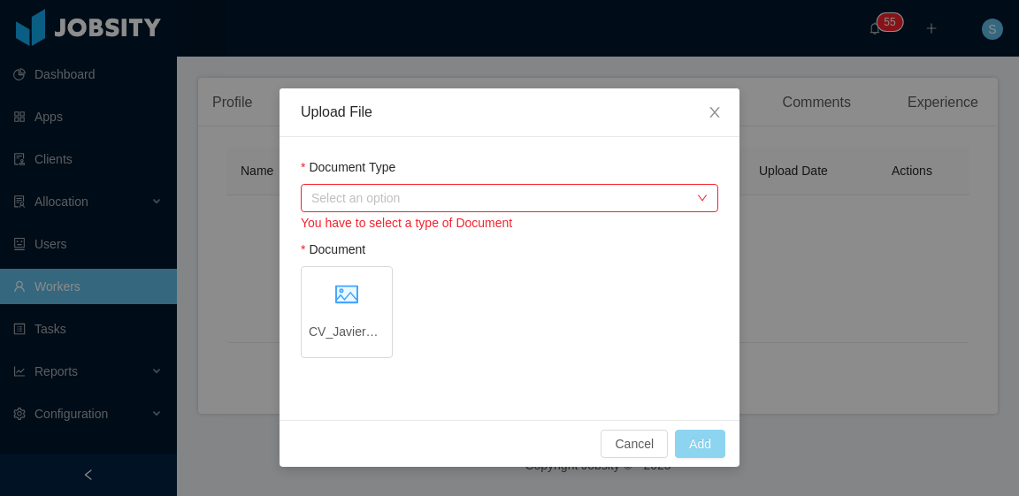
click at [447, 203] on div "Select an option" at bounding box center [499, 198] width 377 height 18
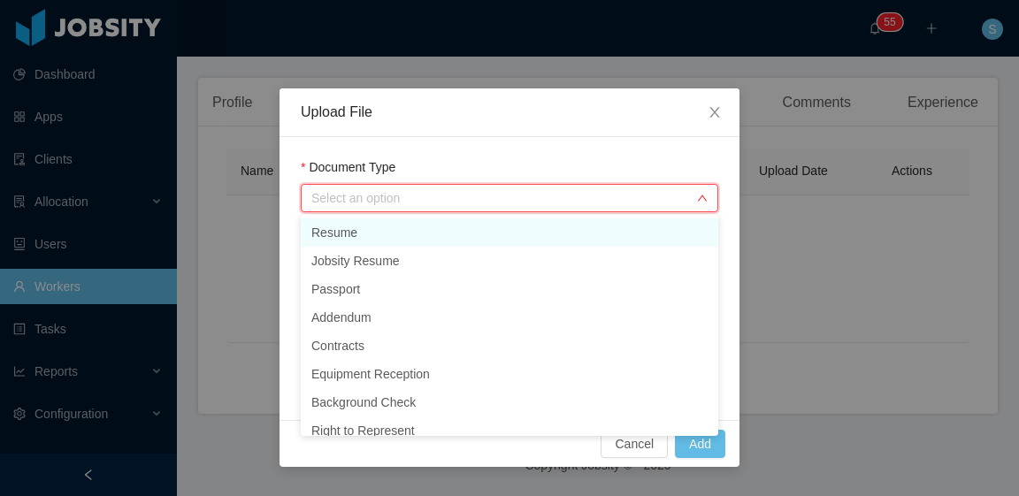
click at [441, 236] on li "Resume" at bounding box center [510, 233] width 418 height 28
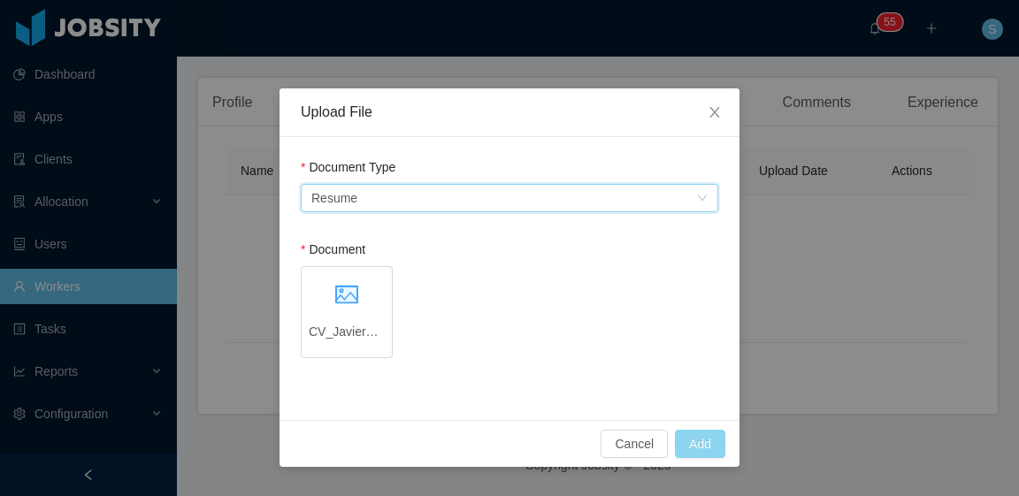
click at [706, 437] on button "Add" at bounding box center [700, 444] width 50 height 28
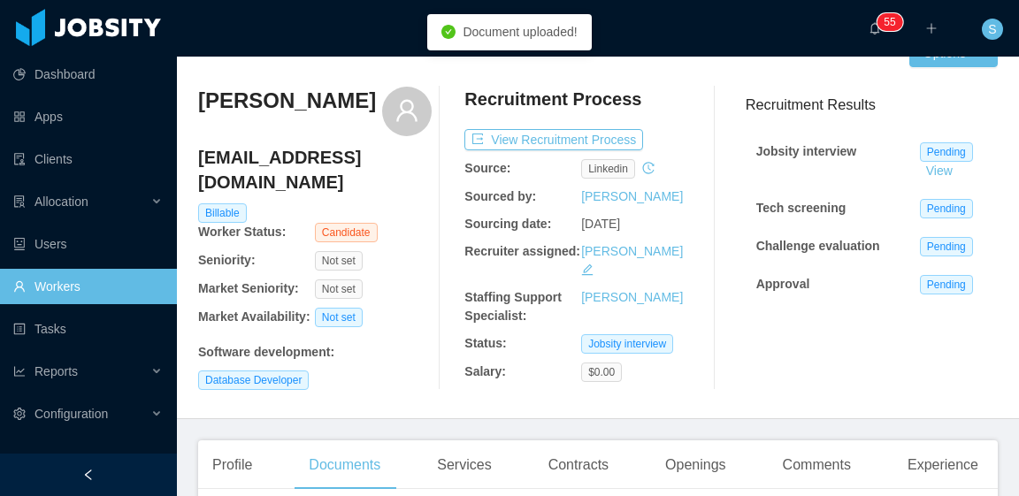
scroll to position [0, 0]
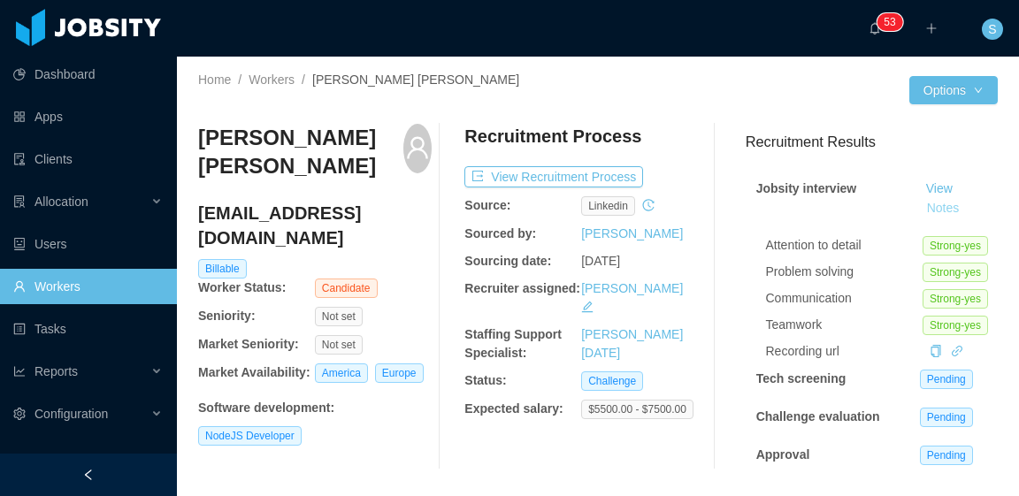
click at [925, 211] on button "Notes" at bounding box center [943, 208] width 47 height 21
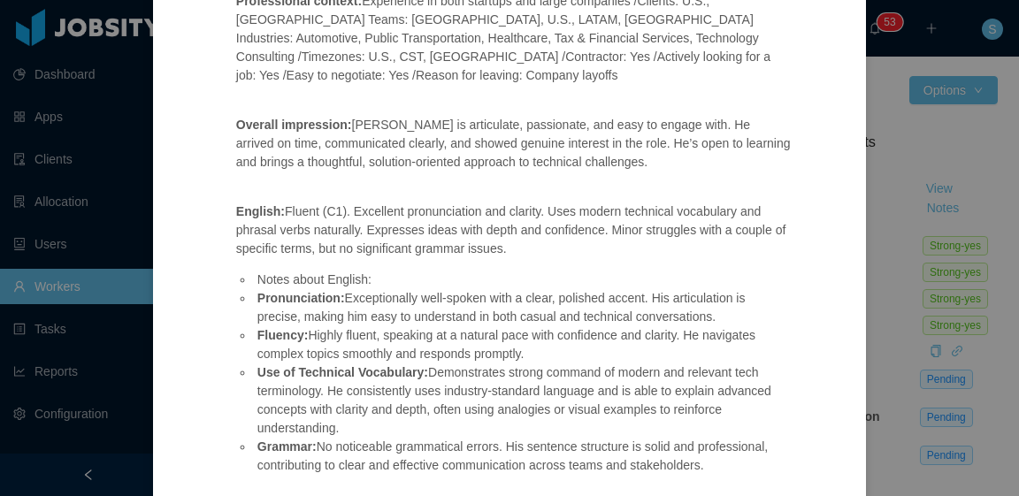
scroll to position [822, 0]
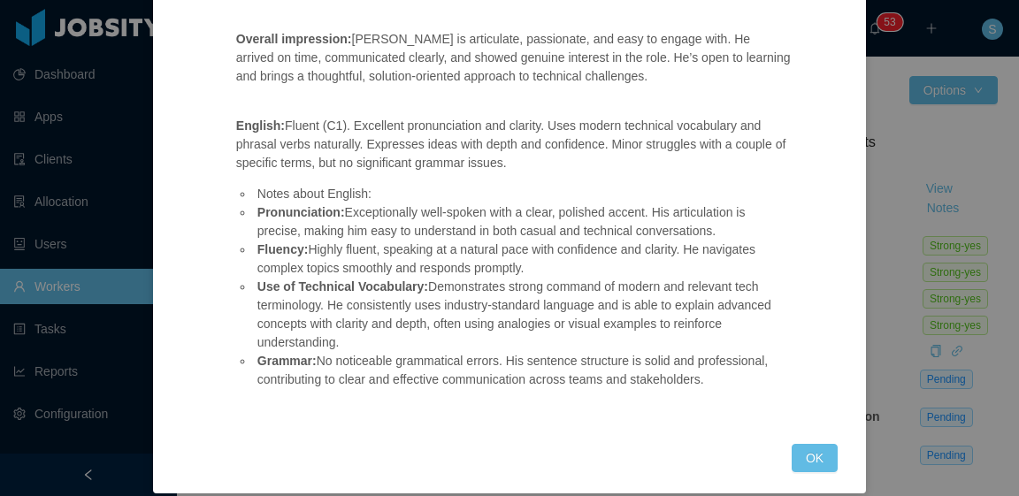
click at [895, 213] on div "Jobsity interview Position fit/opening: Glance Networks – Software Developer – …" at bounding box center [509, 248] width 1019 height 496
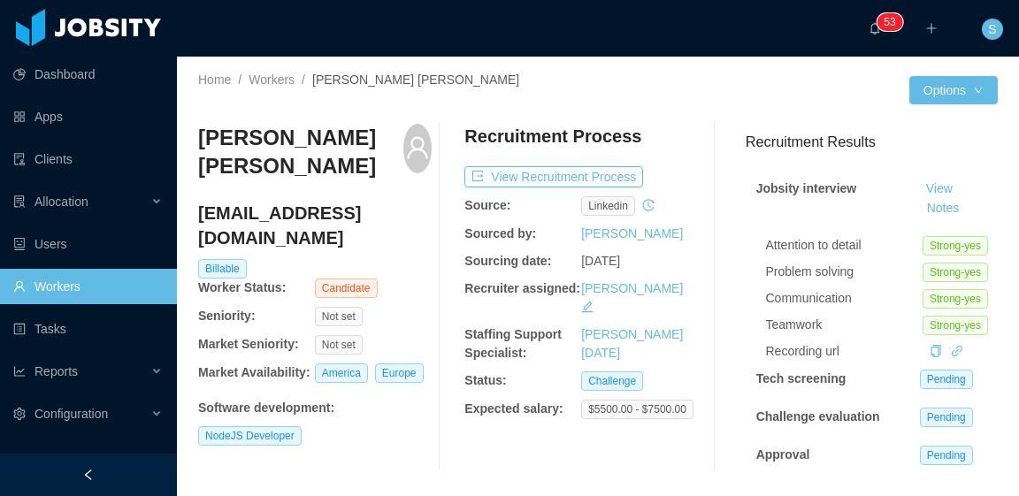
click at [344, 84] on span "[PERSON_NAME] [PERSON_NAME]" at bounding box center [415, 80] width 207 height 14
click at [533, 170] on button "View Recruitment Process" at bounding box center [554, 176] width 179 height 21
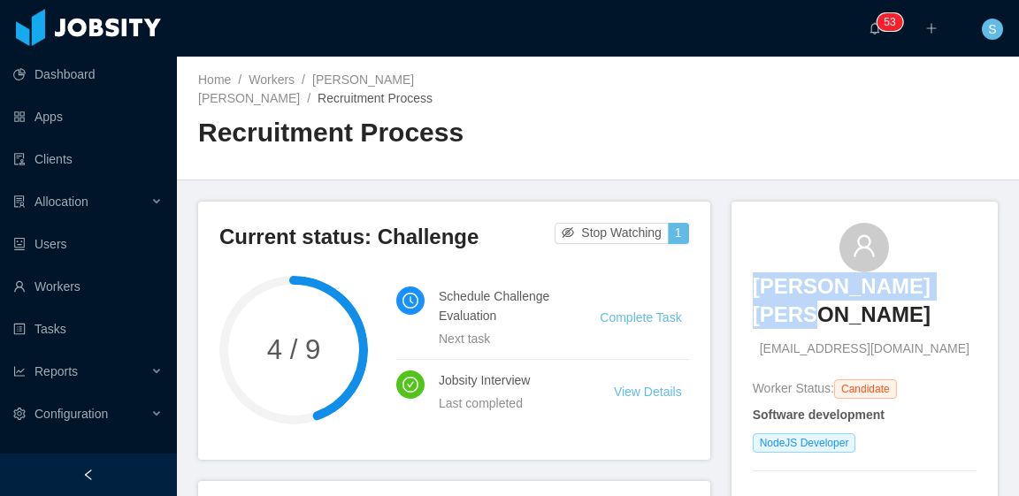
drag, startPoint x: 953, startPoint y: 271, endPoint x: 772, endPoint y: 266, distance: 181.4
click at [763, 265] on div "Gustavo Diogo Silva gustavo_guga_01@hotmail.com" at bounding box center [865, 291] width 224 height 136
copy h3 "Gustavo Diogo Silva"
